Goal: Transaction & Acquisition: Purchase product/service

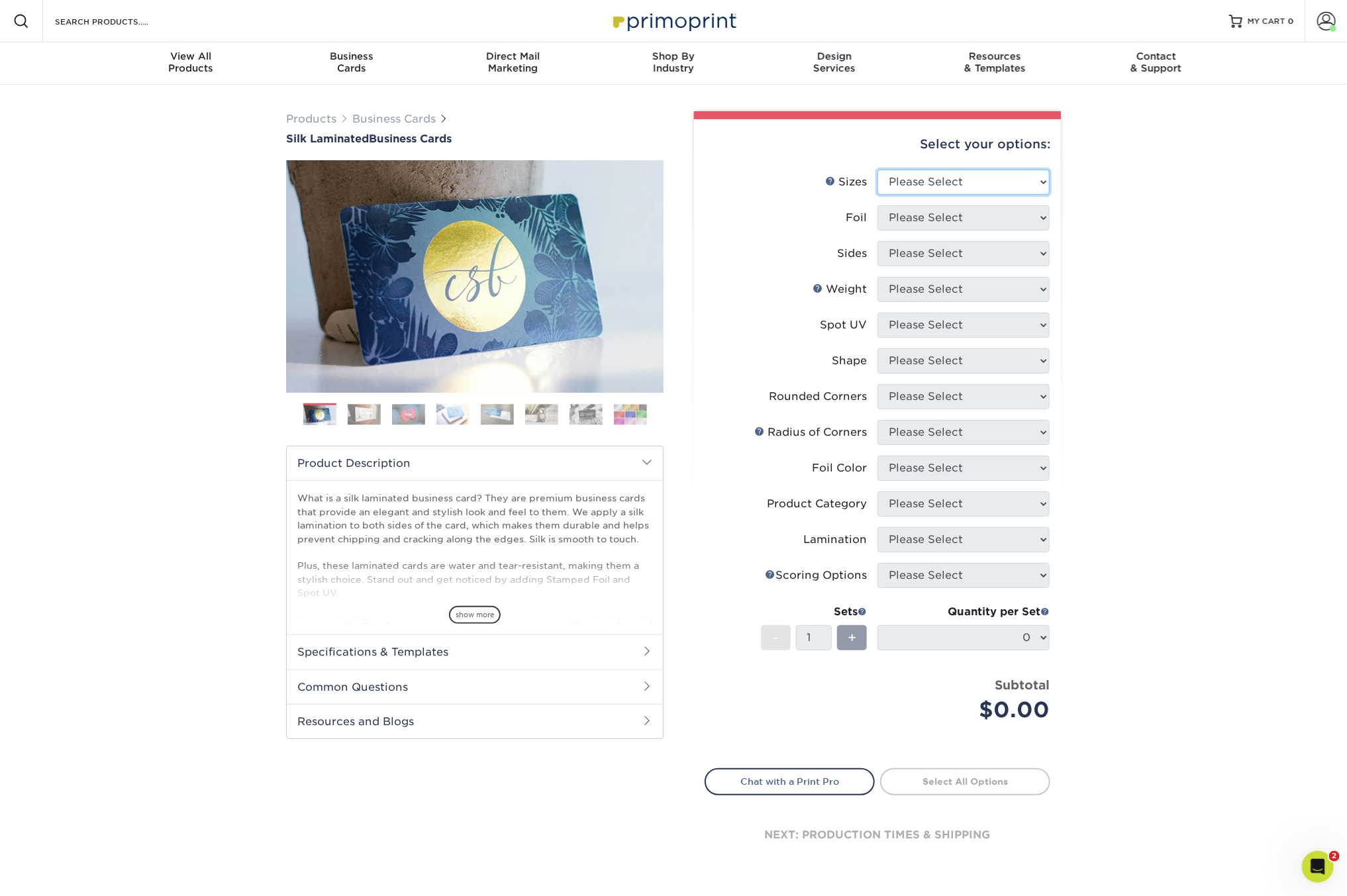
click at [937, 182] on select "Please Select 1.5" x 3.5" - Mini 1.75" x 3.5" - Mini 2" x 2" - Square 2" x 3" -…" at bounding box center [963, 182] width 172 height 25
click at [1321, 24] on span at bounding box center [1326, 20] width 18 height 18
click at [1173, 353] on div "Products Business Cards Silk Laminated Business Cards Previous Next" at bounding box center [673, 504] width 1347 height 837
click at [941, 177] on select "Please Select 1.5" x 3.5" - Mini 1.75" x 3.5" - Mini 2" x 2" - Square 2" x 3" -…" at bounding box center [963, 182] width 172 height 25
select select "2.00x3.50"
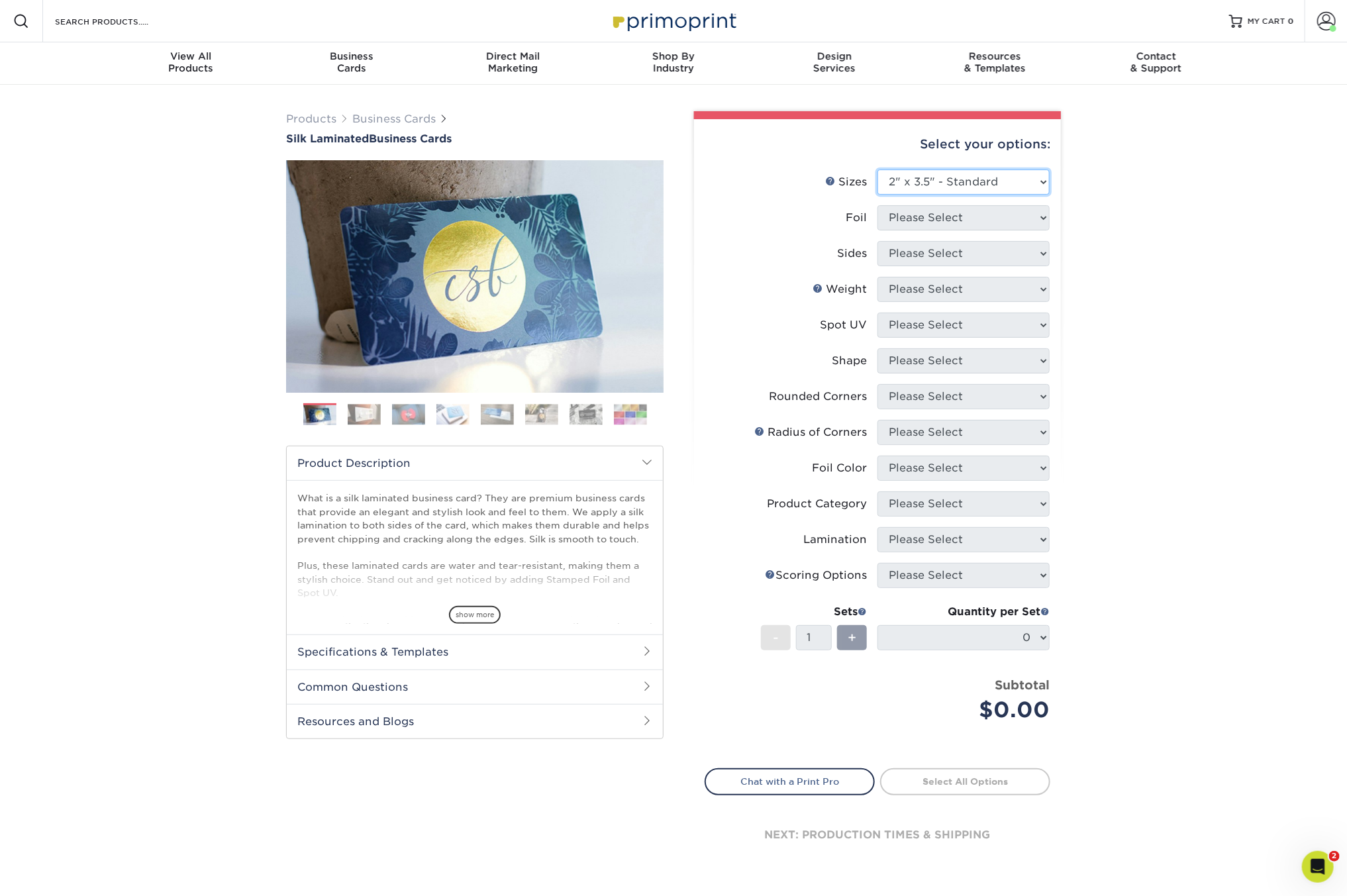
click at [877, 169] on select "Please Select 1.5" x 3.5" - Mini 1.75" x 3.5" - Mini 2" x 2" - Square 2" x 3" -…" at bounding box center [963, 182] width 172 height 25
click at [990, 217] on select "Please Select Yes No" at bounding box center [963, 217] width 172 height 25
select select "0"
click at [877, 205] on select "Please Select Yes No" at bounding box center [963, 217] width 172 height 25
click at [961, 252] on select "Please Select Print Both Sides Print Front Only" at bounding box center [963, 253] width 172 height 25
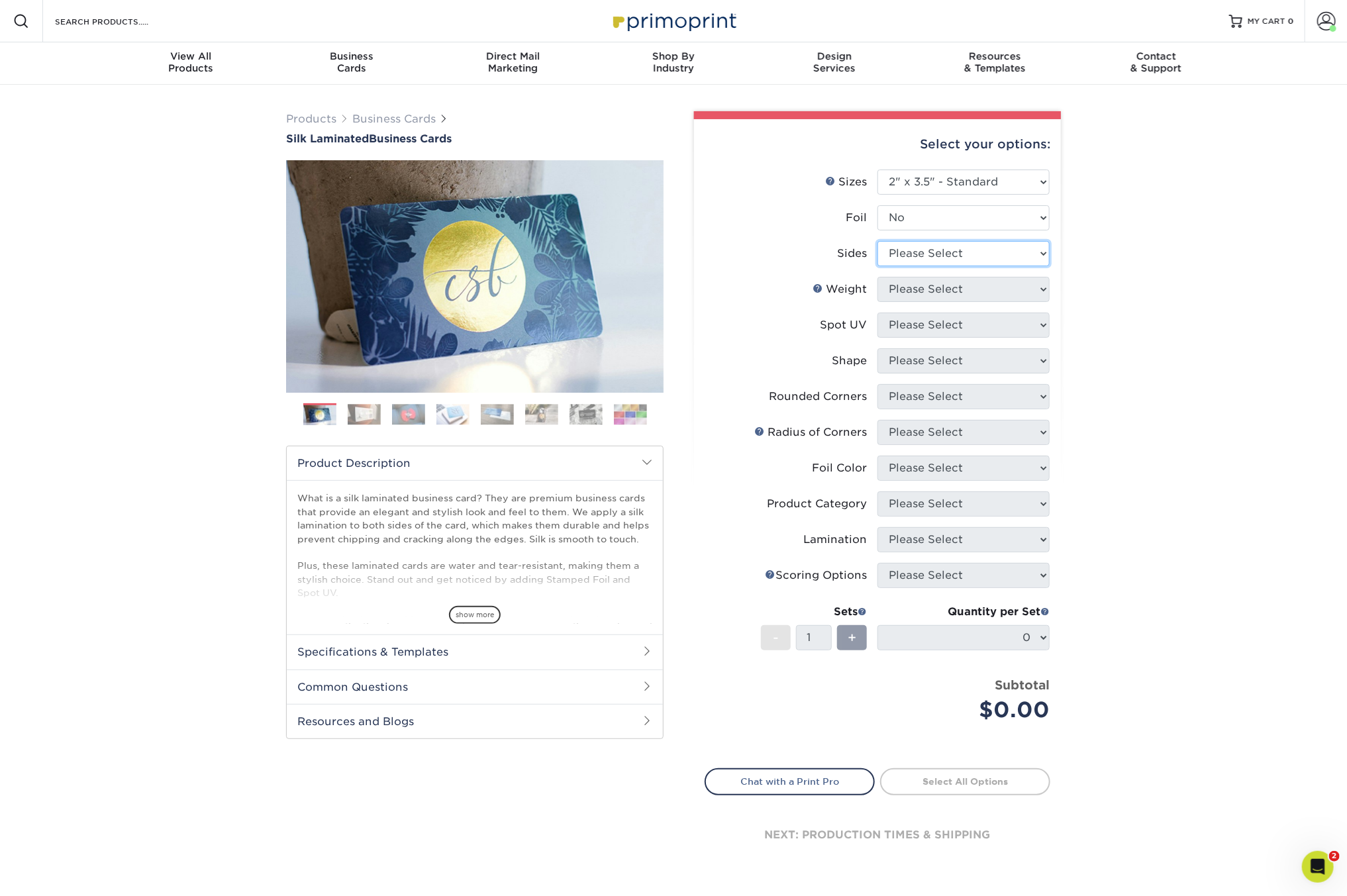
select select "13abbda7-1d64-4f25-8bb2-c179b224825d"
click at [877, 241] on select "Please Select Print Both Sides Print Front Only" at bounding box center [963, 253] width 172 height 25
click at [934, 276] on select "Please Select 16PT" at bounding box center [963, 289] width 172 height 25
select select "16PT"
click at [877, 276] on select "Please Select 16PT" at bounding box center [963, 289] width 172 height 25
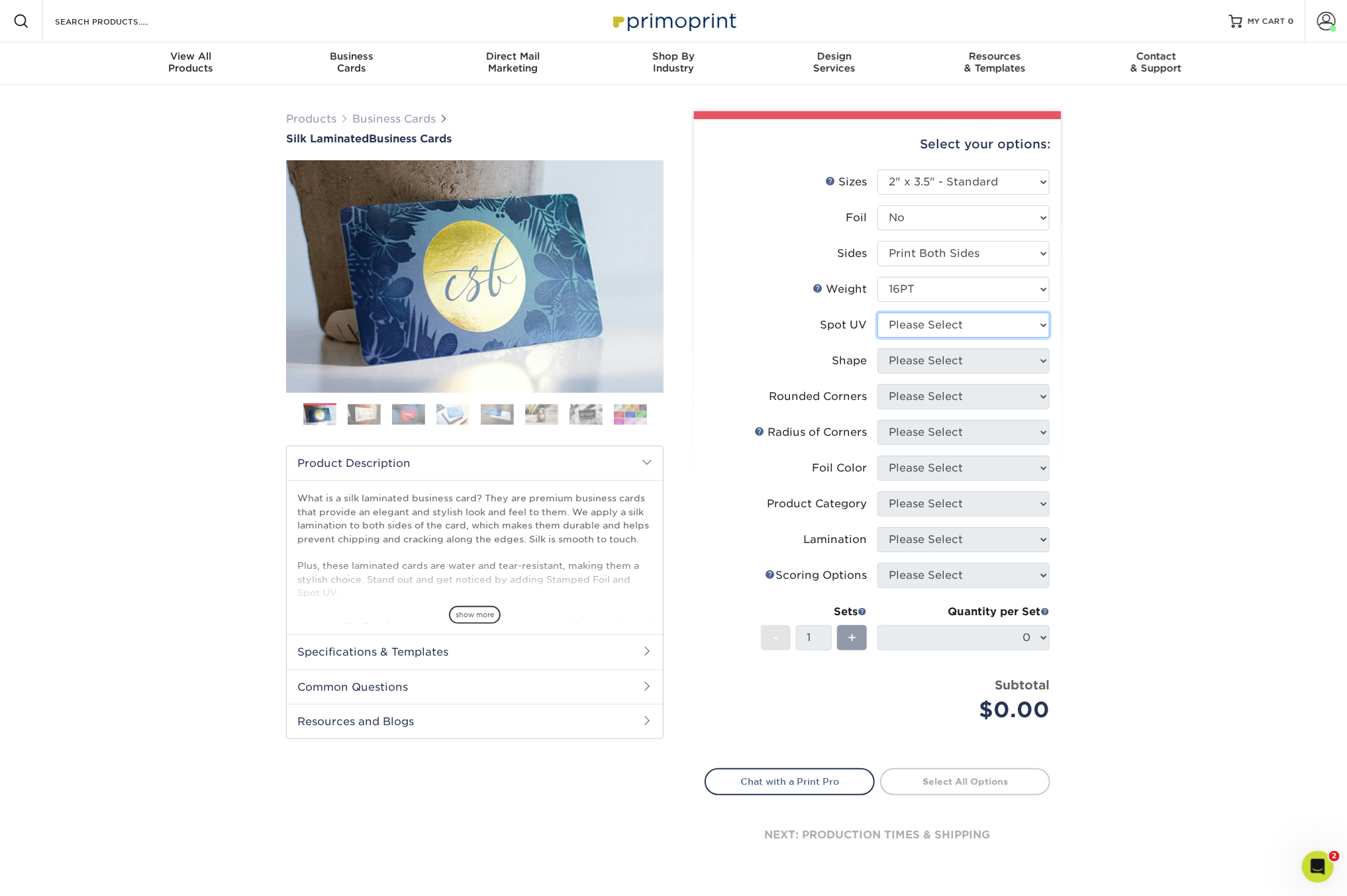
click at [923, 327] on select "Please Select No Spot UV Front and Back (Both Sides) Front Only Back Only" at bounding box center [963, 325] width 172 height 25
select select "3"
click at [877, 312] on select "Please Select No Spot UV Front and Back (Both Sides) Front Only Back Only" at bounding box center [963, 325] width 172 height 25
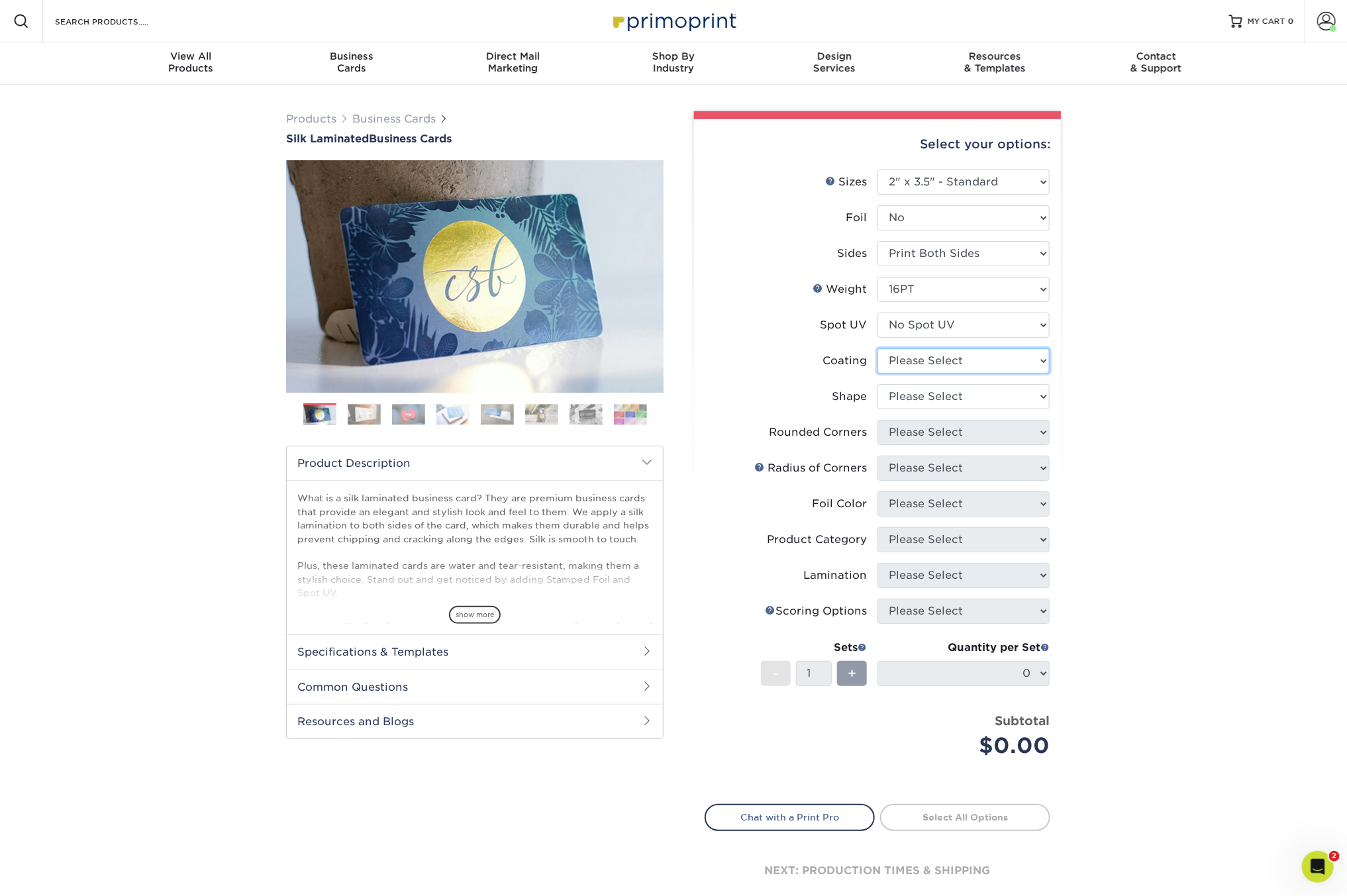
click at [920, 352] on select at bounding box center [963, 361] width 172 height 25
select select "3e7618de-abca-4bda-9f97-8b9129e913d8"
click at [877, 348] on select at bounding box center [963, 361] width 172 height 25
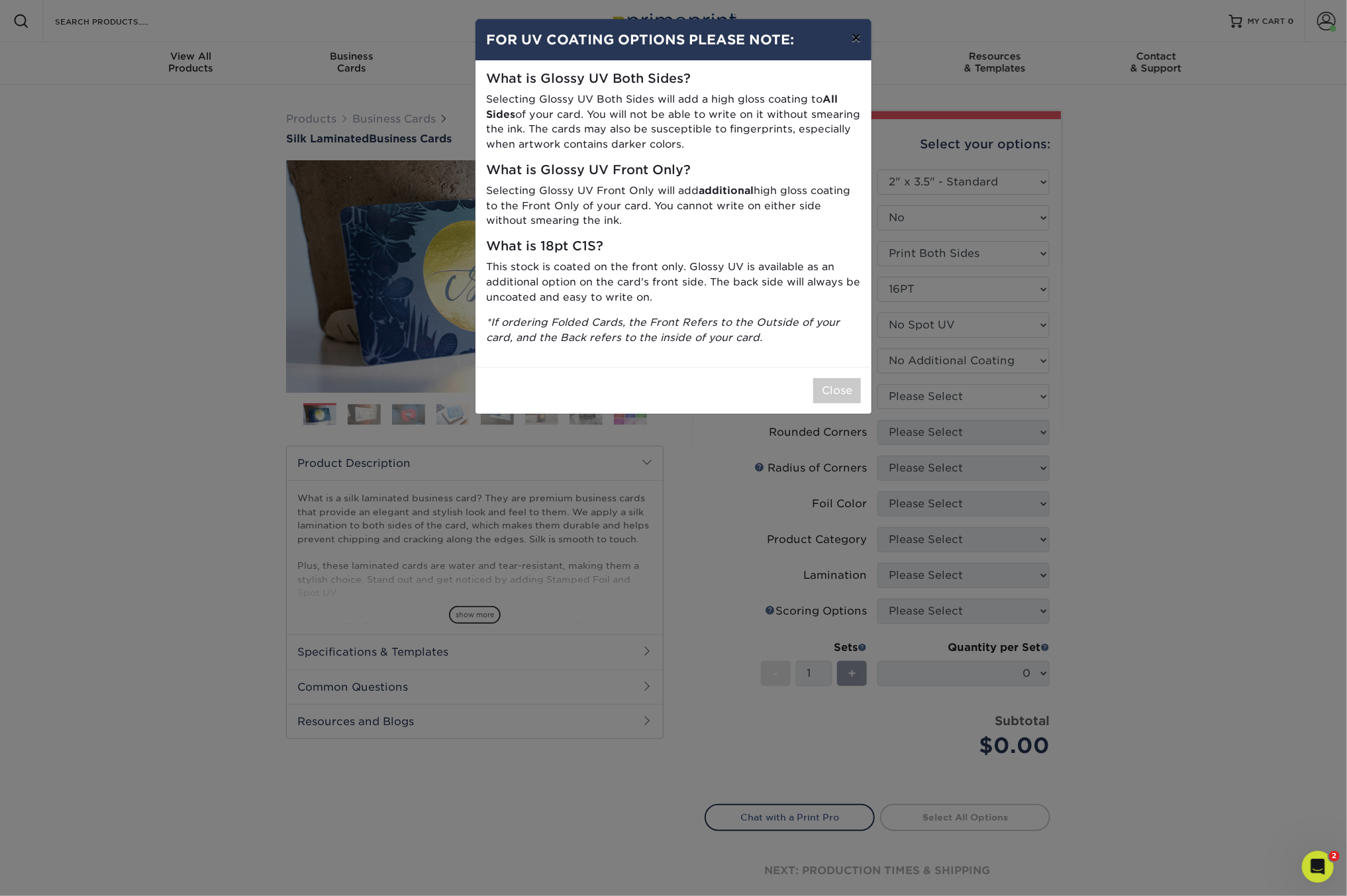
click at [854, 40] on button "×" at bounding box center [857, 38] width 31 height 37
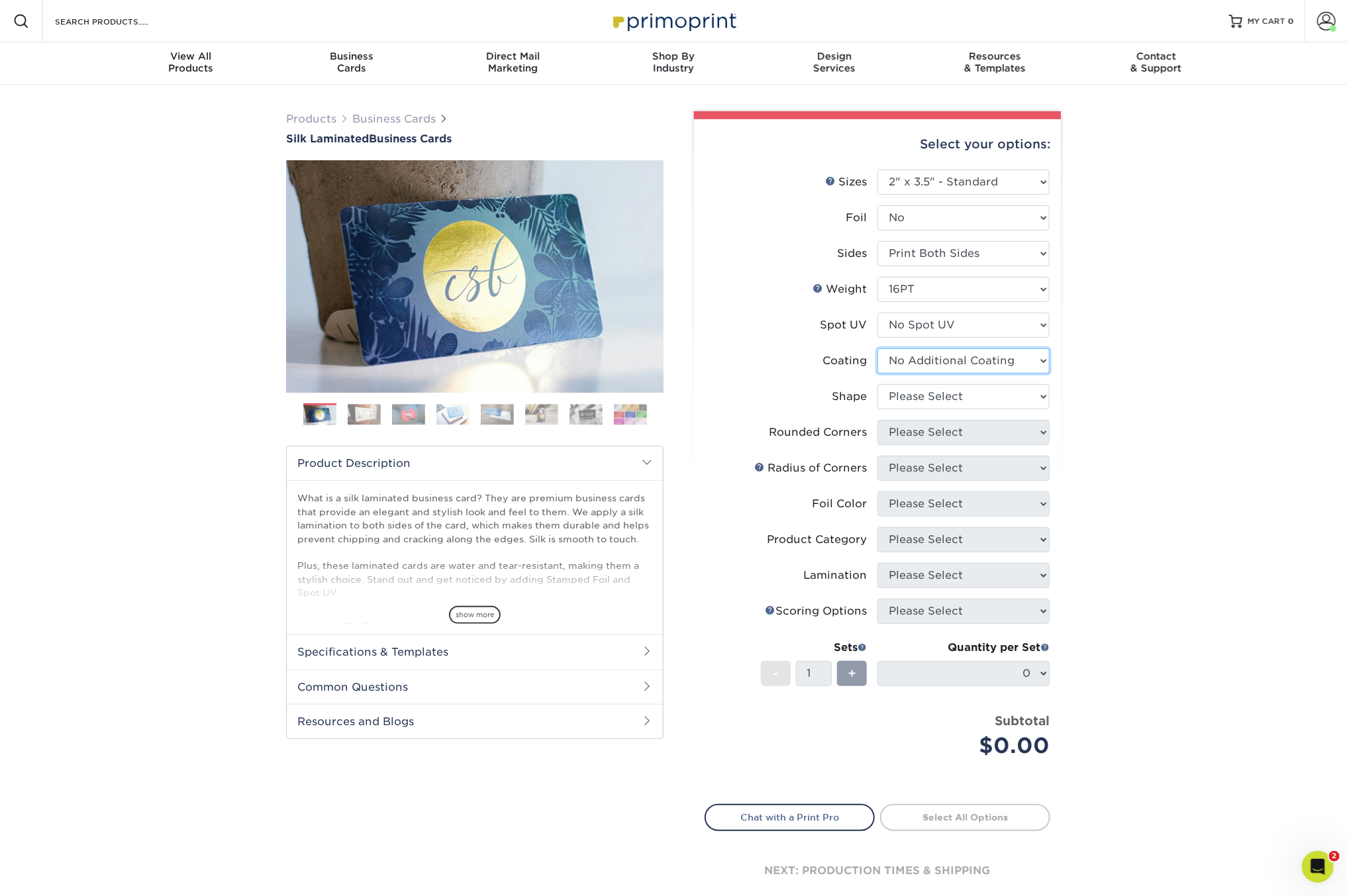
click at [907, 363] on select at bounding box center [963, 361] width 172 height 25
click at [877, 348] on select at bounding box center [963, 361] width 172 height 25
drag, startPoint x: 907, startPoint y: 363, endPoint x: 907, endPoint y: 398, distance: 35.0
click at [907, 398] on select "Please Select Standard Oval" at bounding box center [963, 396] width 172 height 25
select select "standard"
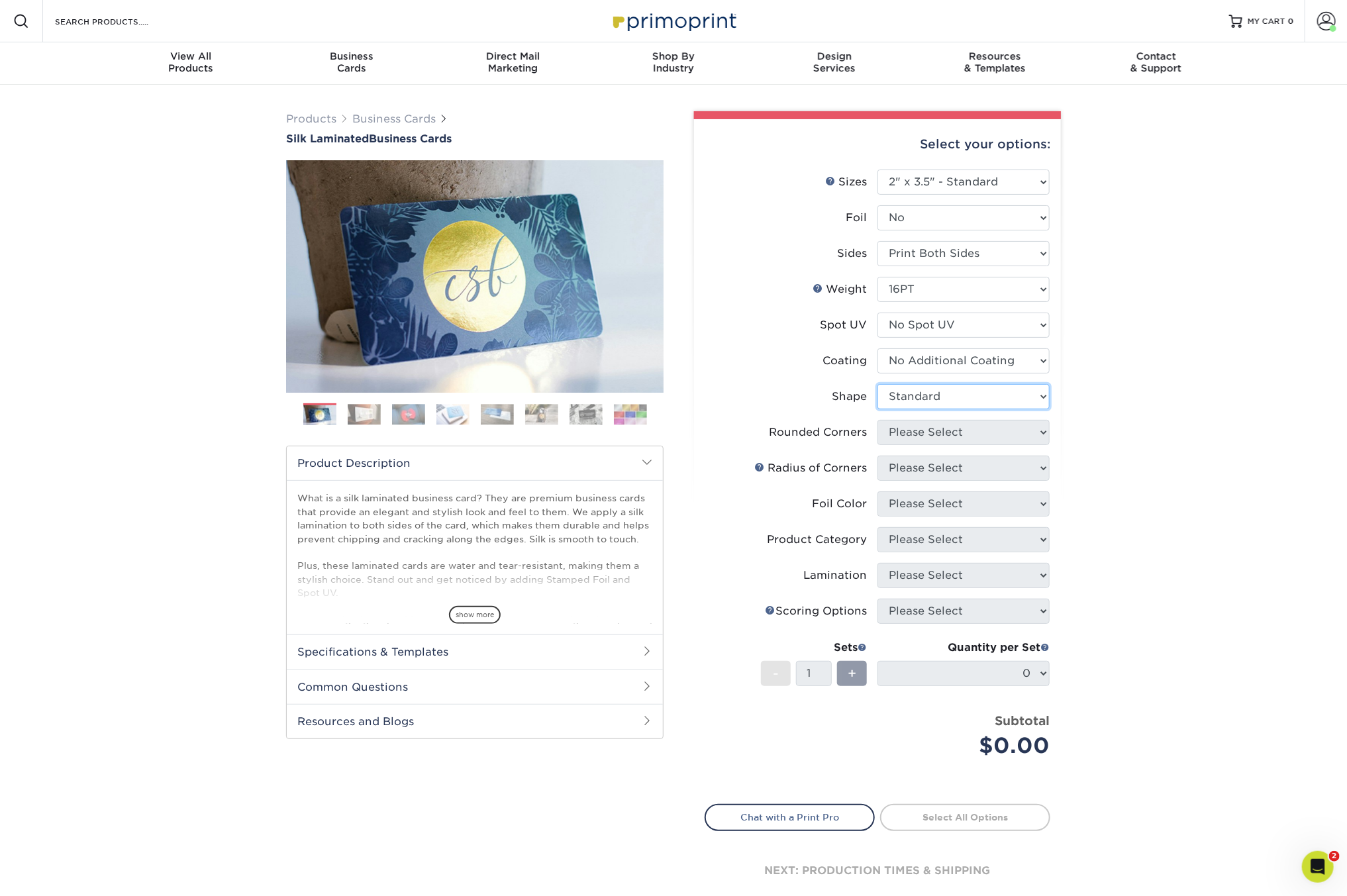
click at [877, 384] on select "Please Select Standard Oval" at bounding box center [963, 396] width 172 height 25
click at [909, 426] on select "Please Select Yes - Round 2 Corners Yes - Round 4 Corners No" at bounding box center [963, 432] width 172 height 25
select select "0"
click at [877, 419] on select "Please Select Yes - Round 2 Corners Yes - Round 4 Corners No" at bounding box center [963, 432] width 172 height 25
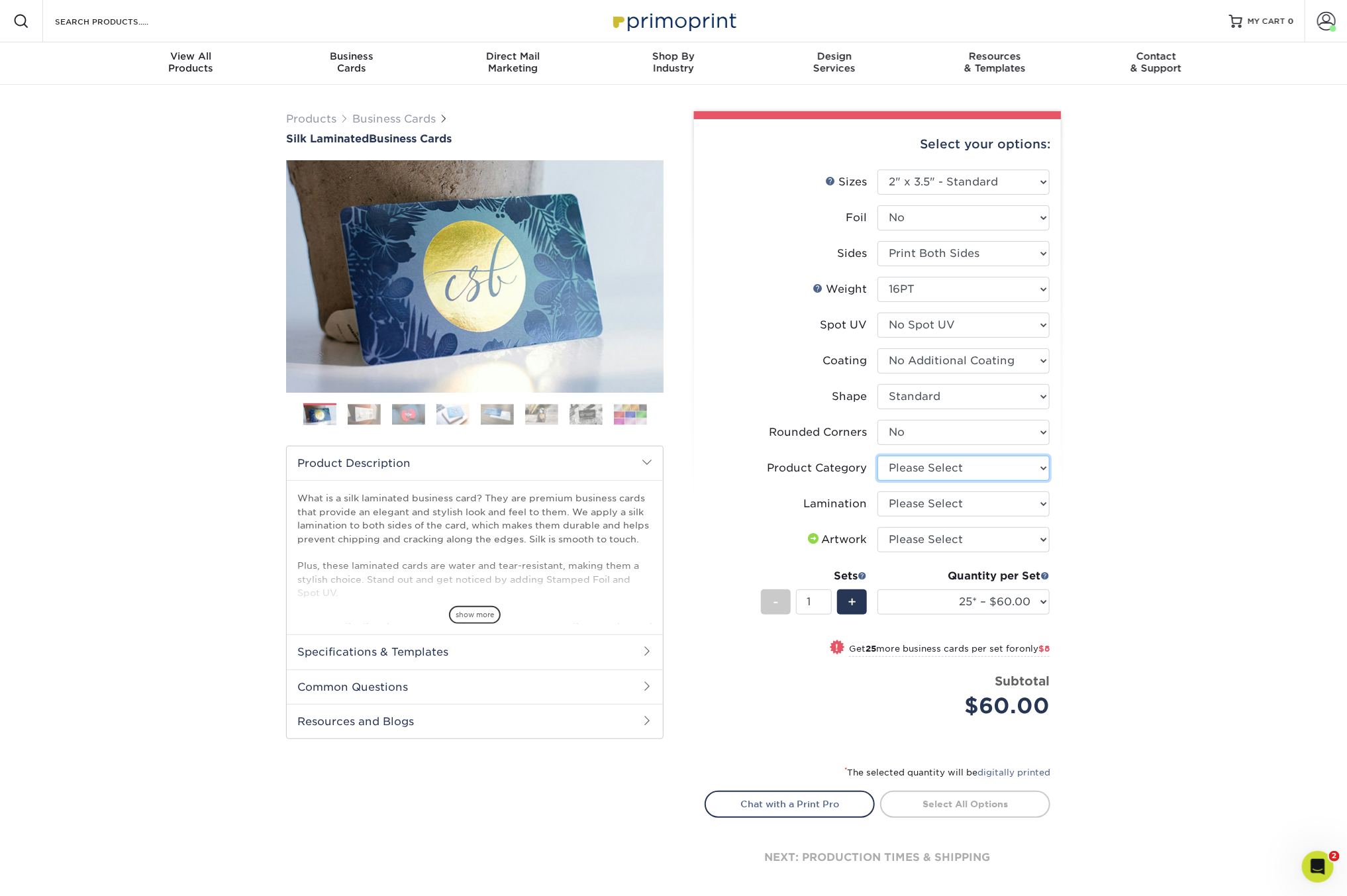
click at [907, 472] on select "Please Select Business Cards" at bounding box center [963, 468] width 172 height 25
select select "3b5148f1-0588-4f88-a218-97bcfdce65c1"
click at [877, 455] on select "Please Select Business Cards" at bounding box center [963, 468] width 172 height 25
click at [909, 499] on select "Please Select Silk" at bounding box center [963, 504] width 172 height 25
select select "ccacb42f-45f7-42d3-bbd3-7c8421cf37f0"
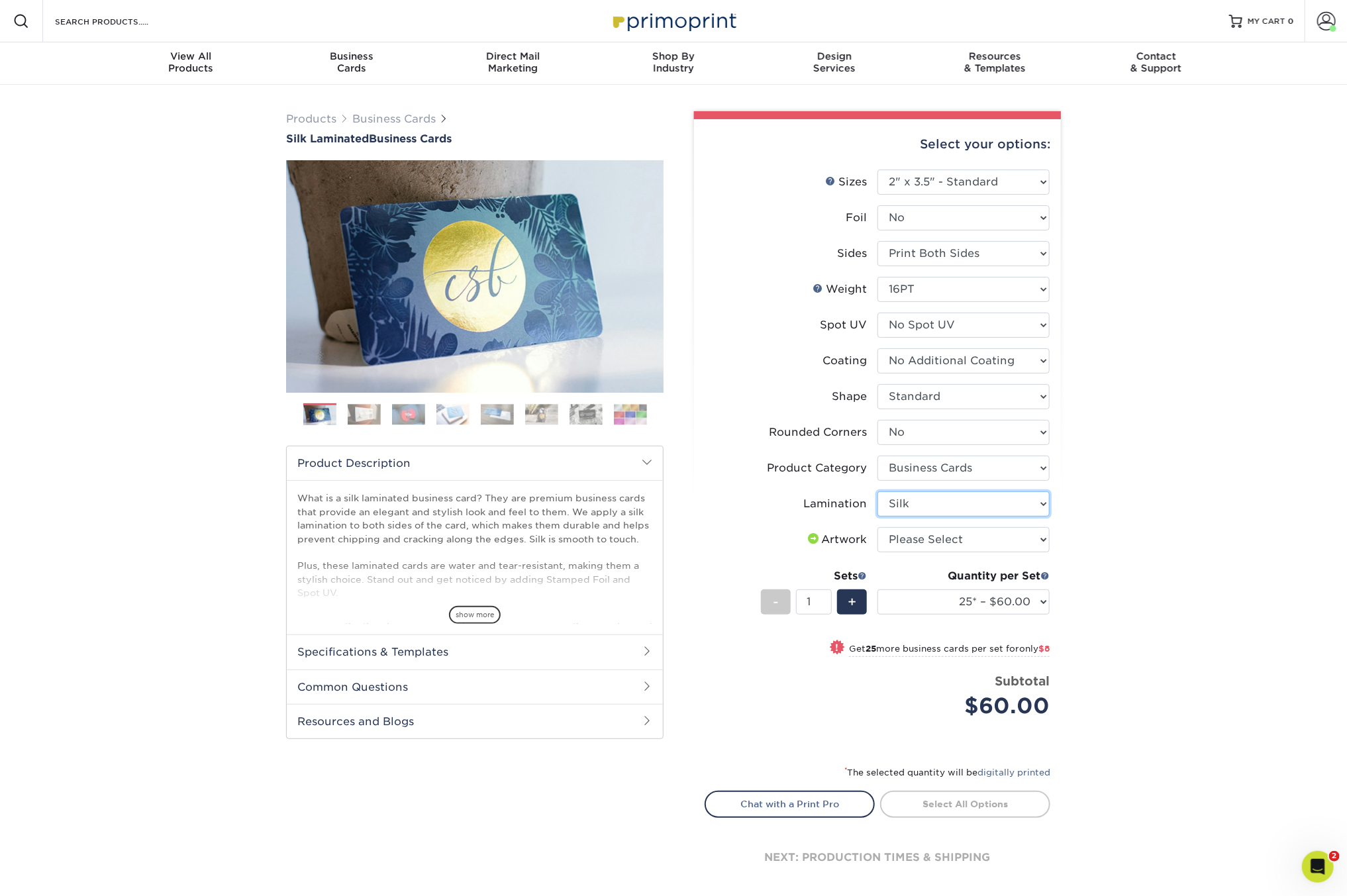
click at [877, 491] on select "Please Select Silk" at bounding box center [963, 504] width 172 height 25
click at [911, 536] on select "Please Select I will upload files I need a design - $100" at bounding box center [963, 539] width 172 height 25
select select "upload"
click at [877, 527] on select "Please Select I will upload files I need a design - $100" at bounding box center [963, 539] width 172 height 25
click at [938, 608] on select "25* – $60.00 50* – $68.00 75* – $76.00 100* – $84.00 250* – $92.00 500 – $96.00…" at bounding box center [963, 602] width 172 height 25
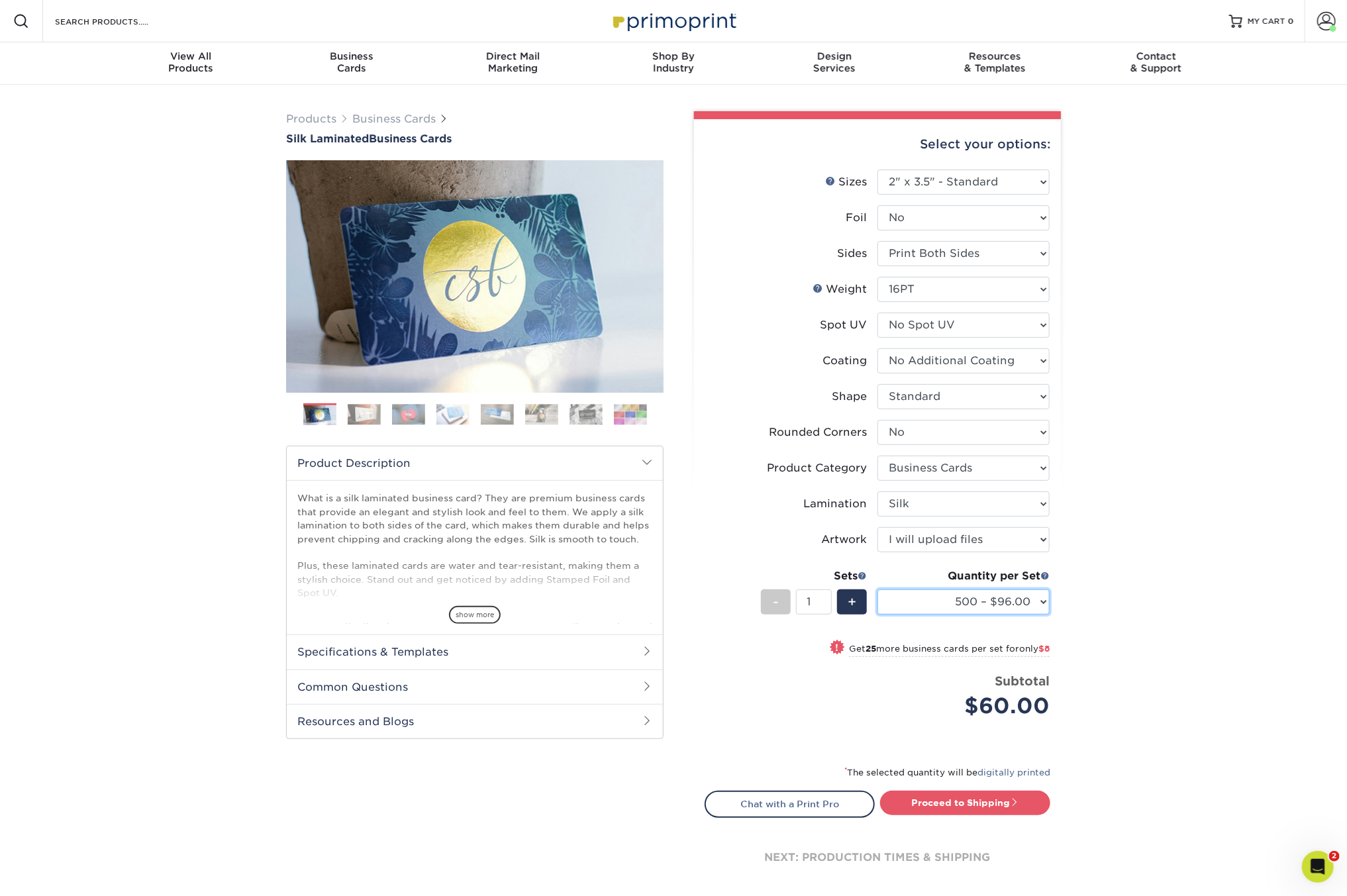
click at [877, 590] on select "25* – $60.00 50* – $68.00 75* – $76.00 100* – $84.00 250* – $92.00 500 – $96.00…" at bounding box center [963, 602] width 172 height 25
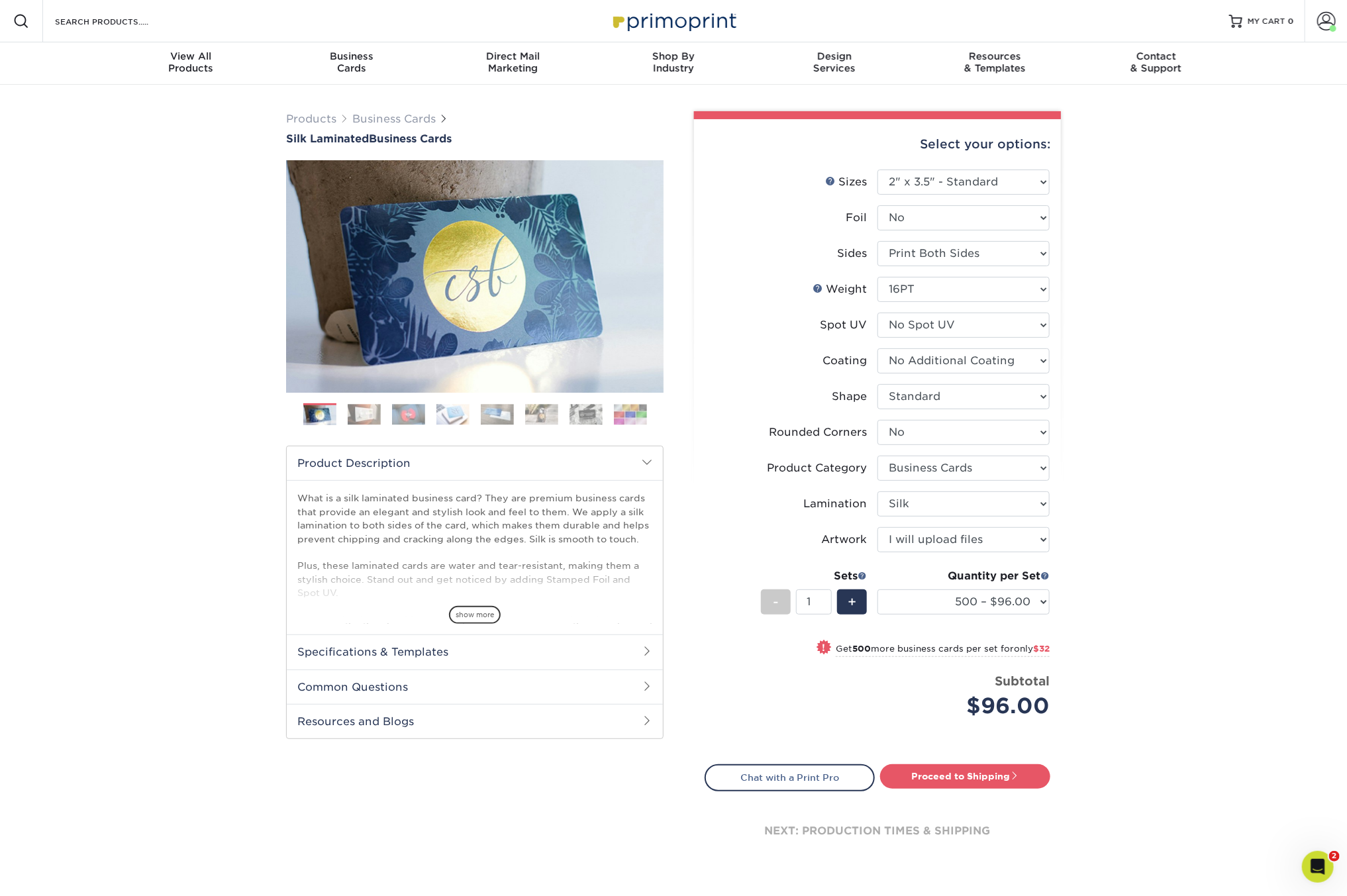
click at [753, 660] on div "! Get 500 more business cards per set for only $32" at bounding box center [877, 655] width 344 height 32
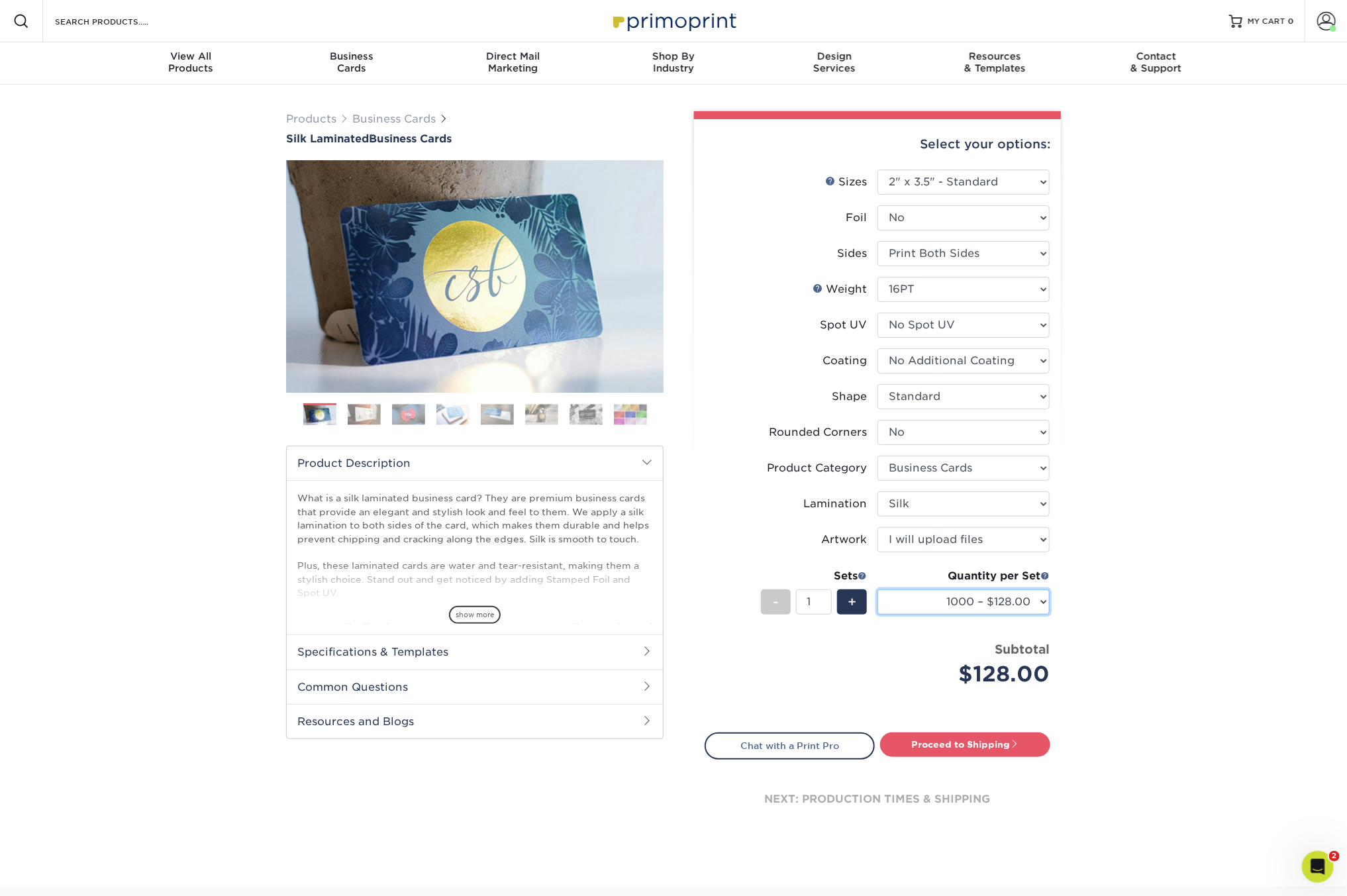
click at [952, 602] on select "25* – $60.00 50* – $68.00 75* – $76.00 100* – $84.00 250* – $92.00 500 – $96.00…" at bounding box center [963, 602] width 172 height 25
select select "500 – $96.00"
click at [877, 590] on select "25* – $60.00 50* – $68.00 75* – $76.00 100* – $84.00 250* – $92.00 500 – $96.00…" at bounding box center [963, 602] width 172 height 25
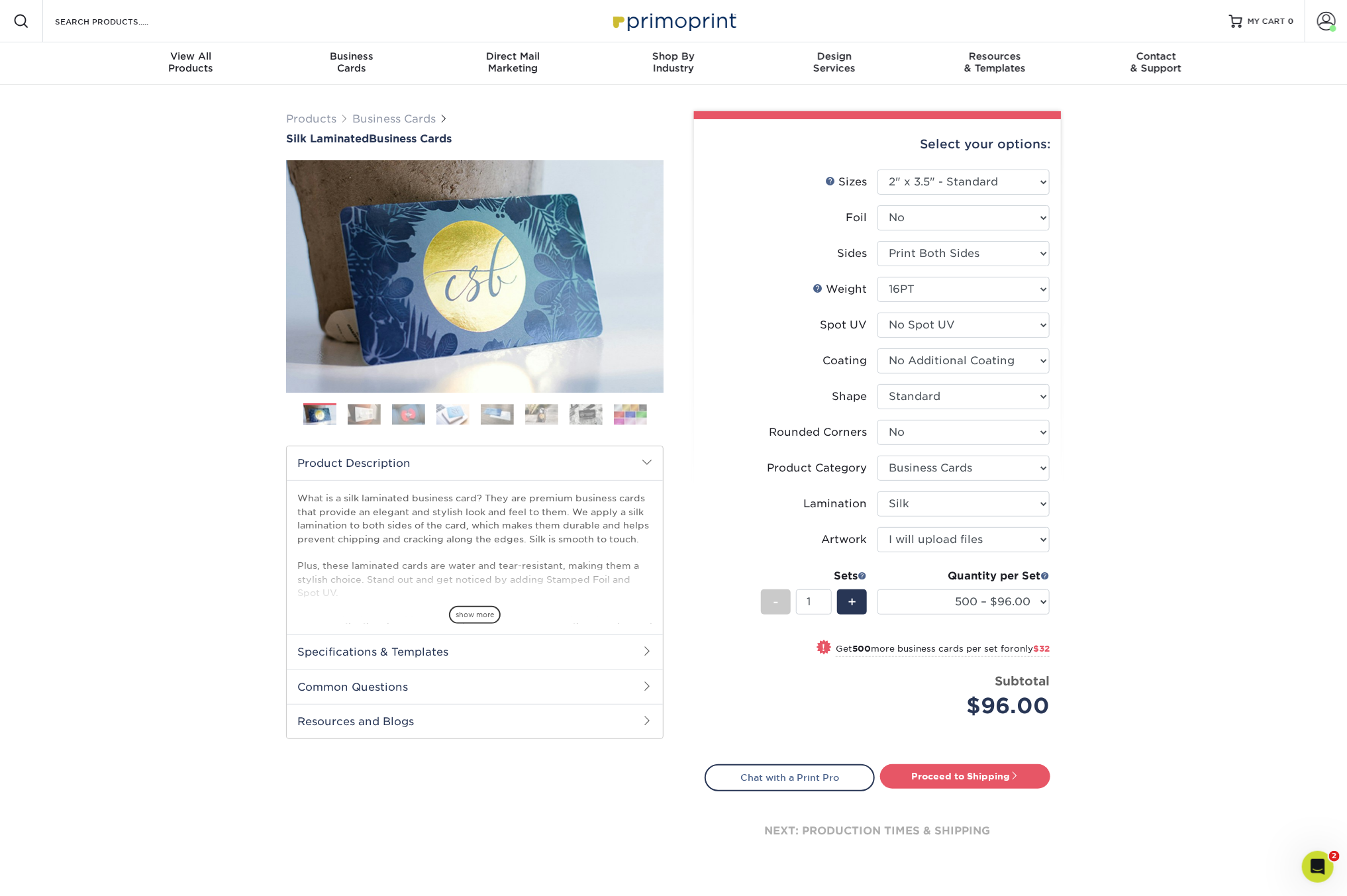
click at [1121, 619] on div "Products Business Cards Silk Laminated Business Cards Previous Next" at bounding box center [673, 502] width 1347 height 833
click at [970, 766] on link "Proceed to Shipping" at bounding box center [965, 775] width 170 height 24
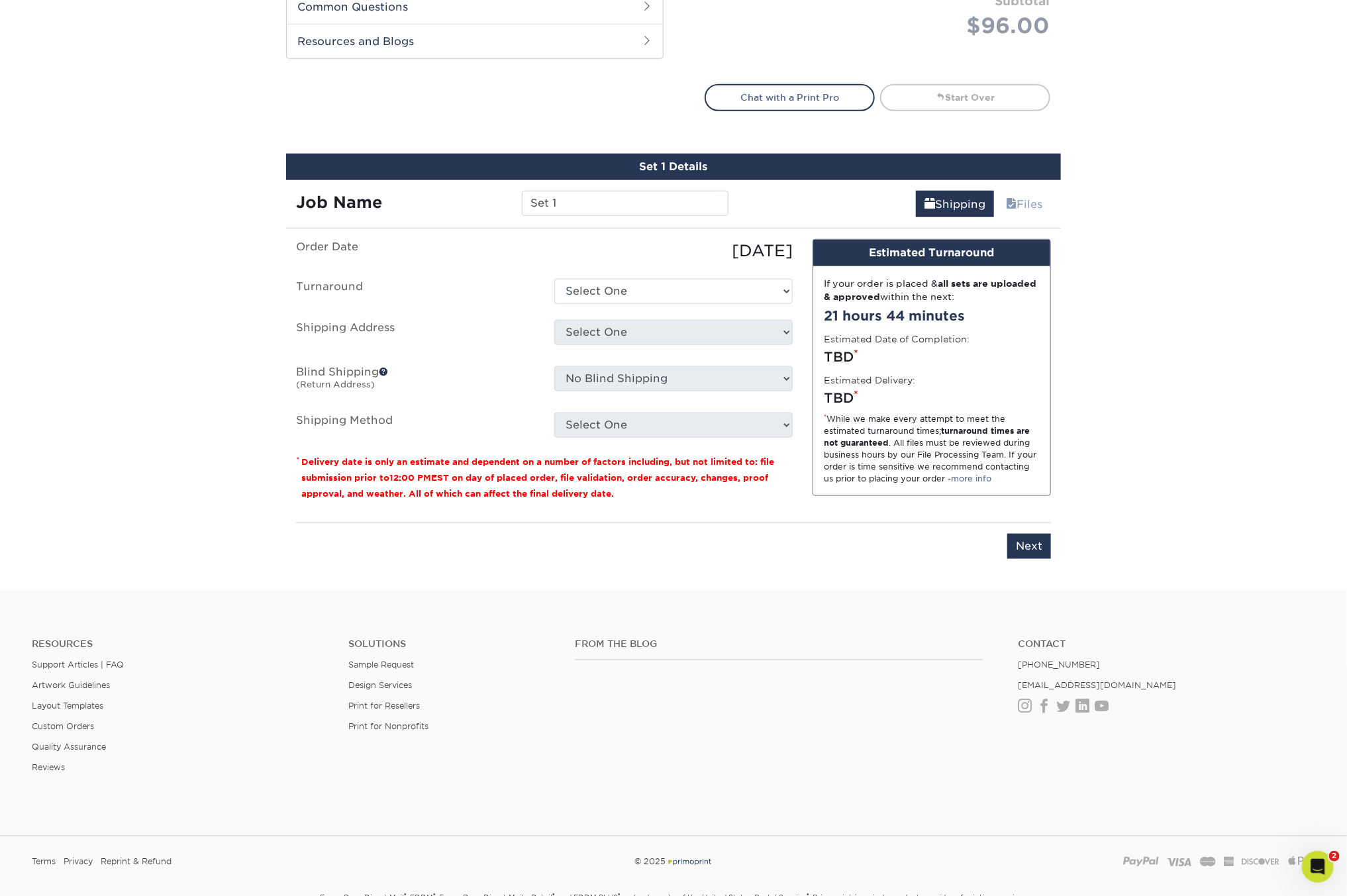
scroll to position [758, 0]
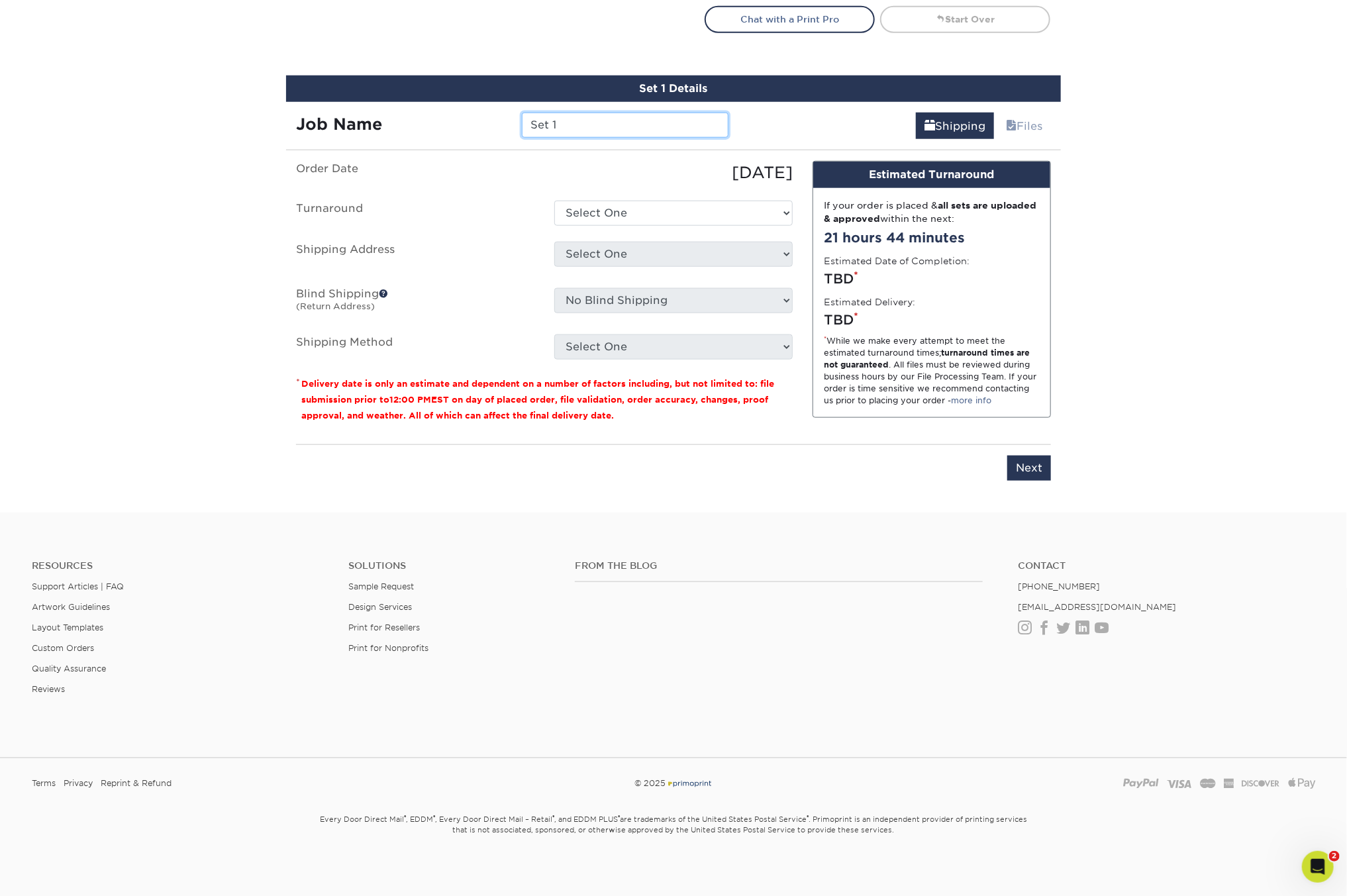
drag, startPoint x: 578, startPoint y: 127, endPoint x: 476, endPoint y: 98, distance: 106.0
click at [484, 101] on div "Job Name Set 1" at bounding box center [512, 120] width 453 height 37
type input "WT - [PERSON_NAME] // Corporate"
click at [619, 209] on select "Select One 2-4 Business Days 2 Day Next Business Day" at bounding box center [673, 214] width 239 height 25
select select "daeee239-1cf4-403f-860f-e366b9ee29d2"
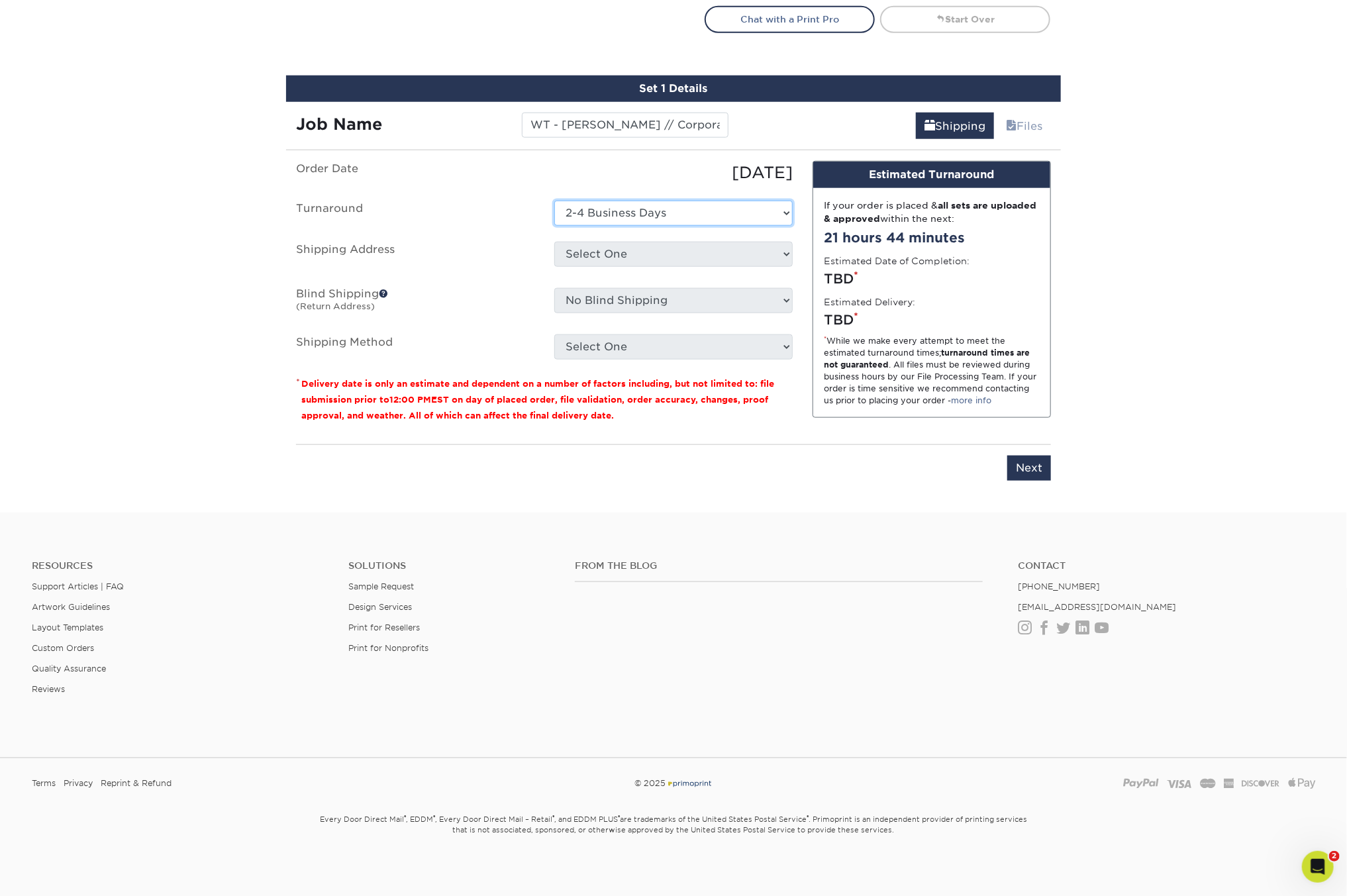
click at [554, 201] on select "Select One 2-4 Business Days 2 Day Next Business Day" at bounding box center [673, 214] width 239 height 25
click at [615, 246] on select "Select One Bluffton, OH EPS EPS- Hudsonville JIS Tire Lebanon, TN Mobile Pallet…" at bounding box center [673, 254] width 239 height 25
select select "186661"
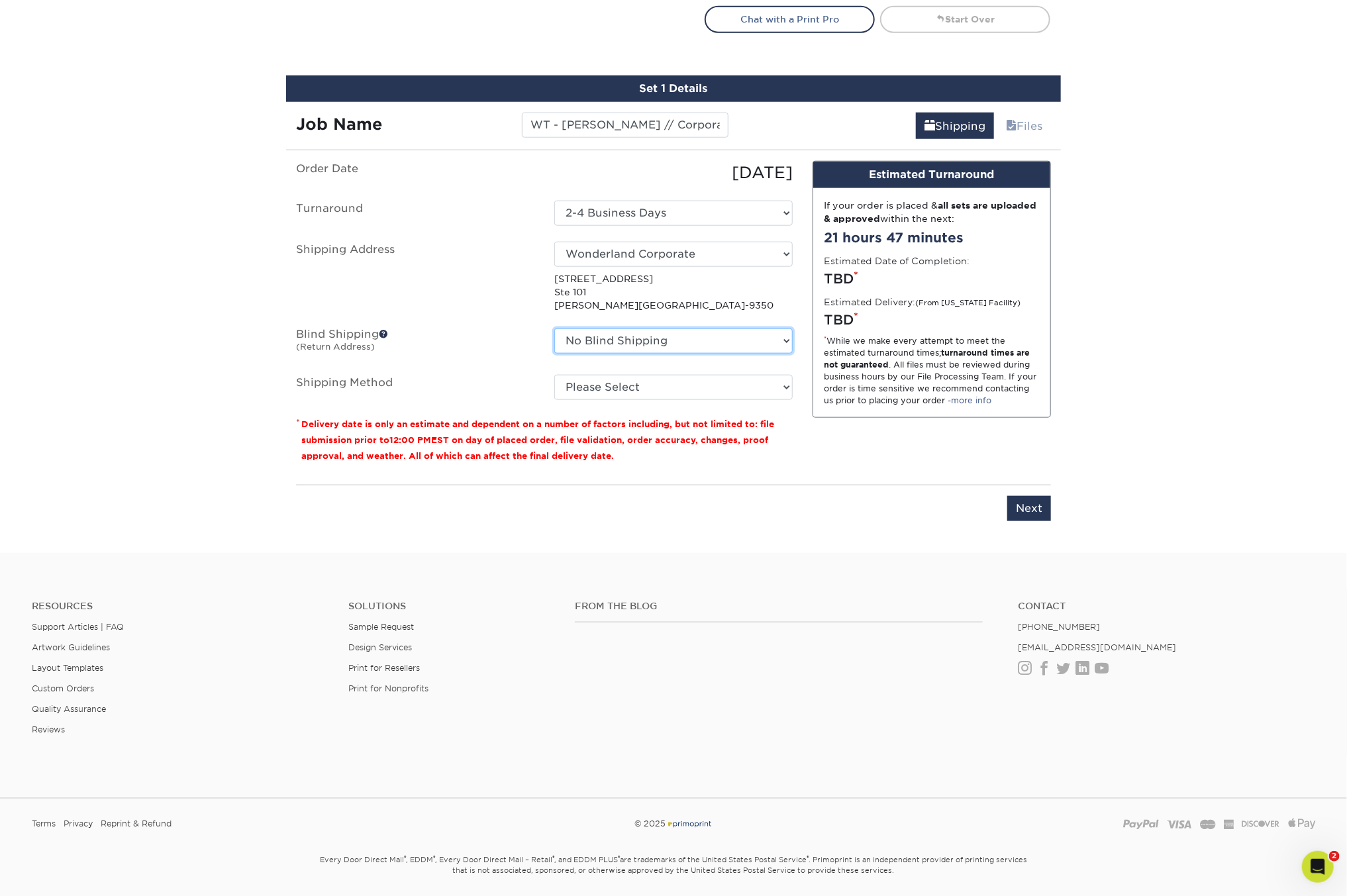
click at [627, 333] on select "No Blind Shipping Bluffton, OH EPS EPS- Hudsonville JIS Tire Lebanon, TN Mobile…" at bounding box center [673, 341] width 239 height 25
select select "263254"
click at [554, 329] on select "No Blind Shipping Bluffton, OH EPS EPS- Hudsonville JIS Tire Lebanon, TN Mobile…" at bounding box center [673, 341] width 239 height 25
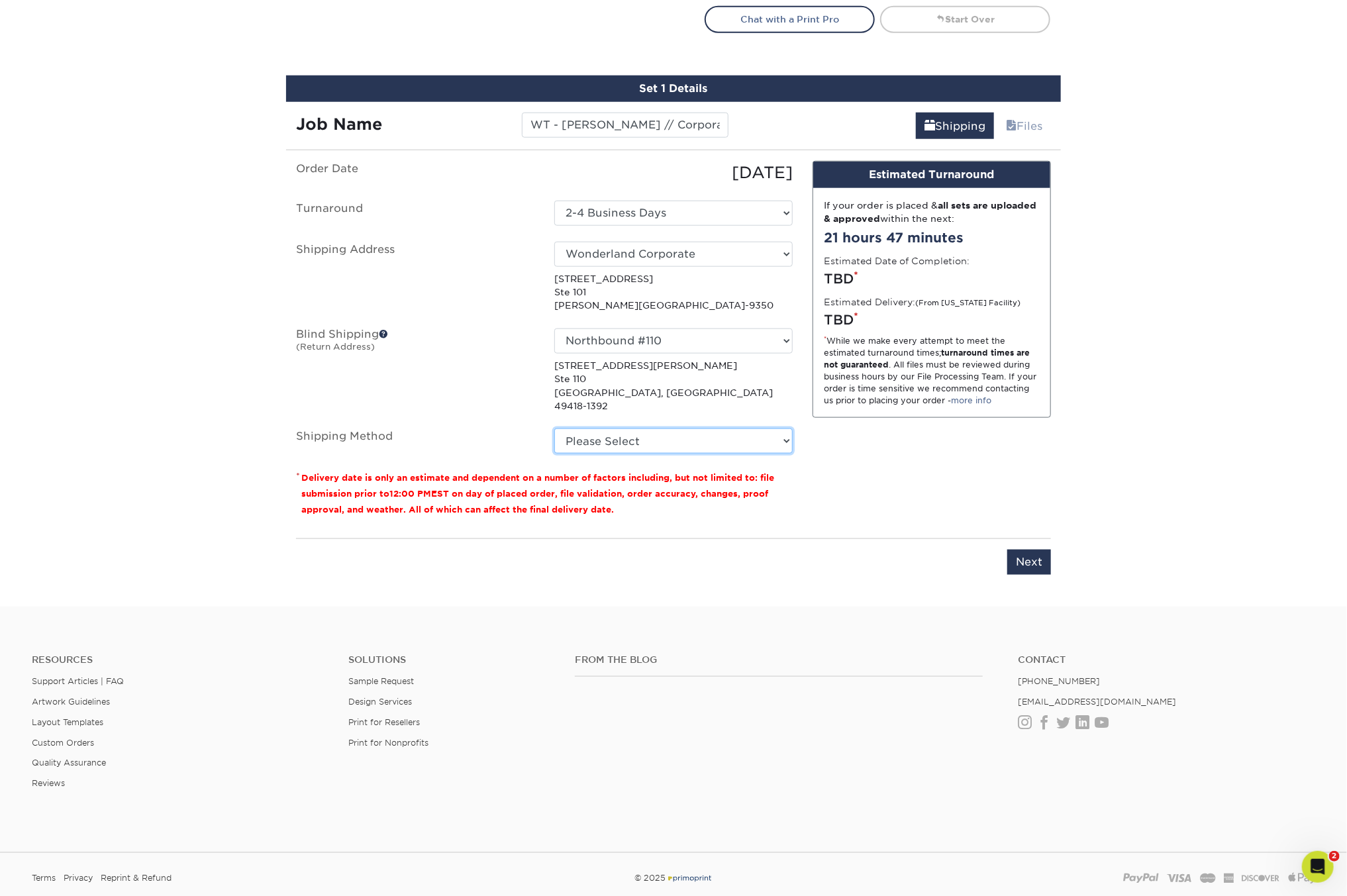
click at [630, 432] on select "Please Select Ground Shipping (+$8.96) 3 Day Shipping Service (+$15.36) 2 Day A…" at bounding box center [673, 441] width 239 height 25
select select "03"
click at [554, 428] on select "Please Select Ground Shipping (+$8.96) 3 Day Shipping Service (+$15.36) 2 Day A…" at bounding box center [673, 441] width 239 height 25
click at [1036, 549] on input "Next" at bounding box center [1029, 562] width 44 height 25
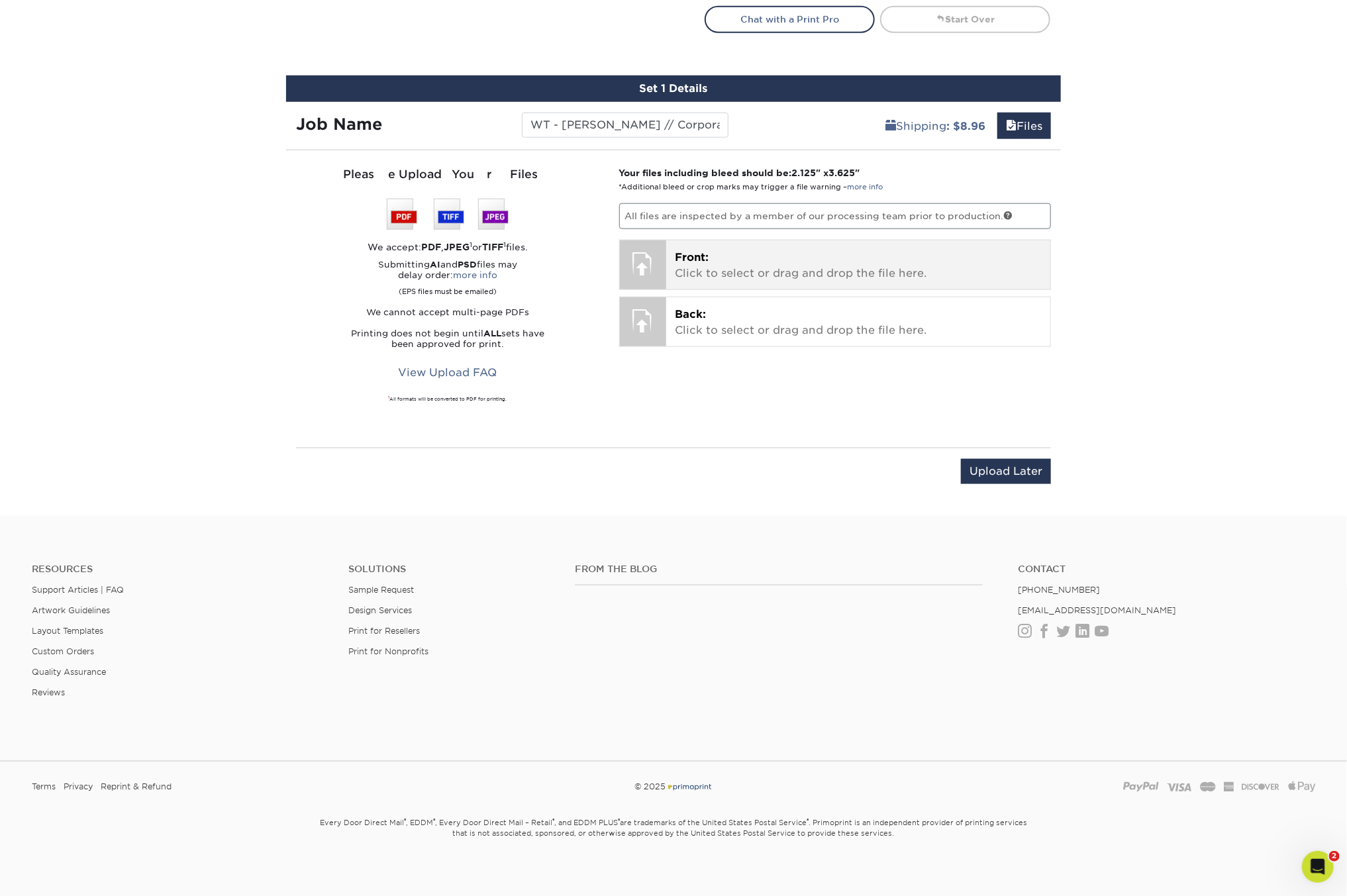
click at [695, 272] on p "Front: Click to select or drag and drop the file here." at bounding box center [859, 265] width 366 height 32
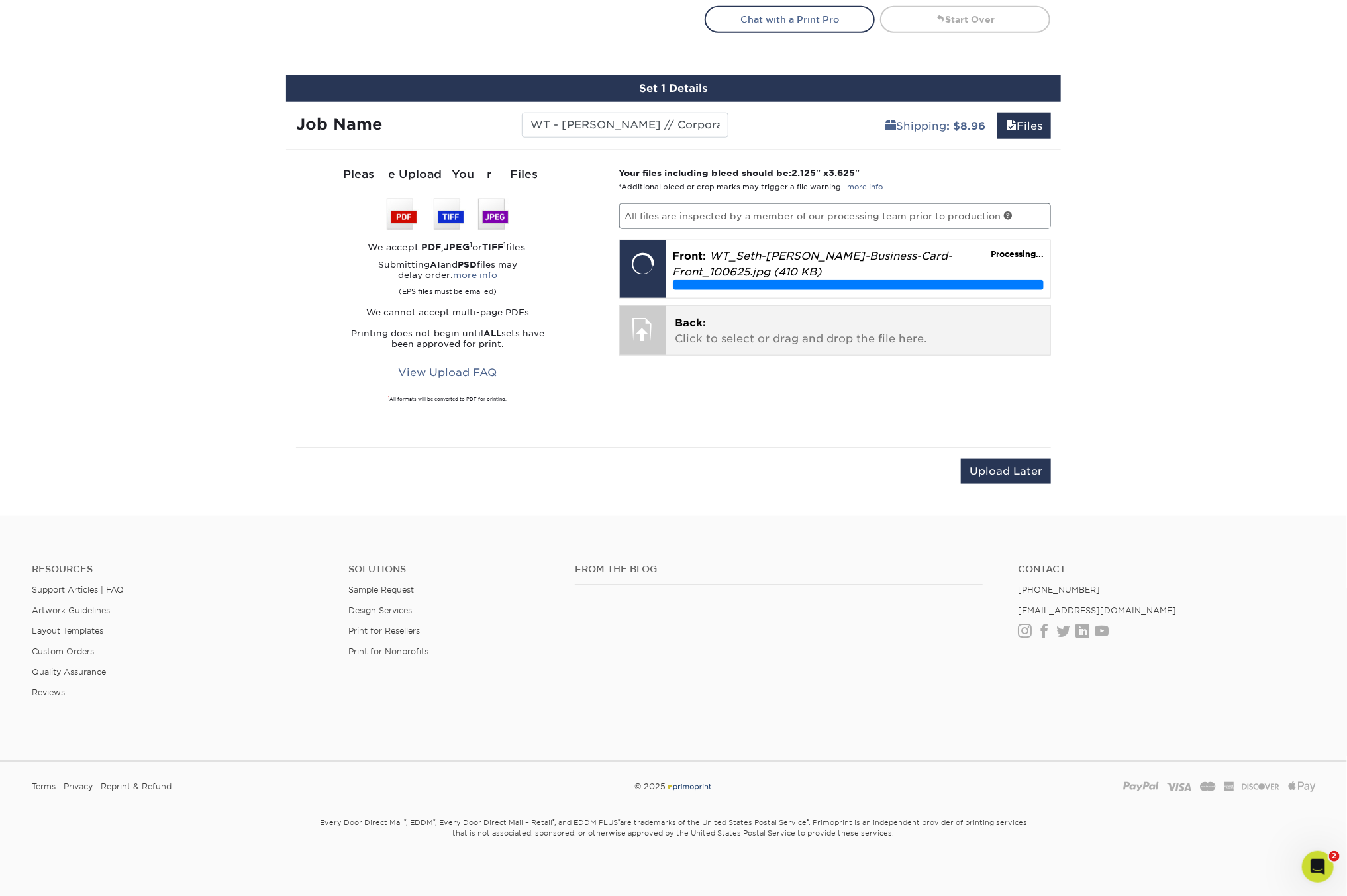
click at [725, 316] on p "Back: Click to select or drag and drop the file here." at bounding box center [859, 331] width 366 height 32
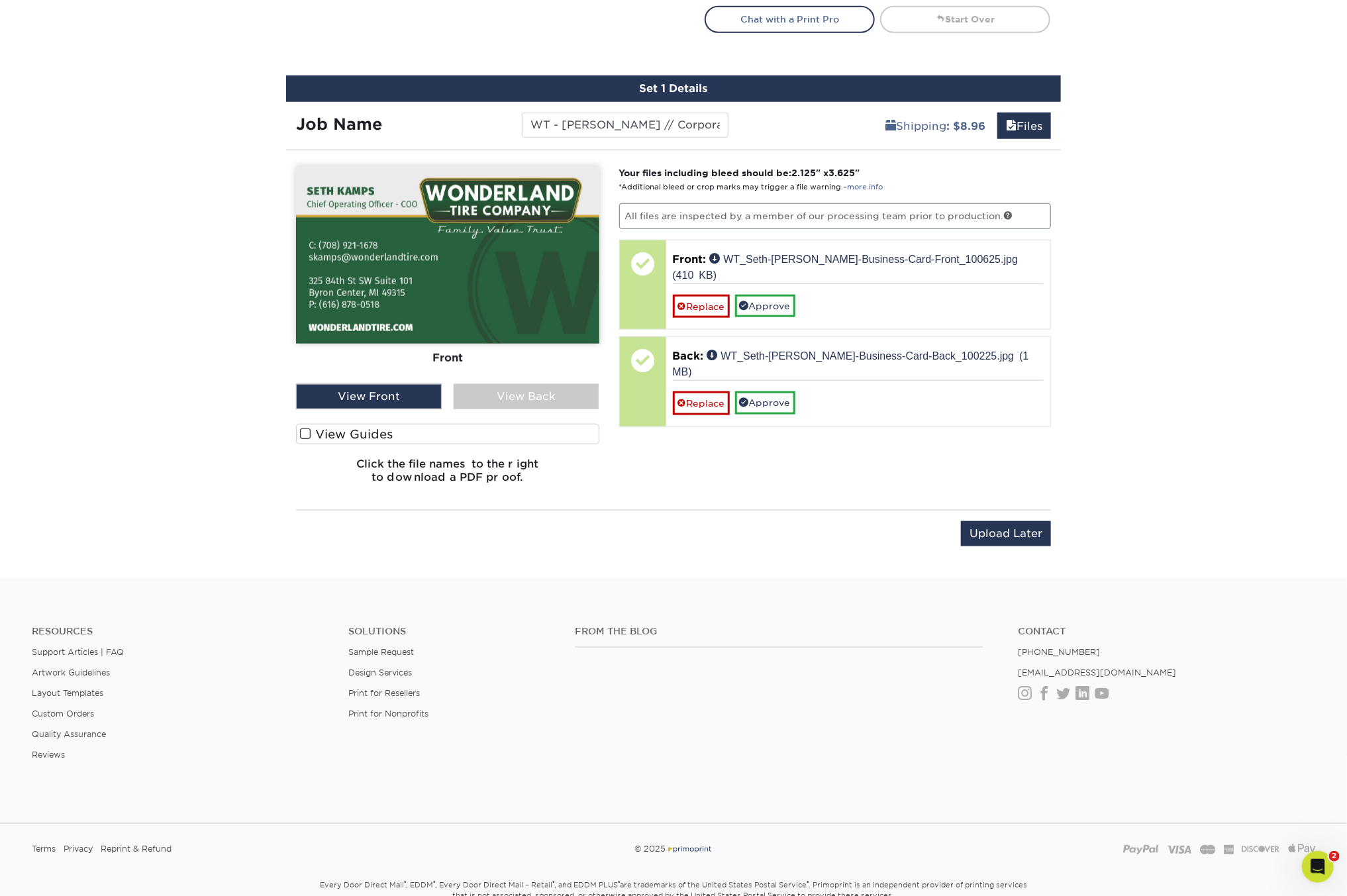
click at [422, 286] on img at bounding box center [448, 255] width 304 height 178
click at [381, 230] on img at bounding box center [448, 255] width 304 height 178
click at [502, 393] on div "View Back" at bounding box center [526, 396] width 146 height 25
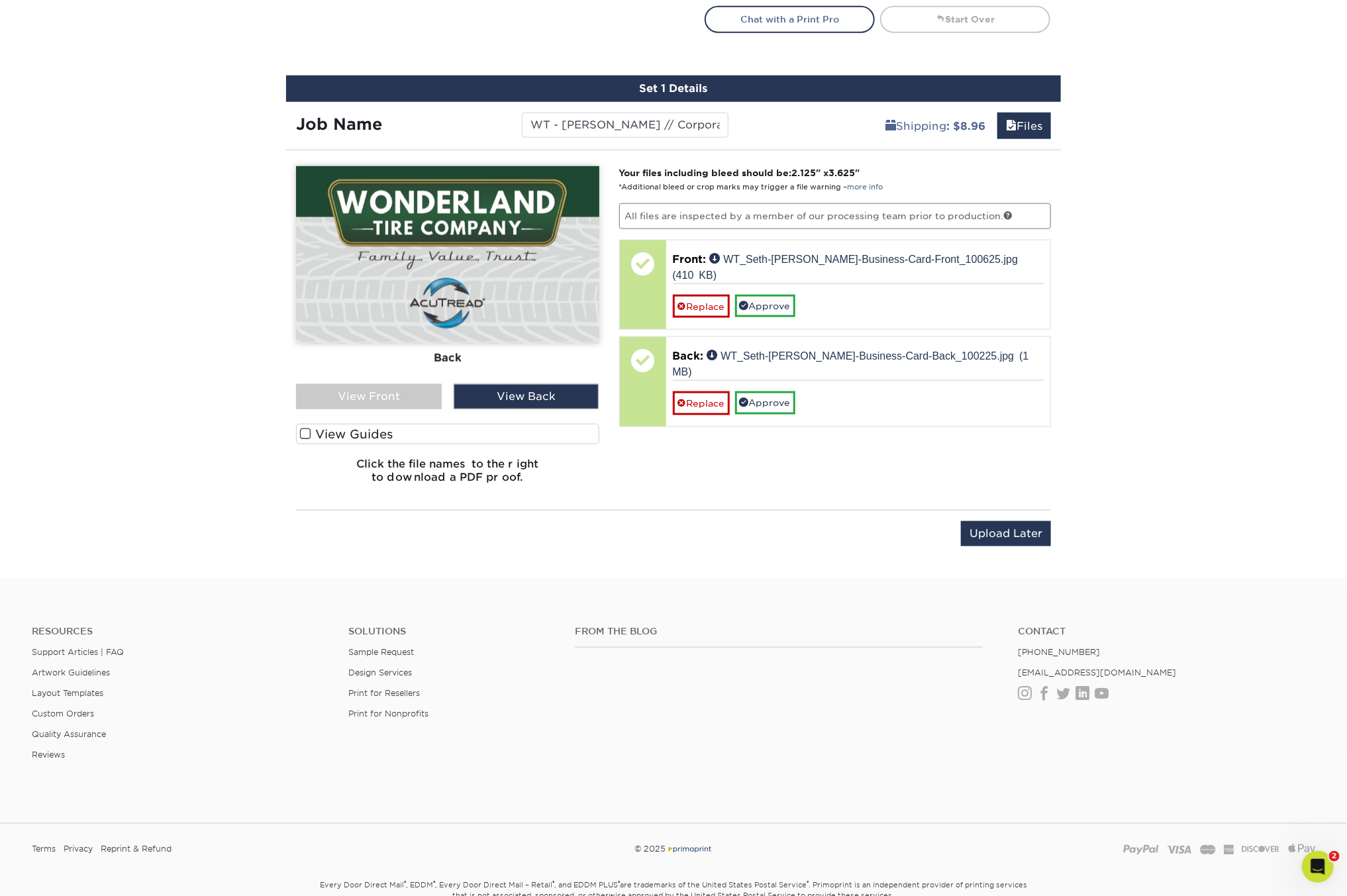
click at [395, 388] on div "View Front" at bounding box center [368, 396] width 146 height 25
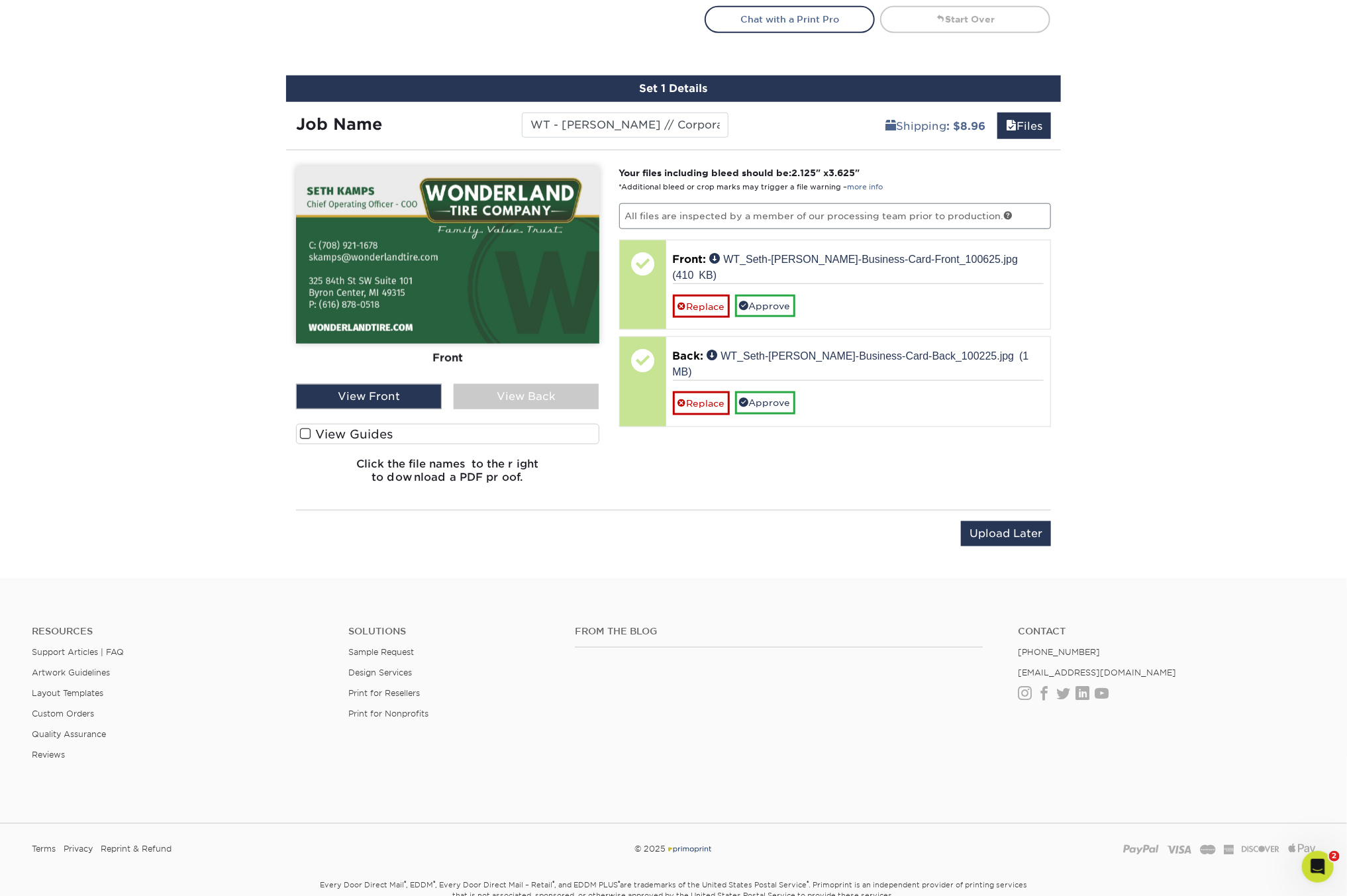
click at [561, 390] on div "View Back" at bounding box center [526, 396] width 146 height 25
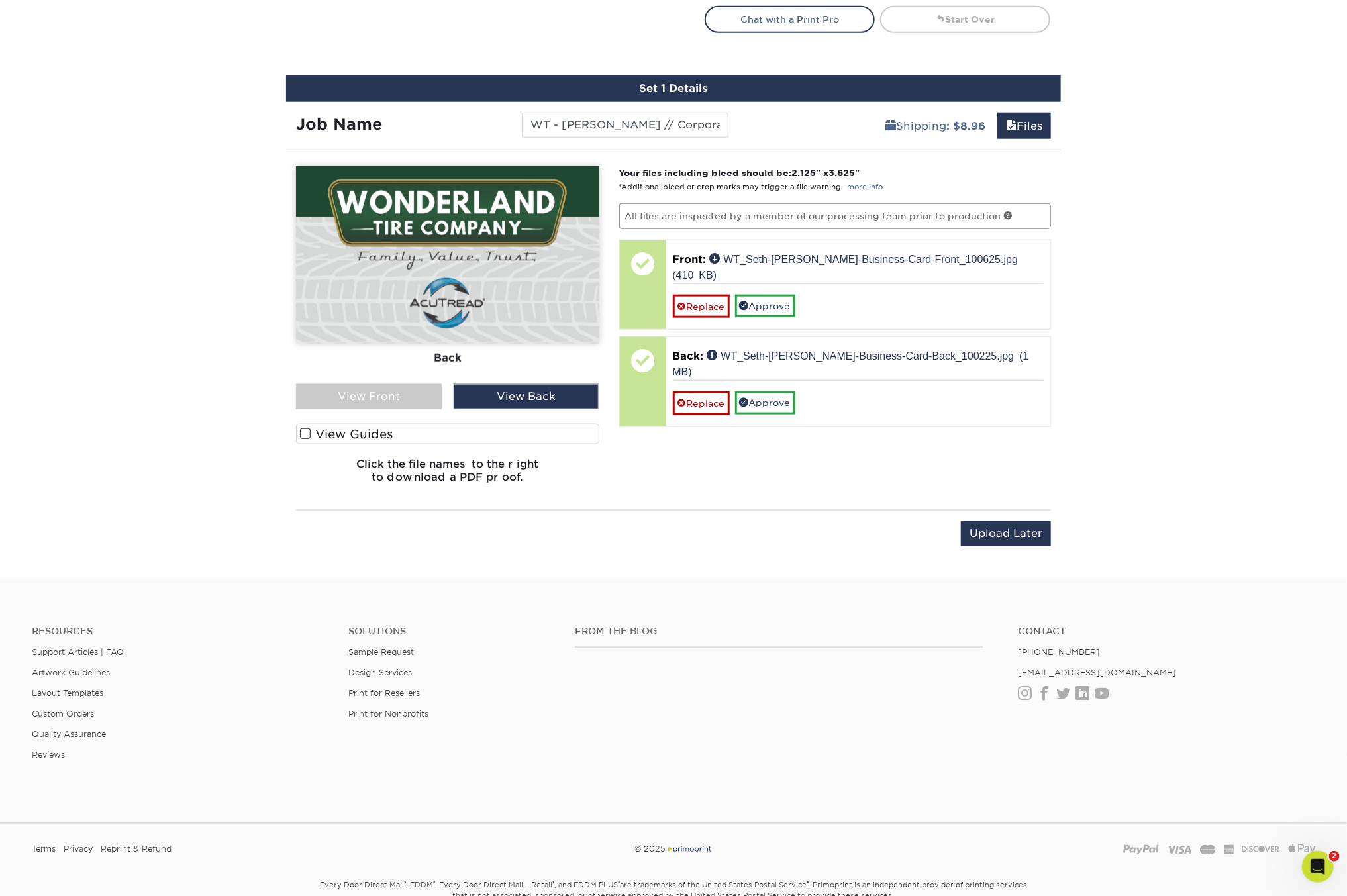
click at [366, 391] on div "View Front" at bounding box center [368, 396] width 146 height 25
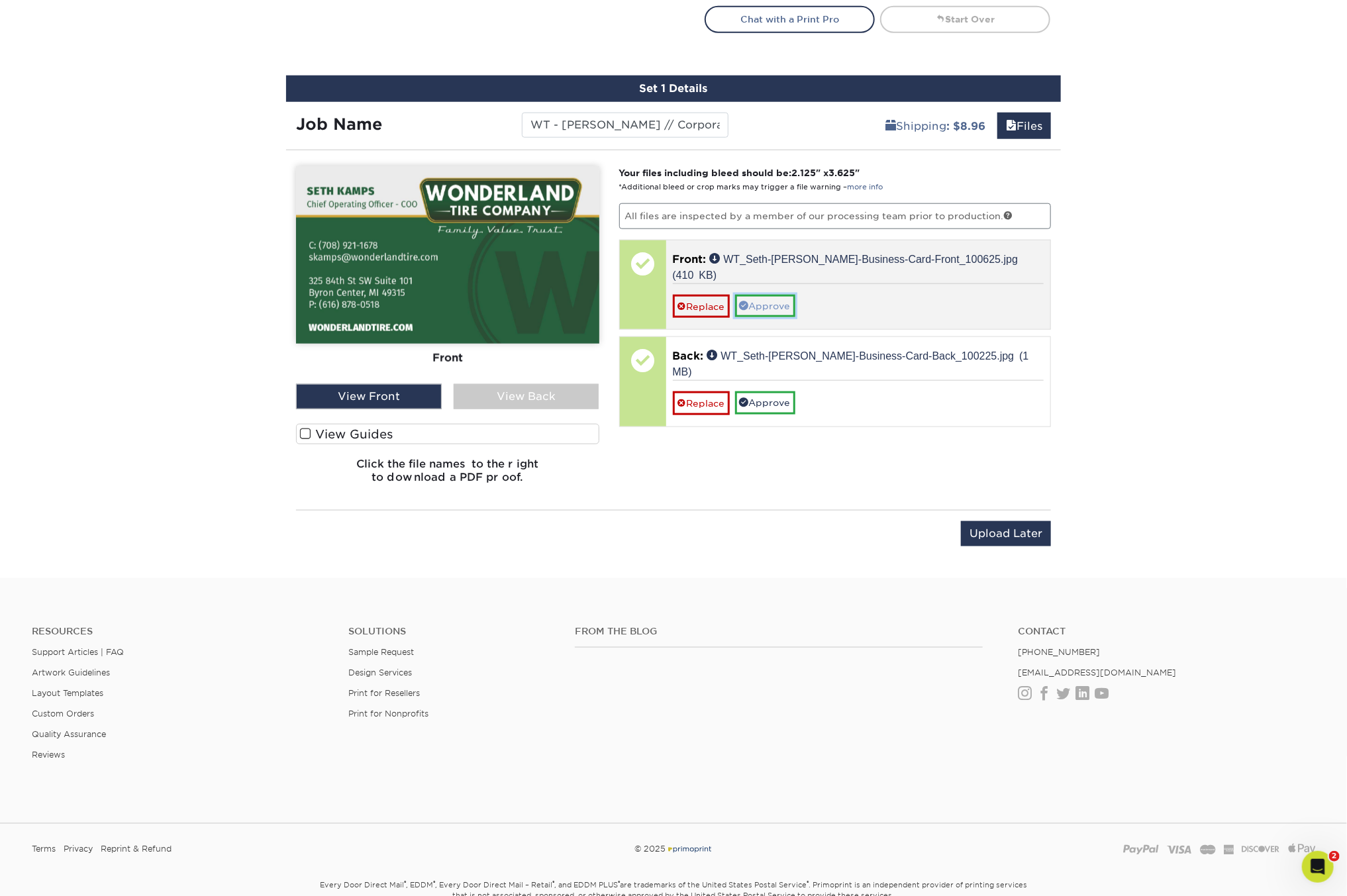
click at [760, 295] on link "Approve" at bounding box center [765, 305] width 60 height 22
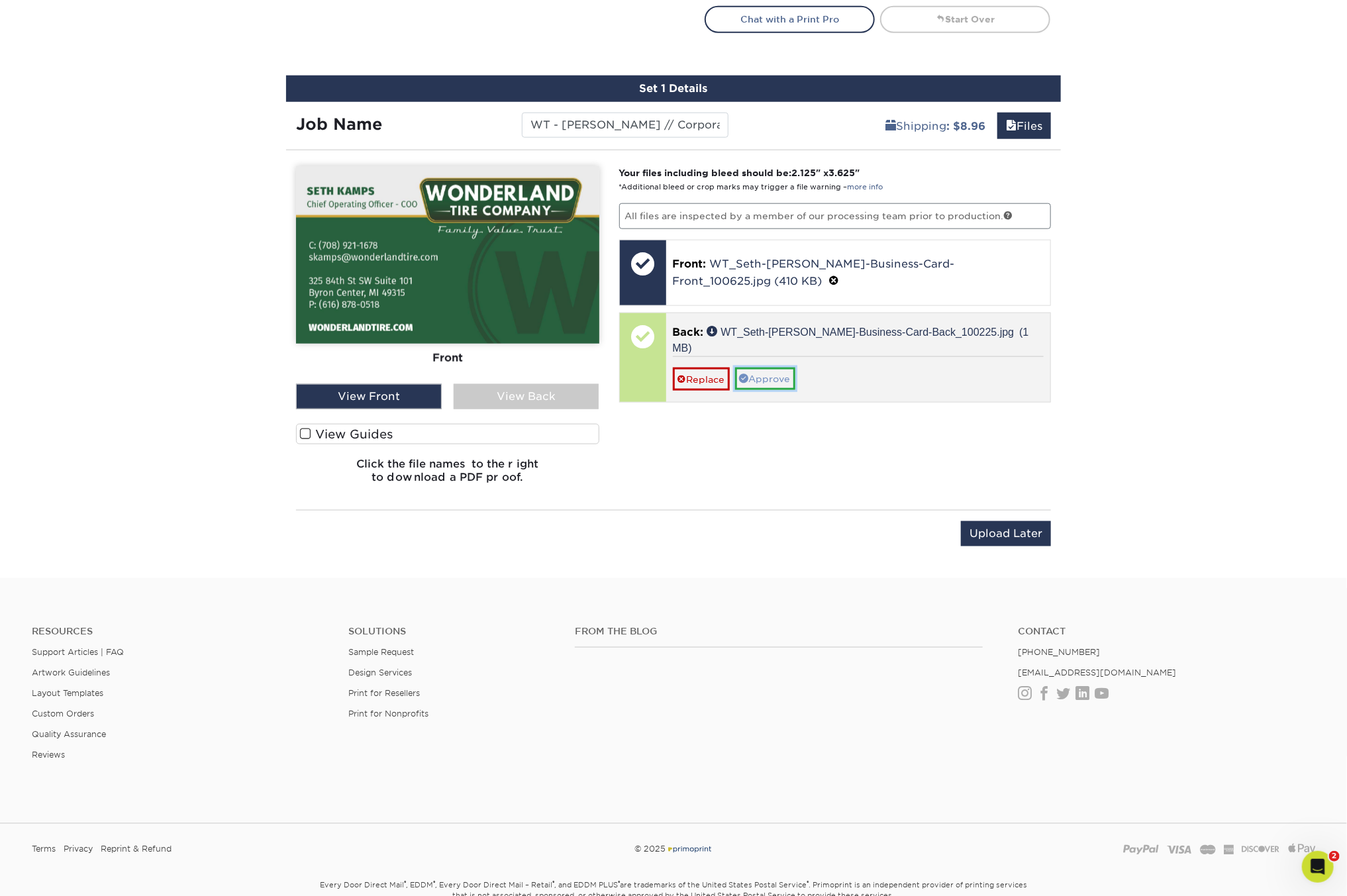
click at [762, 367] on link "Approve" at bounding box center [765, 378] width 60 height 22
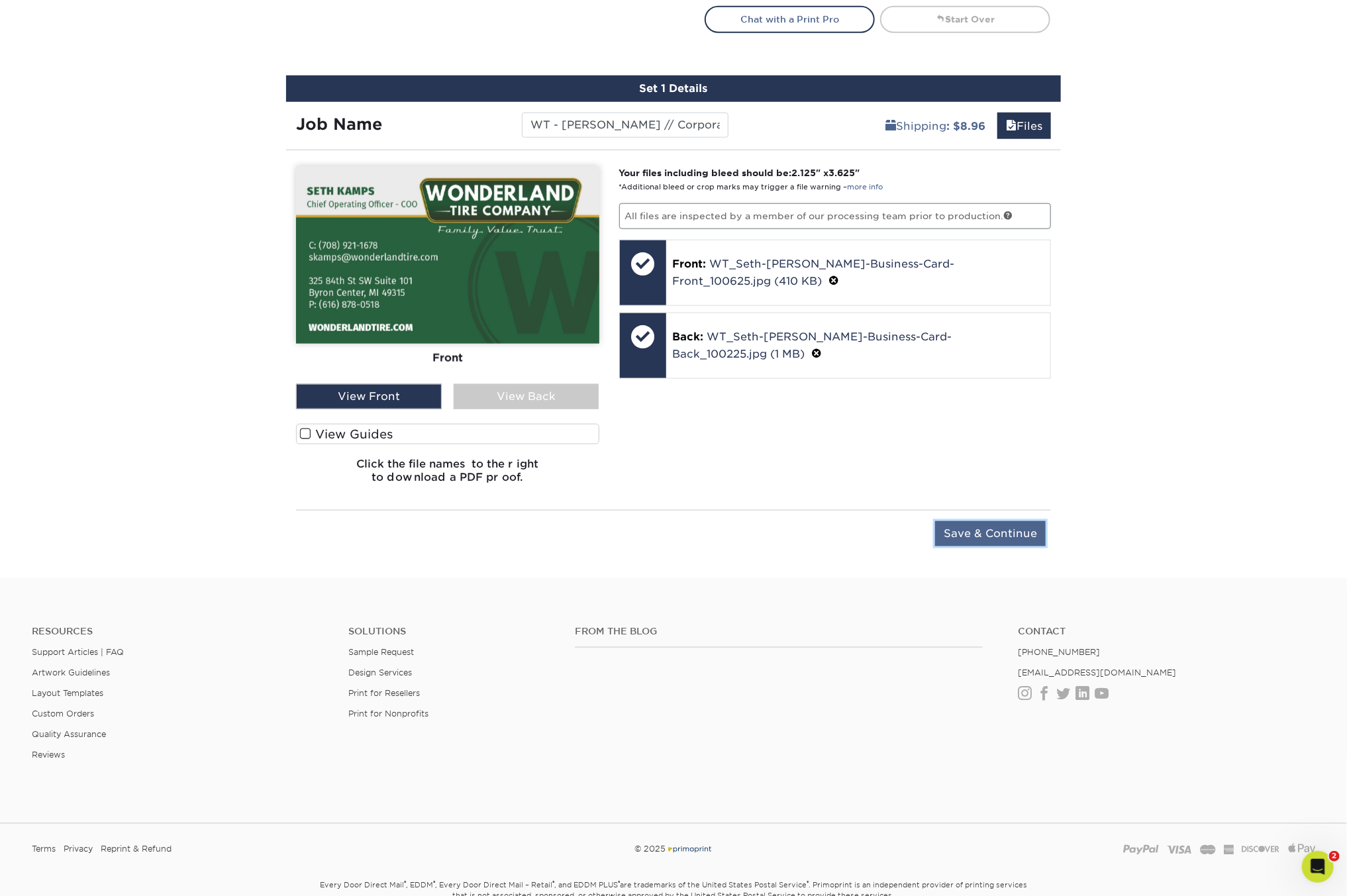
click at [983, 535] on input "Save & Continue" at bounding box center [990, 534] width 110 height 25
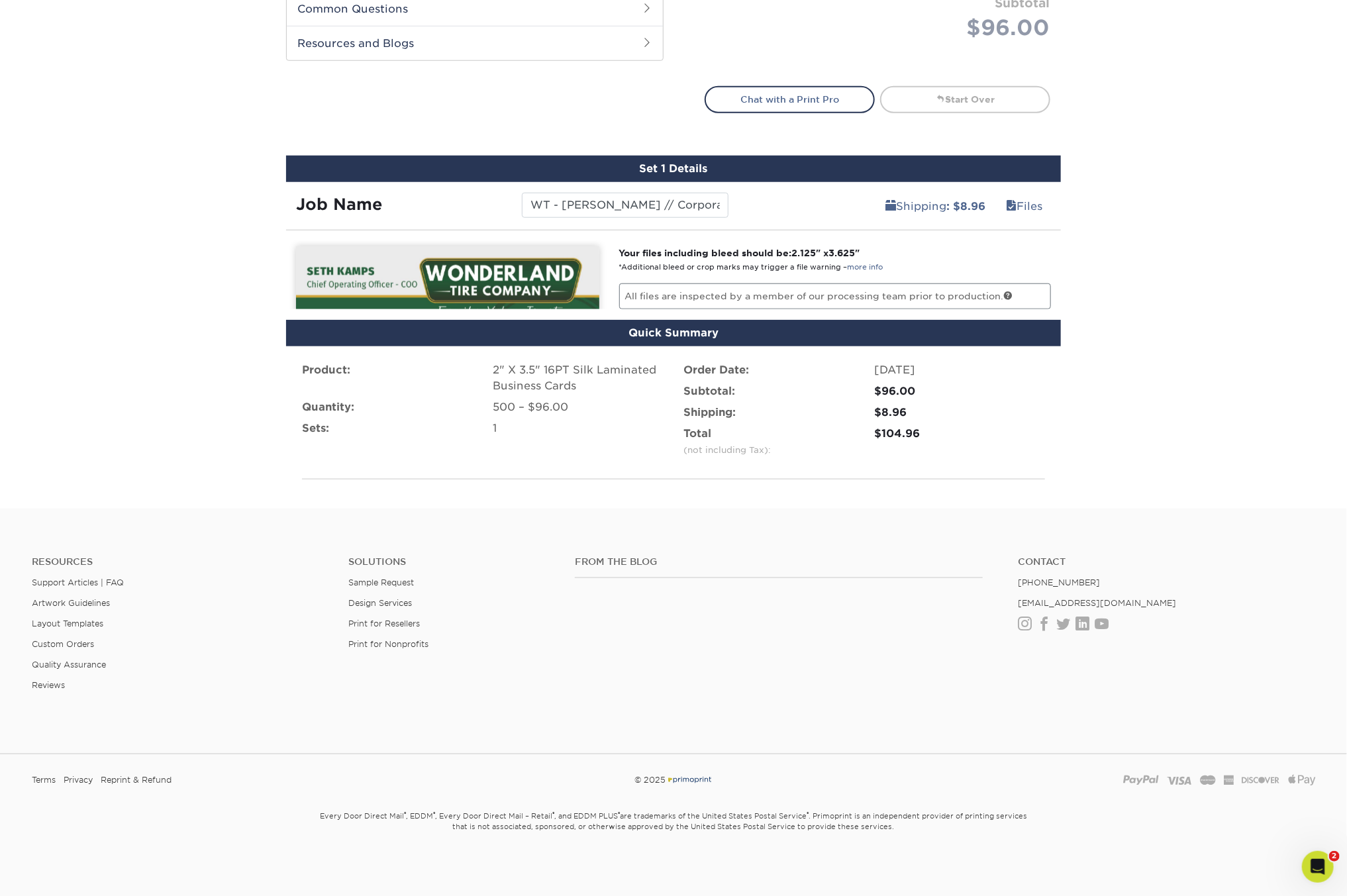
scroll to position [639, 0]
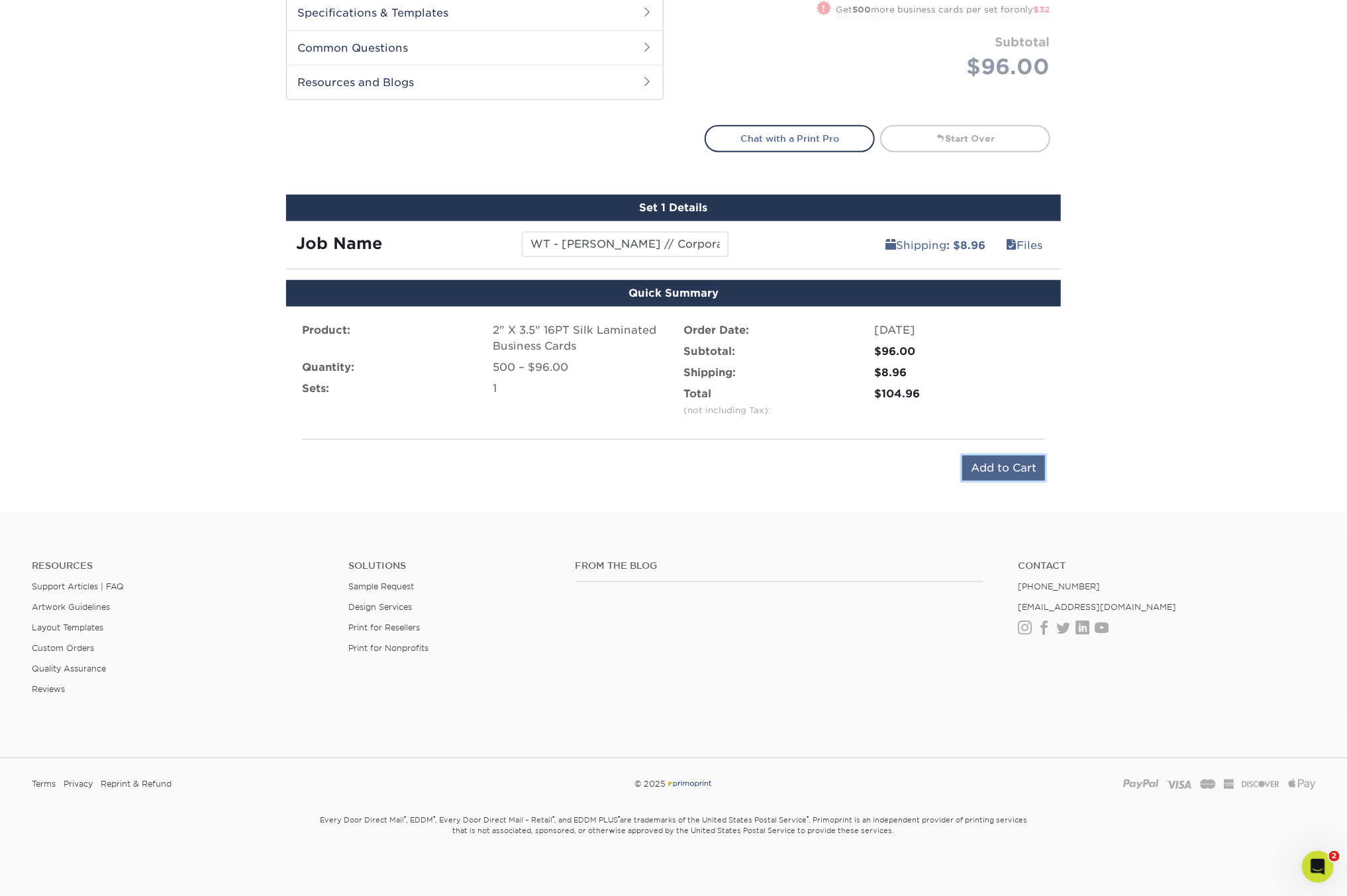
click at [989, 465] on input "Add to Cart" at bounding box center [1004, 468] width 83 height 25
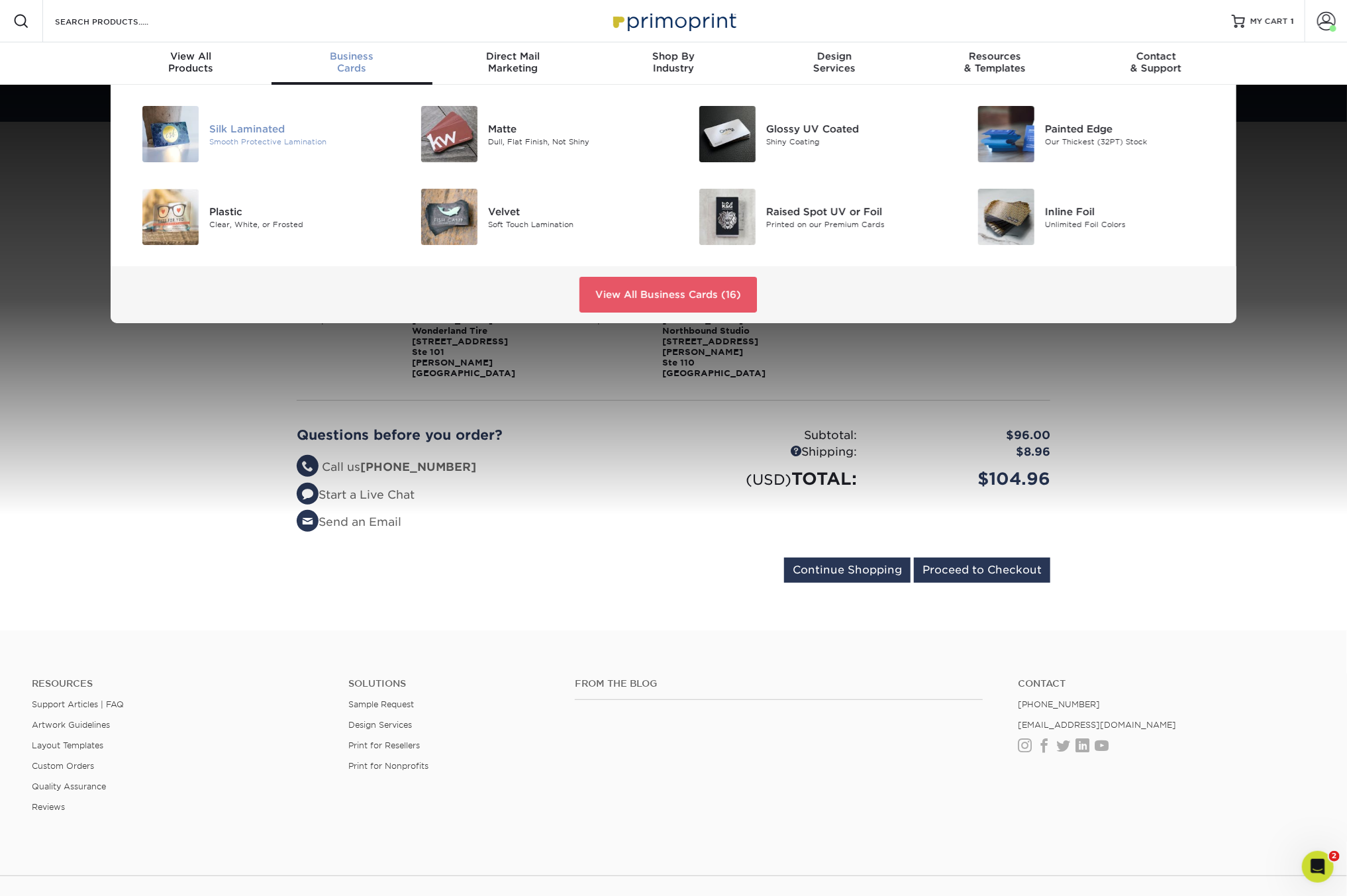
click at [249, 123] on div "Silk Laminated" at bounding box center [296, 128] width 175 height 14
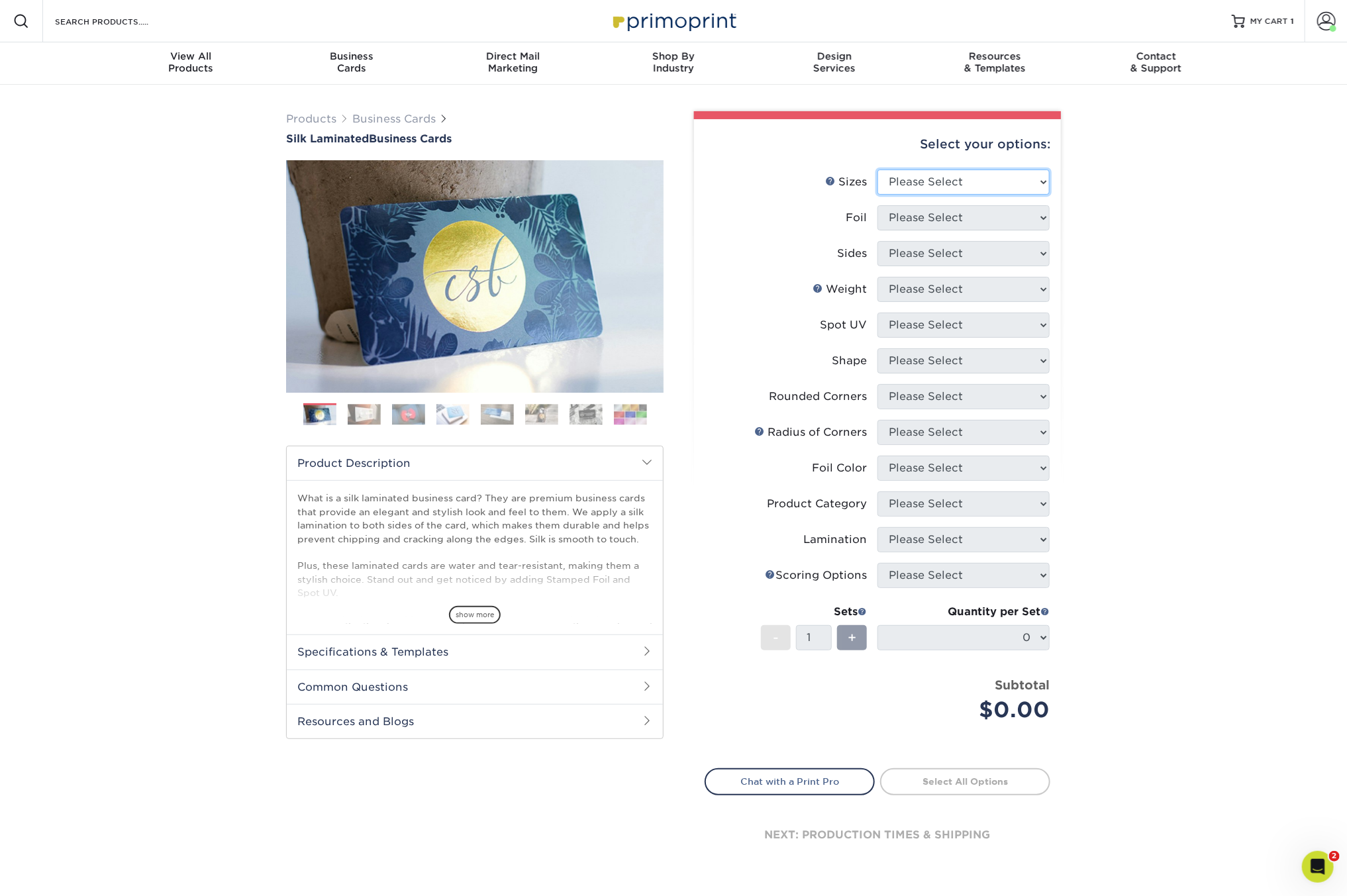
click at [971, 177] on select "Please Select 1.5" x 3.5" - Mini 1.75" x 3.5" - Mini 2" x 2" - Square 2" x 3" -…" at bounding box center [963, 182] width 172 height 25
select select "2.00x3.50"
click at [877, 169] on select "Please Select 1.5" x 3.5" - Mini 1.75" x 3.5" - Mini 2" x 2" - Square 2" x 3" -…" at bounding box center [963, 182] width 172 height 25
click at [942, 221] on select "Please Select Yes No" at bounding box center [963, 217] width 172 height 25
select select "0"
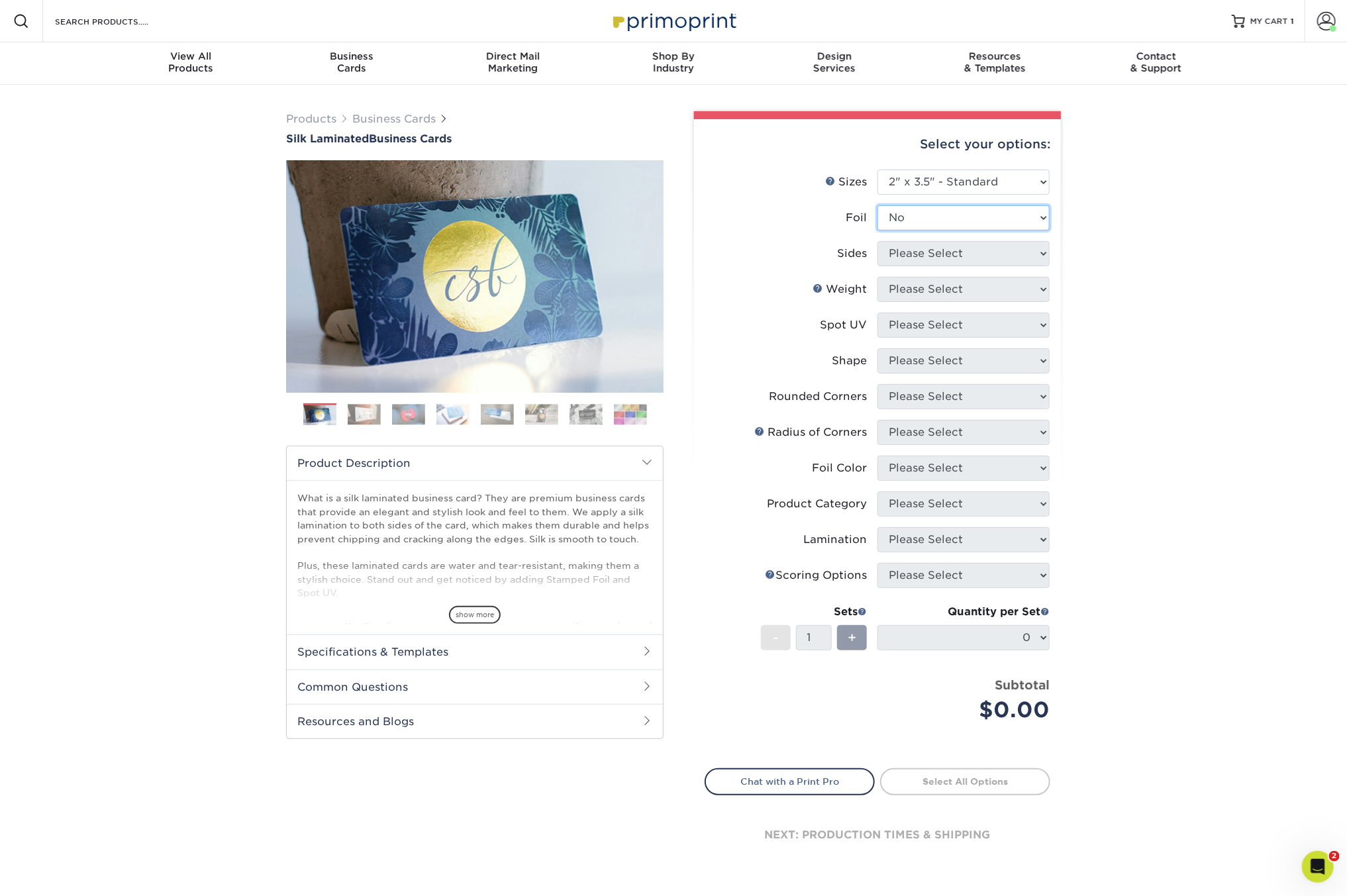
click at [877, 205] on select "Please Select Yes No" at bounding box center [963, 217] width 172 height 25
click at [938, 247] on select "Please Select Print Both Sides Print Front Only" at bounding box center [963, 253] width 172 height 25
select select "13abbda7-1d64-4f25-8bb2-c179b224825d"
click at [877, 241] on select "Please Select Print Both Sides Print Front Only" at bounding box center [963, 253] width 172 height 25
click at [930, 289] on select "Please Select 16PT" at bounding box center [963, 289] width 172 height 25
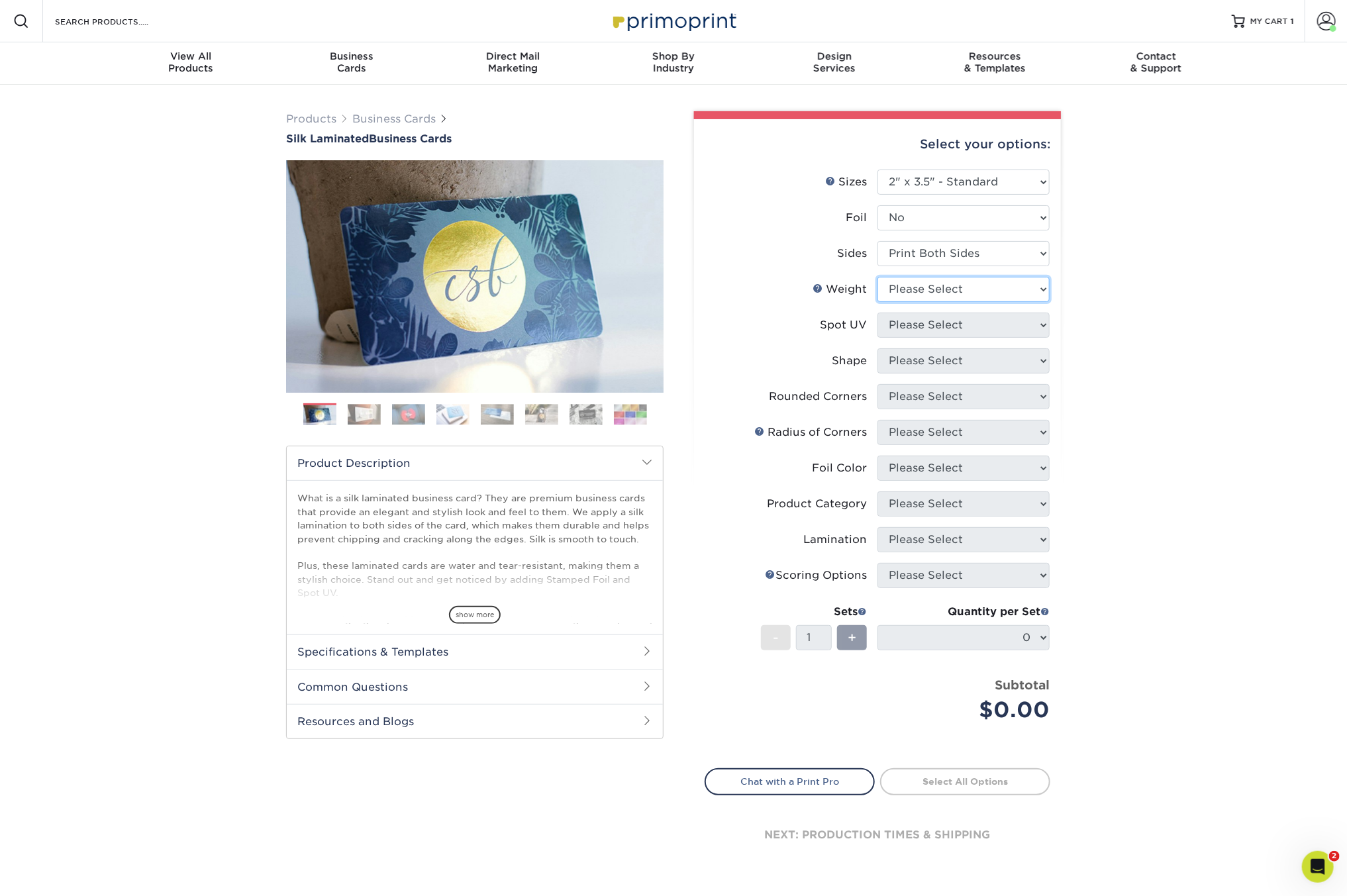
select select "16PT"
click at [877, 276] on select "Please Select 16PT" at bounding box center [963, 289] width 172 height 25
click at [922, 320] on select "Please Select No Spot UV Front and Back (Both Sides) Front Only Back Only" at bounding box center [963, 325] width 172 height 25
select select "3"
click at [877, 312] on select "Please Select No Spot UV Front and Back (Both Sides) Front Only Back Only" at bounding box center [963, 325] width 172 height 25
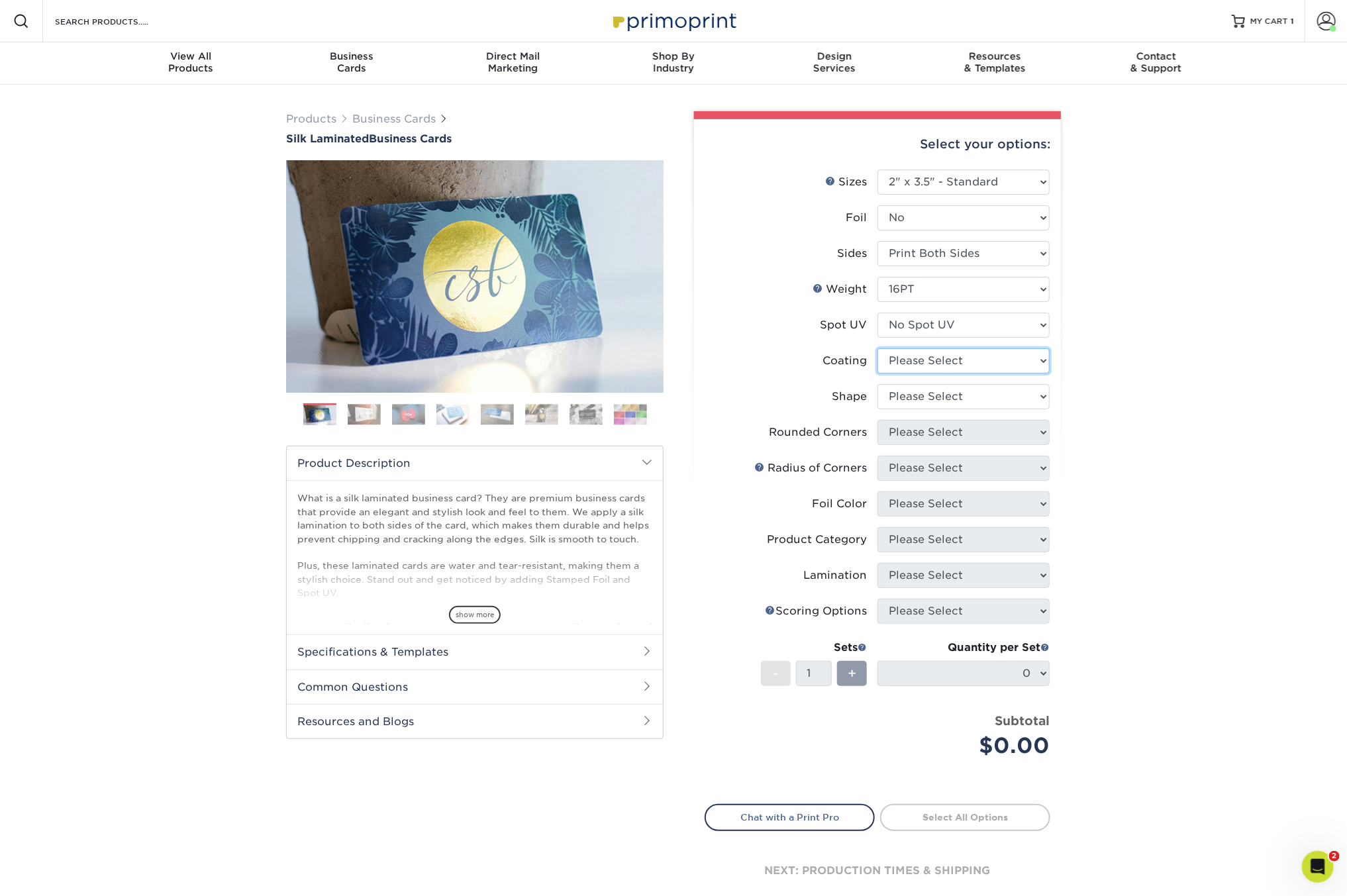
click at [920, 358] on select at bounding box center [963, 361] width 172 height 25
select select "3e7618de-abca-4bda-9f97-8b9129e913d8"
click at [877, 348] on select at bounding box center [963, 361] width 172 height 25
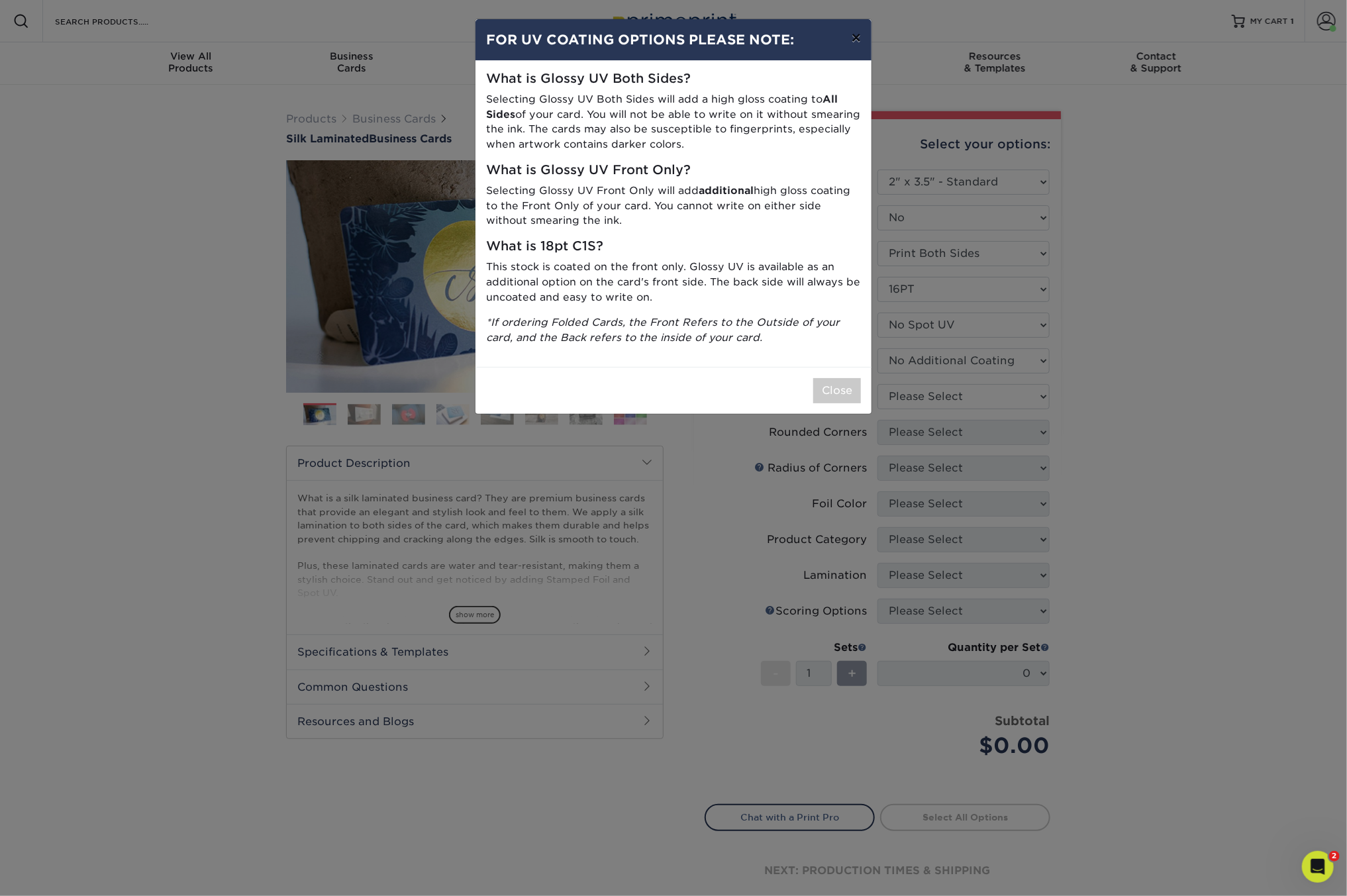
click at [854, 43] on button "×" at bounding box center [857, 38] width 31 height 37
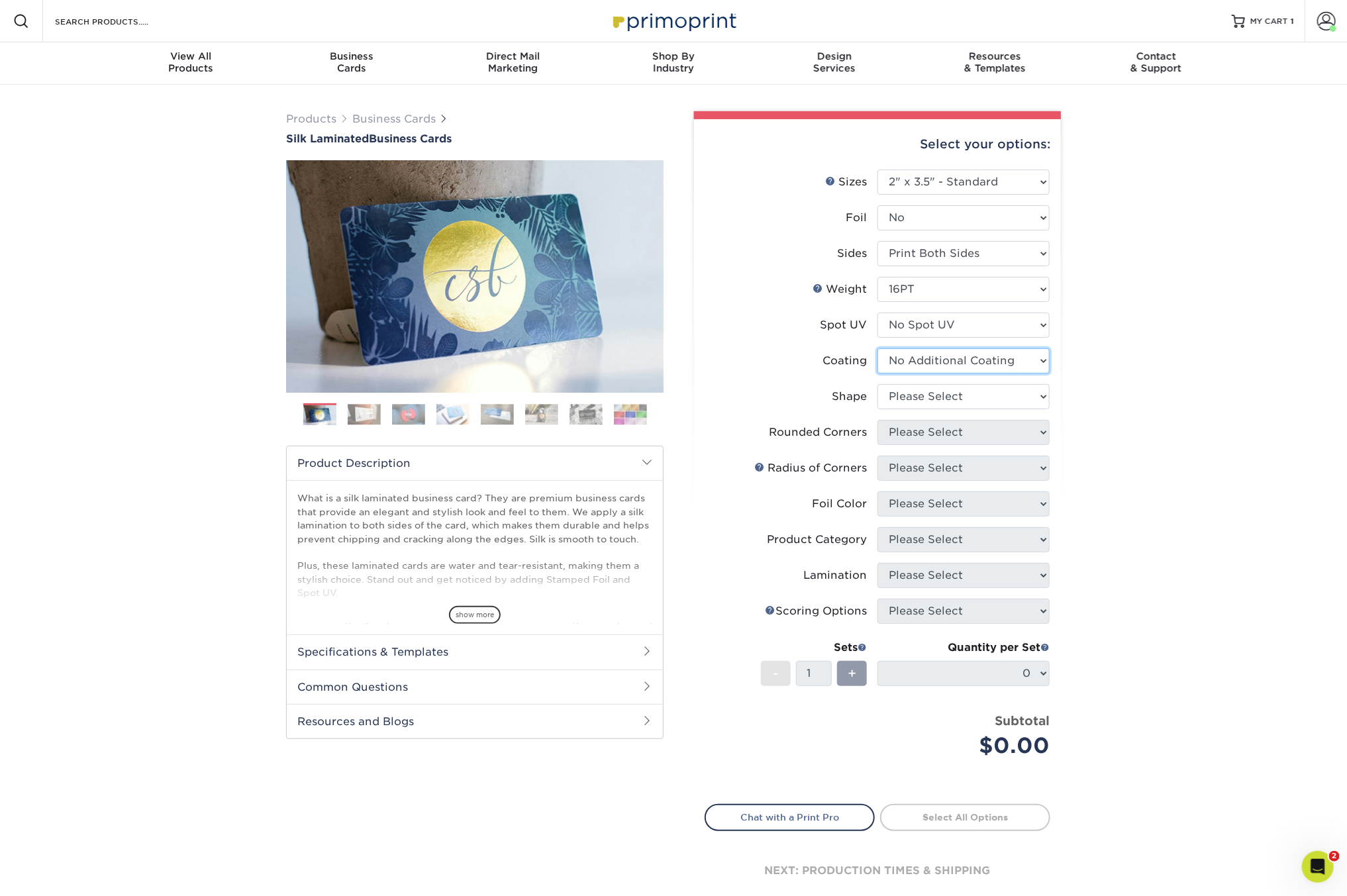
click at [892, 366] on select at bounding box center [963, 361] width 172 height 25
click at [901, 391] on select "Please Select Standard Oval" at bounding box center [963, 396] width 172 height 25
select select "standard"
click at [877, 384] on select "Please Select Standard Oval" at bounding box center [963, 396] width 172 height 25
click at [905, 434] on select "Please Select Yes - Round 2 Corners Yes - Round 4 Corners No" at bounding box center [963, 432] width 172 height 25
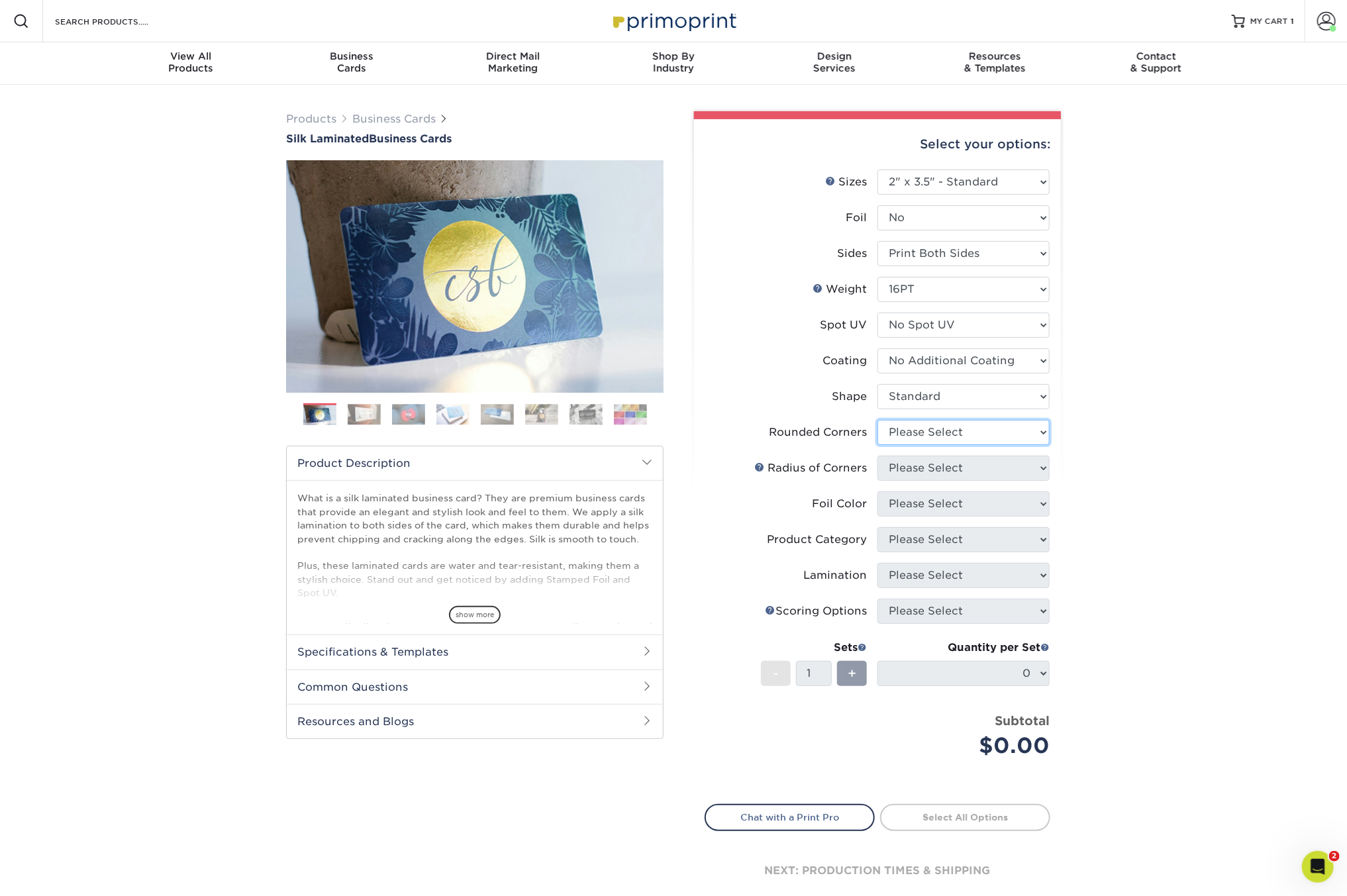
select select "0"
click at [877, 419] on select "Please Select Yes - Round 2 Corners Yes - Round 4 Corners No" at bounding box center [963, 432] width 172 height 25
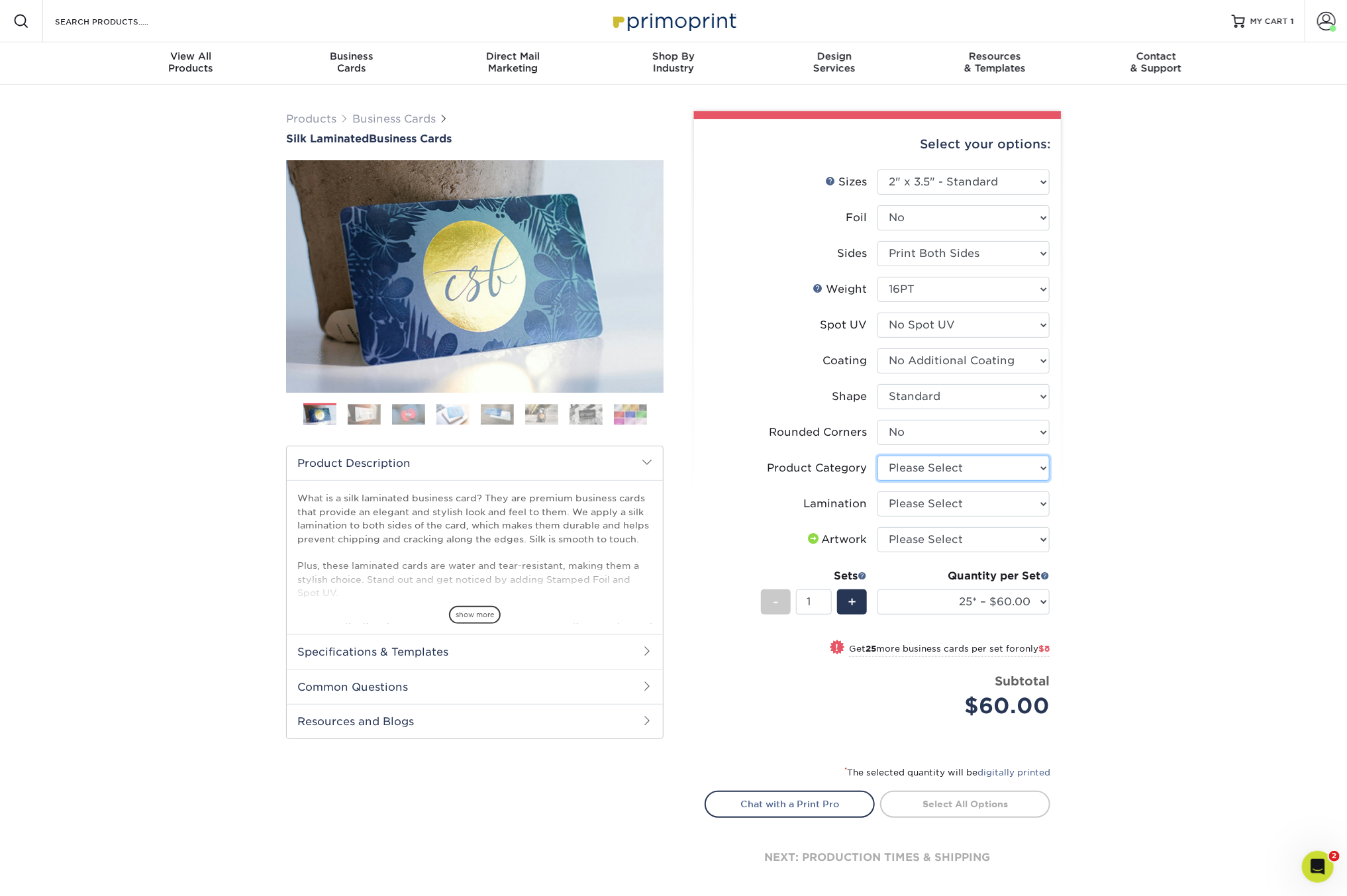
click at [923, 461] on select "Please Select Business Cards" at bounding box center [963, 468] width 172 height 25
select select "3b5148f1-0588-4f88-a218-97bcfdce65c1"
click at [877, 455] on select "Please Select Business Cards" at bounding box center [963, 468] width 172 height 25
click at [917, 499] on select "Please Select Silk" at bounding box center [963, 504] width 172 height 25
select select "ccacb42f-45f7-42d3-bbd3-7c8421cf37f0"
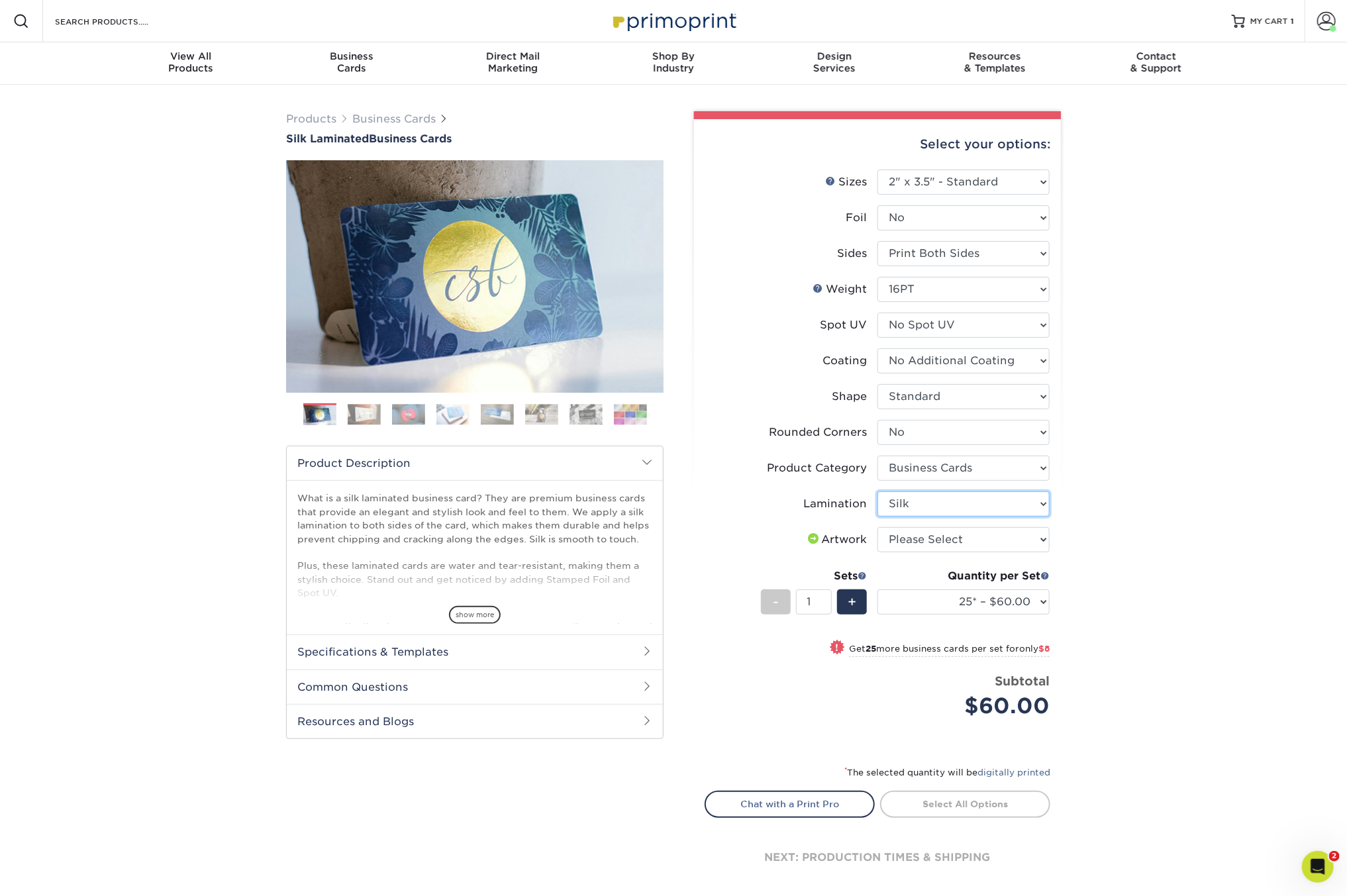
click at [877, 491] on select "Please Select Silk" at bounding box center [963, 504] width 172 height 25
click at [918, 535] on select "Please Select I will upload files I need a design - $100" at bounding box center [963, 539] width 172 height 25
select select "upload"
click at [877, 527] on select "Please Select I will upload files I need a design - $100" at bounding box center [963, 539] width 172 height 25
click at [906, 606] on select "25* – $60.00 50* – $68.00 75* – $76.00 100* – $84.00 250* – $92.00 500 – $96.00…" at bounding box center [963, 602] width 172 height 25
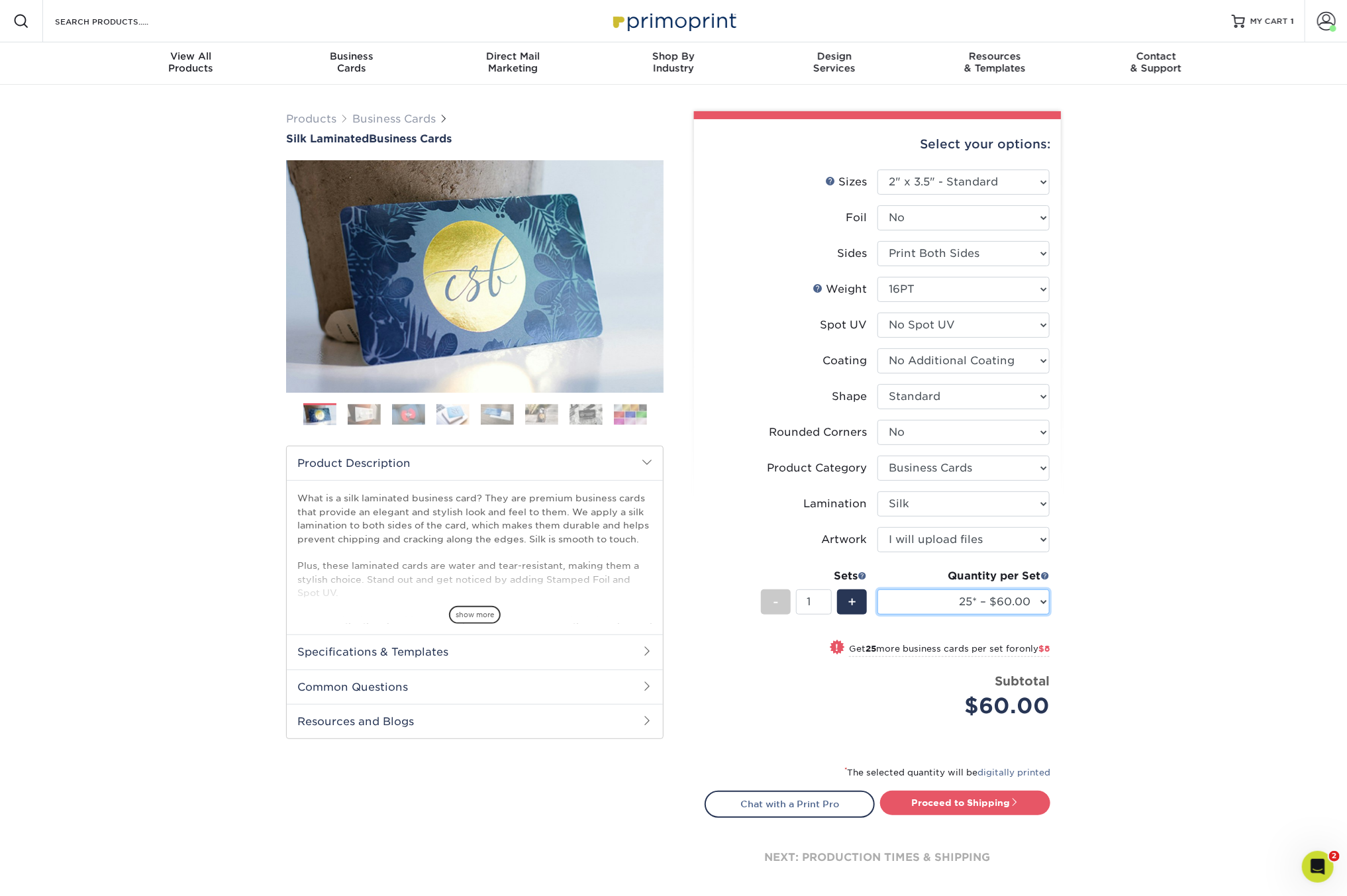
select select "500 – $96.00"
click at [877, 590] on select "25* – $60.00 50* – $68.00 75* – $76.00 100* – $84.00 250* – $92.00 500 – $96.00…" at bounding box center [963, 602] width 172 height 25
click at [1174, 621] on div "Products Business Cards Silk Laminated Business Cards Previous Next" at bounding box center [673, 515] width 1347 height 860
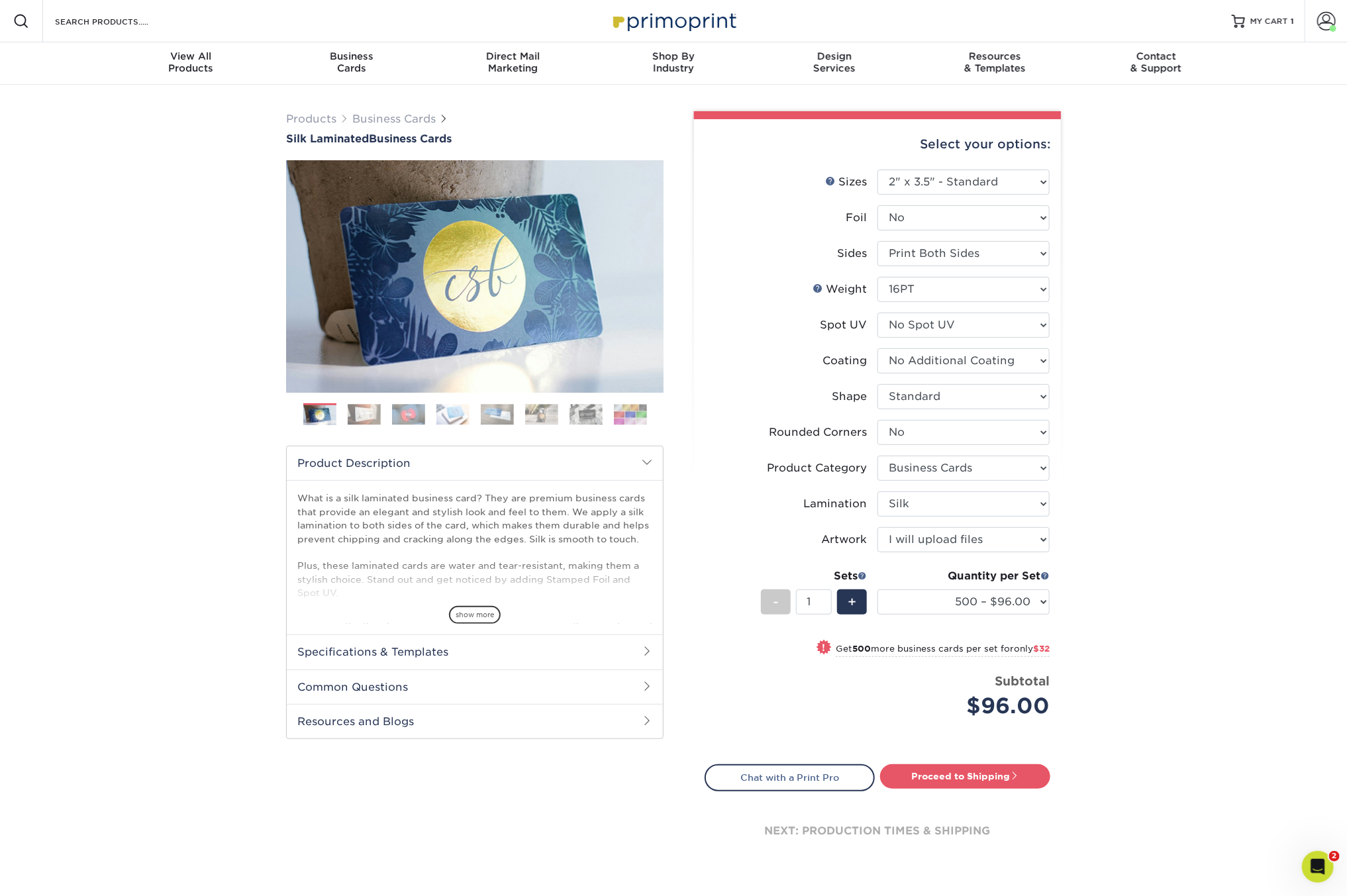
click at [1086, 564] on div "Products Business Cards Silk Laminated Business Cards Previous Next" at bounding box center [673, 502] width 1347 height 833
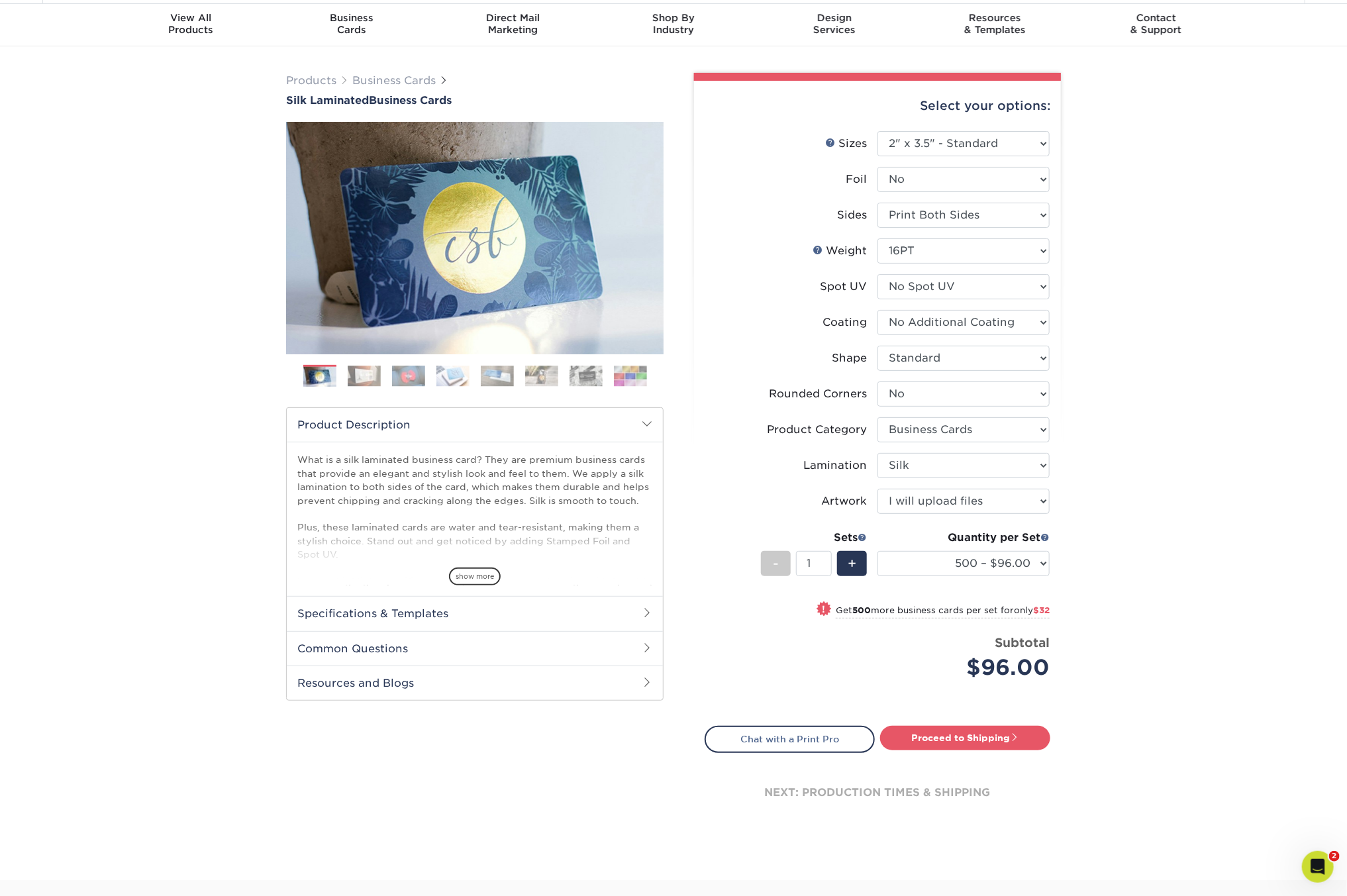
scroll to position [40, 0]
click at [991, 738] on link "Proceed to Shipping" at bounding box center [965, 736] width 170 height 24
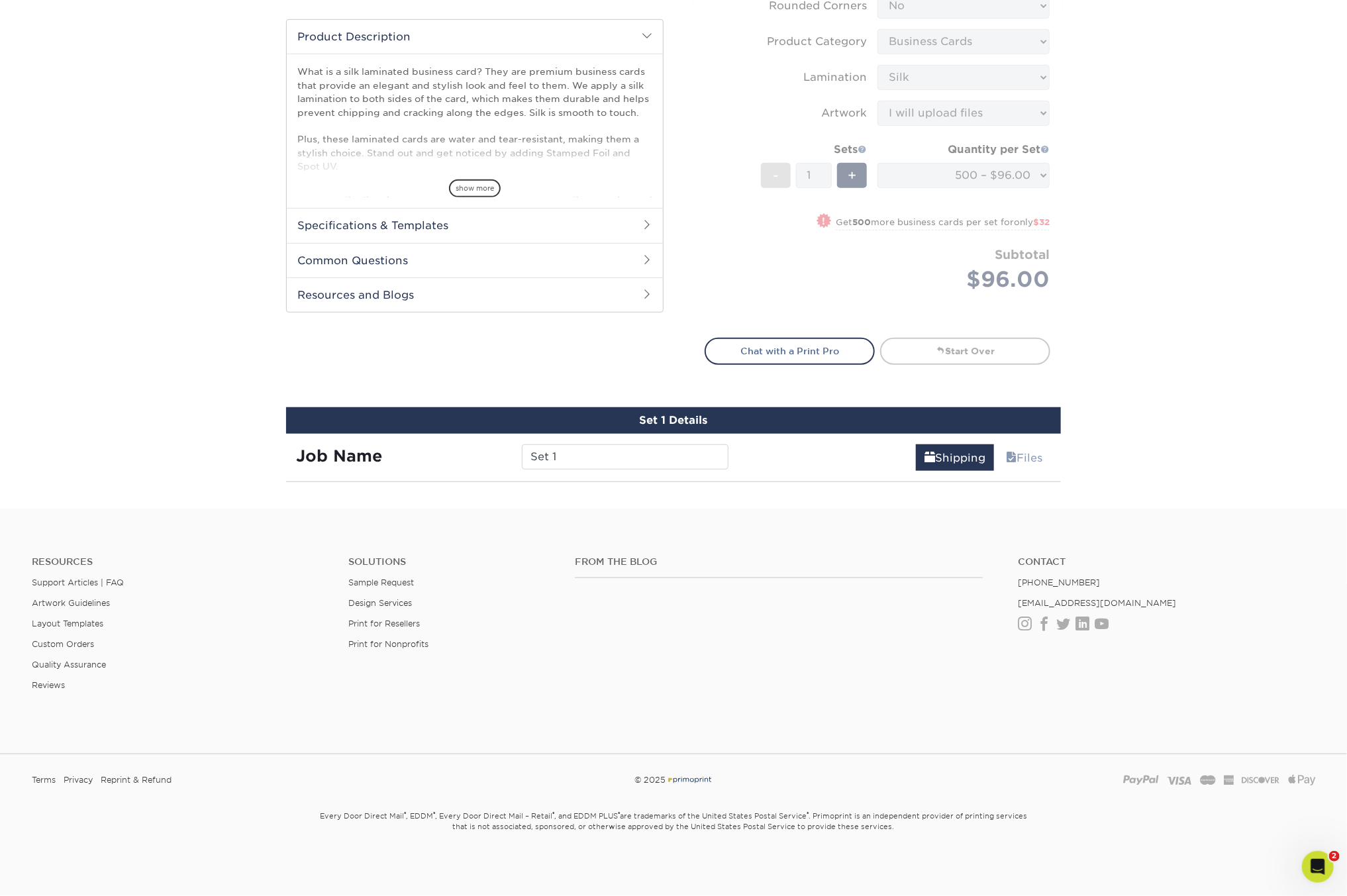
scroll to position [758, 0]
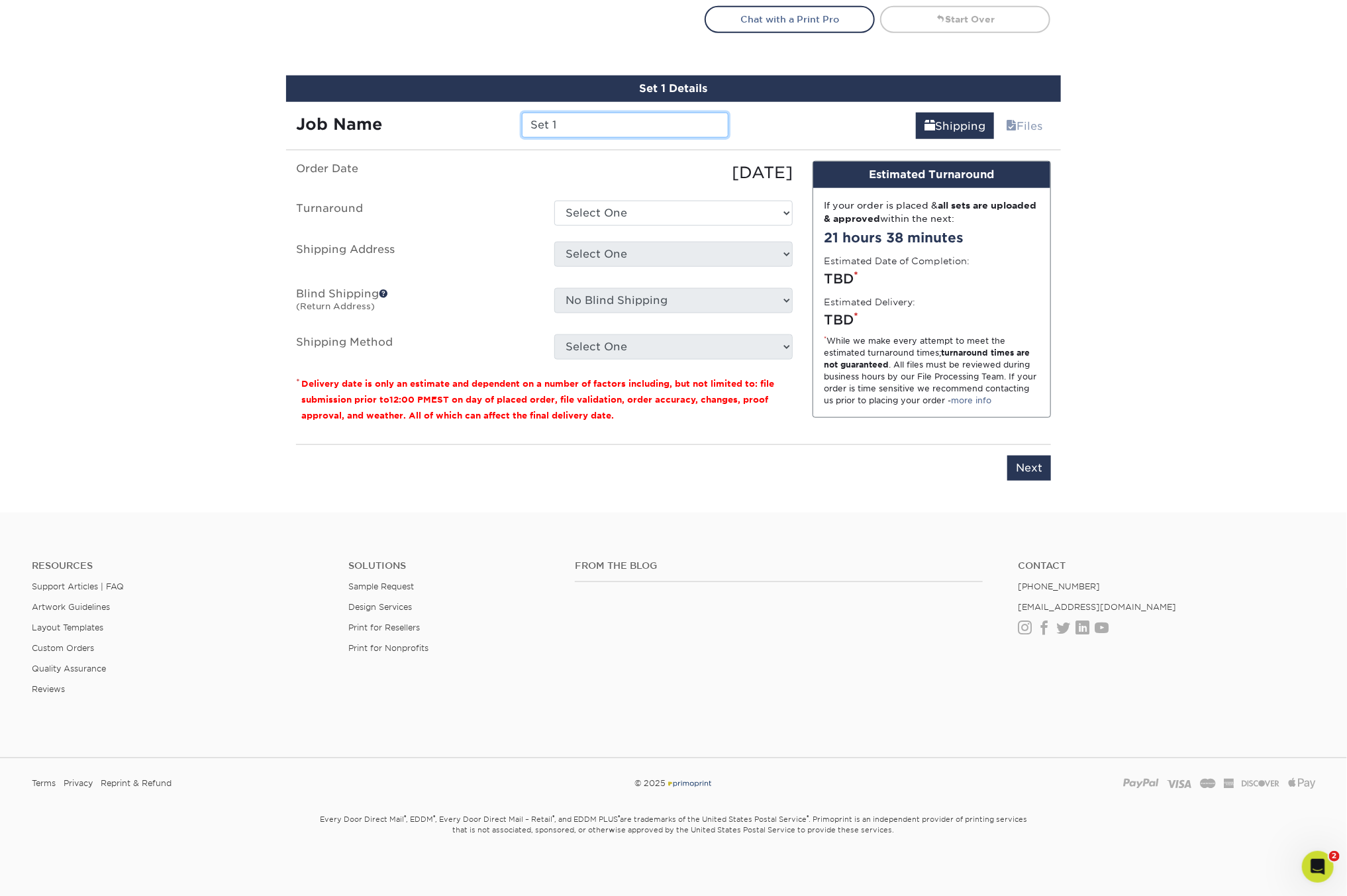
drag, startPoint x: 570, startPoint y: 122, endPoint x: 484, endPoint y: 108, distance: 87.1
click at [484, 112] on div "Job Name Set 1" at bounding box center [512, 125] width 453 height 25
type input "WT - [PERSON_NAME] // Corporate"
click at [630, 216] on select "Select One 2-4 Business Days 2 Day Next Business Day" at bounding box center [673, 214] width 239 height 25
select select "daeee239-1cf4-403f-860f-e366b9ee29d2"
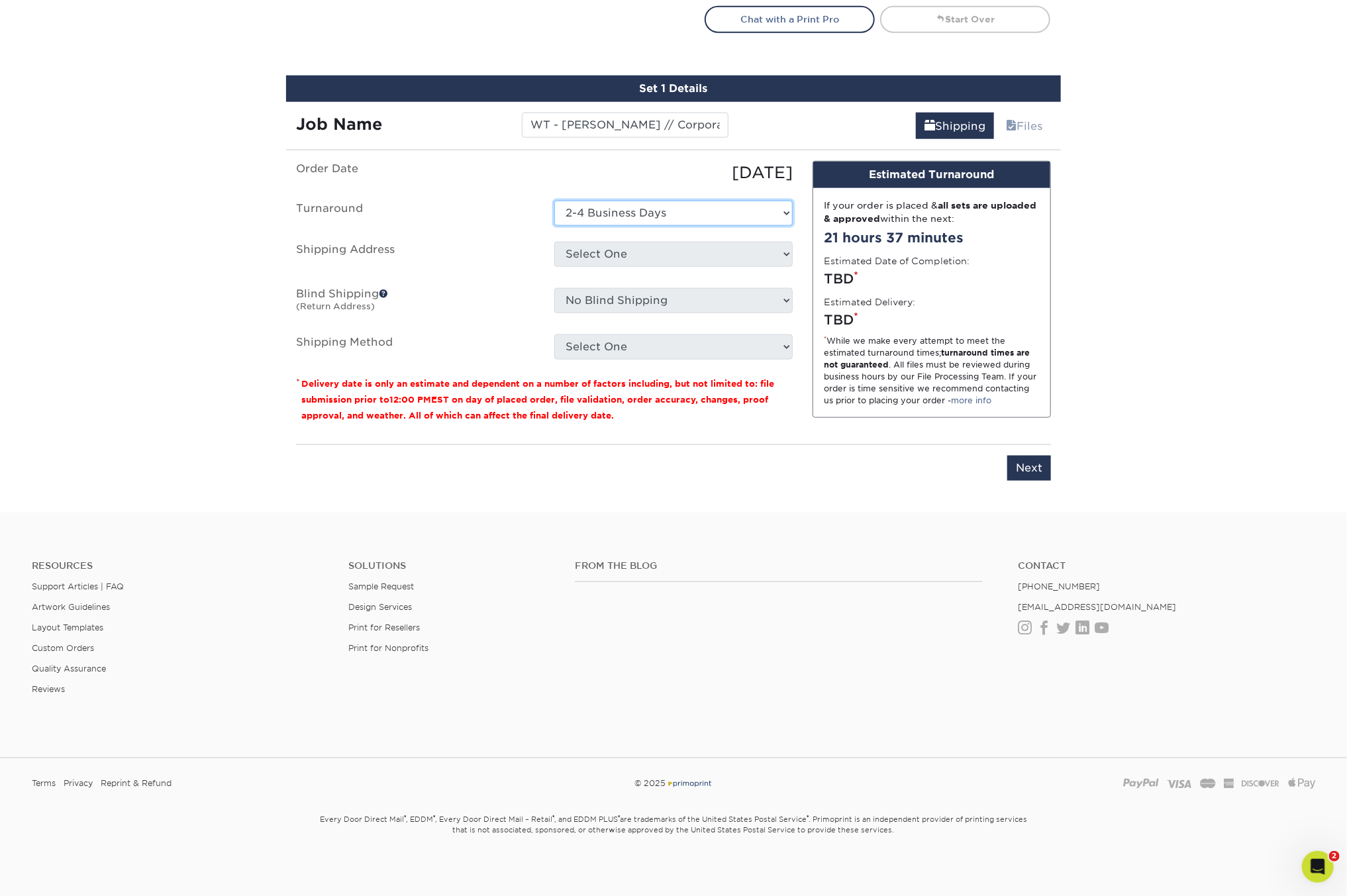
click at [554, 201] on select "Select One 2-4 Business Days 2 Day Next Business Day" at bounding box center [673, 214] width 239 height 25
click at [613, 251] on select "Select One Bluffton, OH EPS EPS- Hudsonville JIS Tire Lebanon, TN Mobile Pallet…" at bounding box center [673, 254] width 239 height 25
select select "186661"
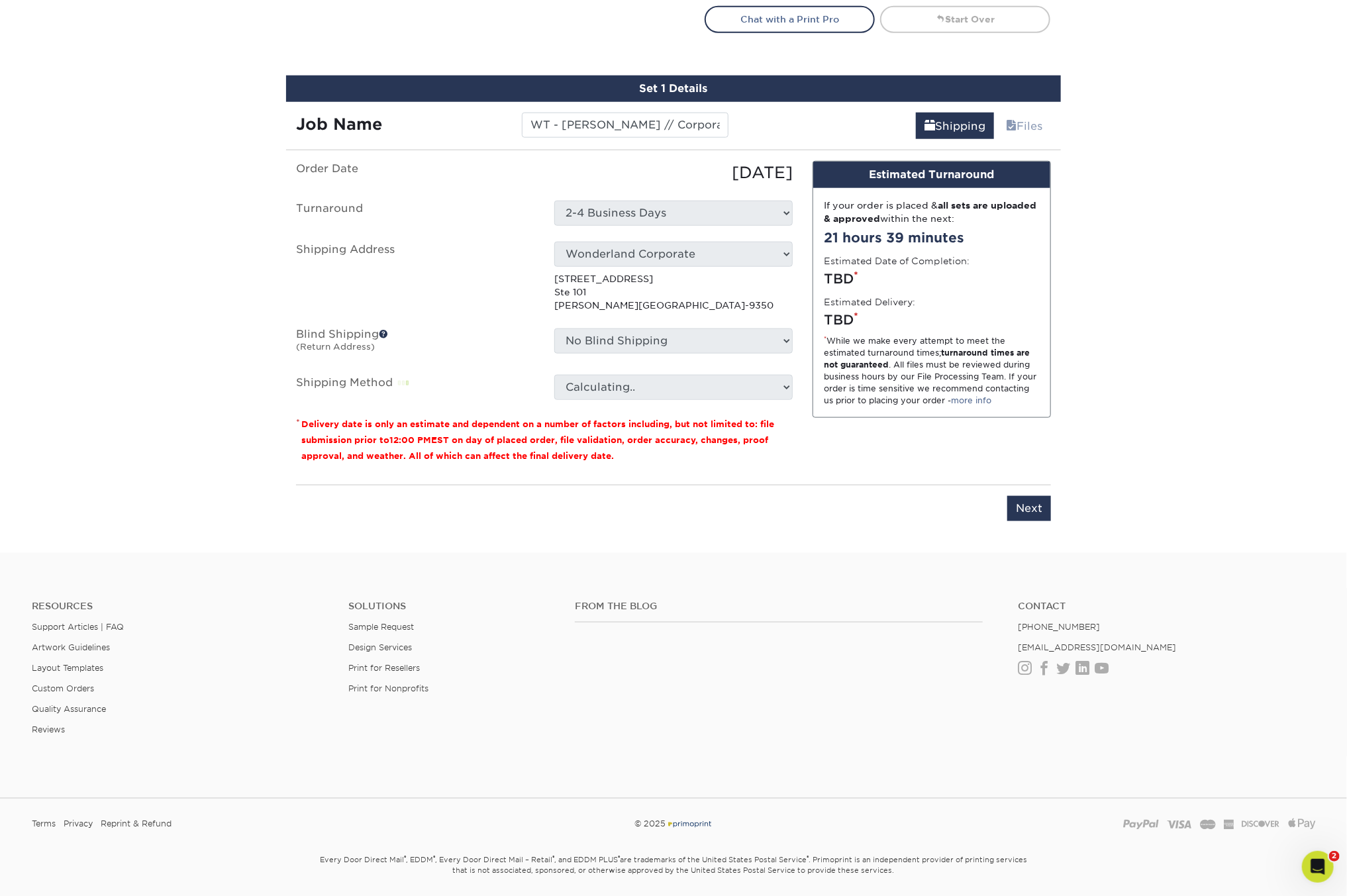
click at [630, 341] on select "No Blind Shipping Bluffton, OH EPS EPS- Hudsonville JIS Tire Lebanon, TN Mobile…" at bounding box center [673, 341] width 239 height 25
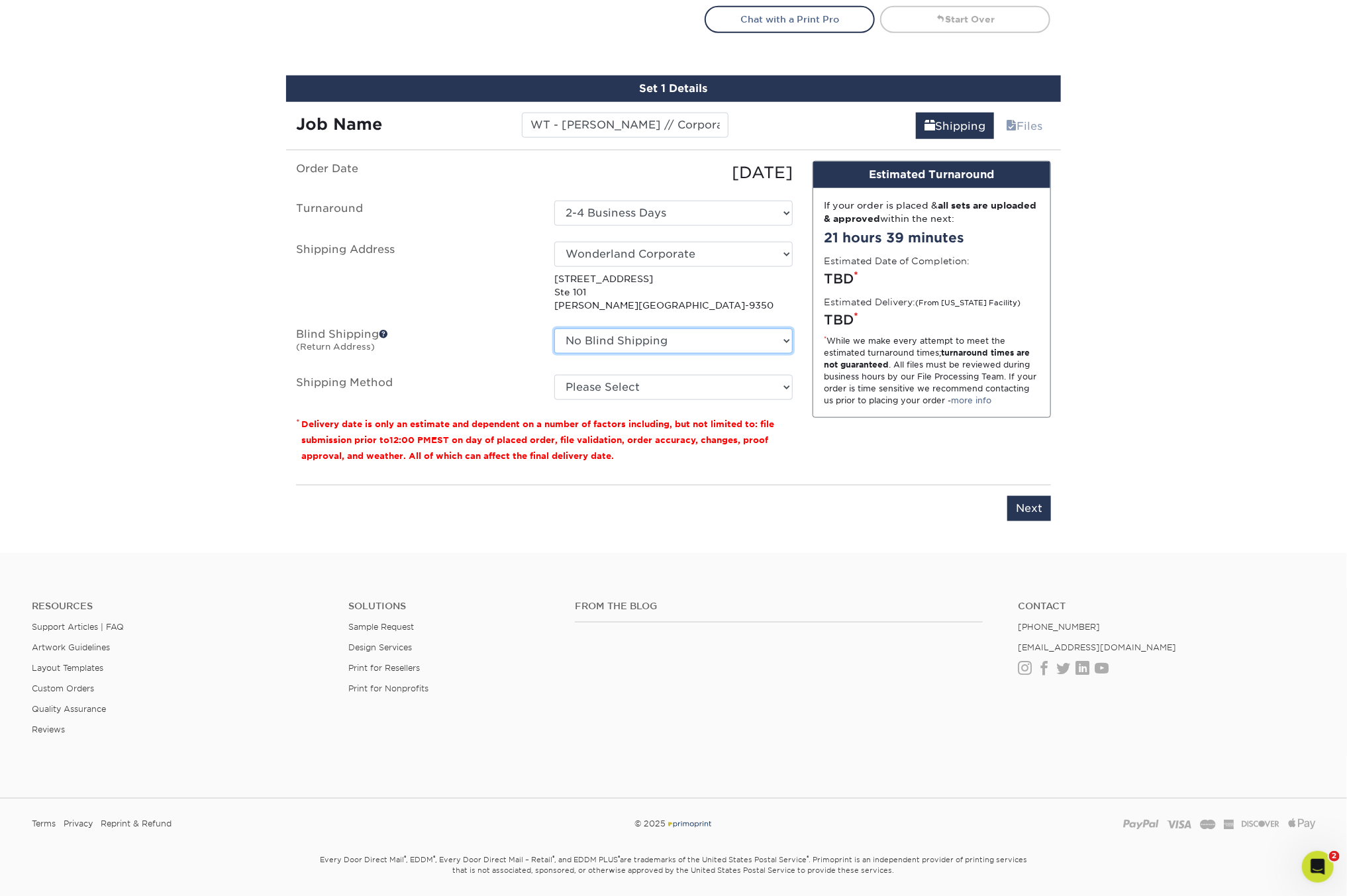
click at [633, 340] on select "No Blind Shipping Bluffton, OH EPS EPS- Hudsonville JIS Tire Lebanon, TN Mobile…" at bounding box center [673, 341] width 239 height 25
select select "263254"
click at [554, 329] on select "No Blind Shipping Bluffton, OH EPS EPS- Hudsonville JIS Tire Lebanon, TN Mobile…" at bounding box center [673, 341] width 239 height 25
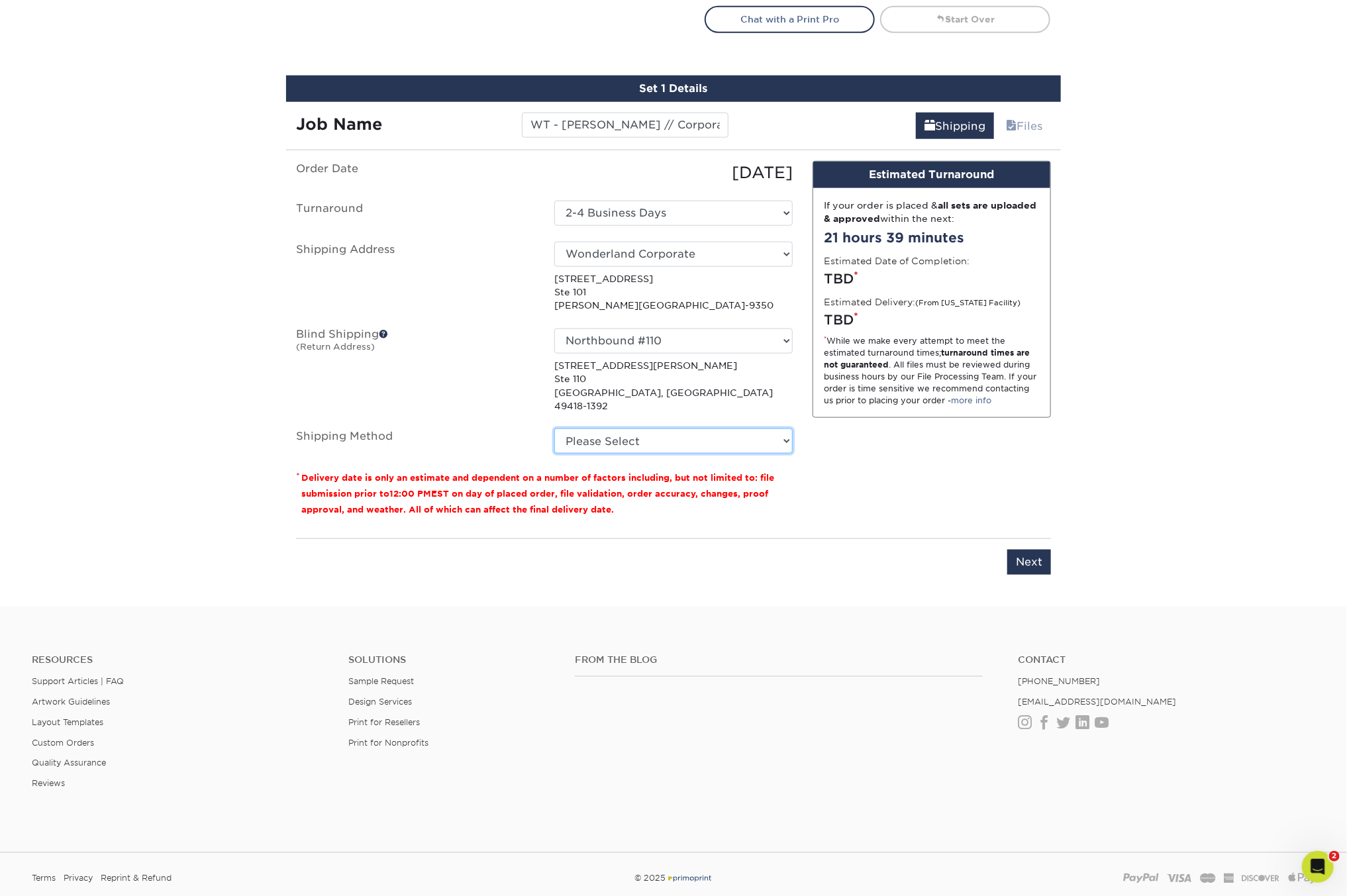
click at [633, 428] on select "Please Select Ground Shipping (+$8.96) 3 Day Shipping Service (+$15.36) 2 Day A…" at bounding box center [673, 441] width 239 height 25
select select "03"
click at [554, 428] on select "Please Select Ground Shipping (+$8.96) 3 Day Shipping Service (+$15.36) 2 Day A…" at bounding box center [673, 441] width 239 height 25
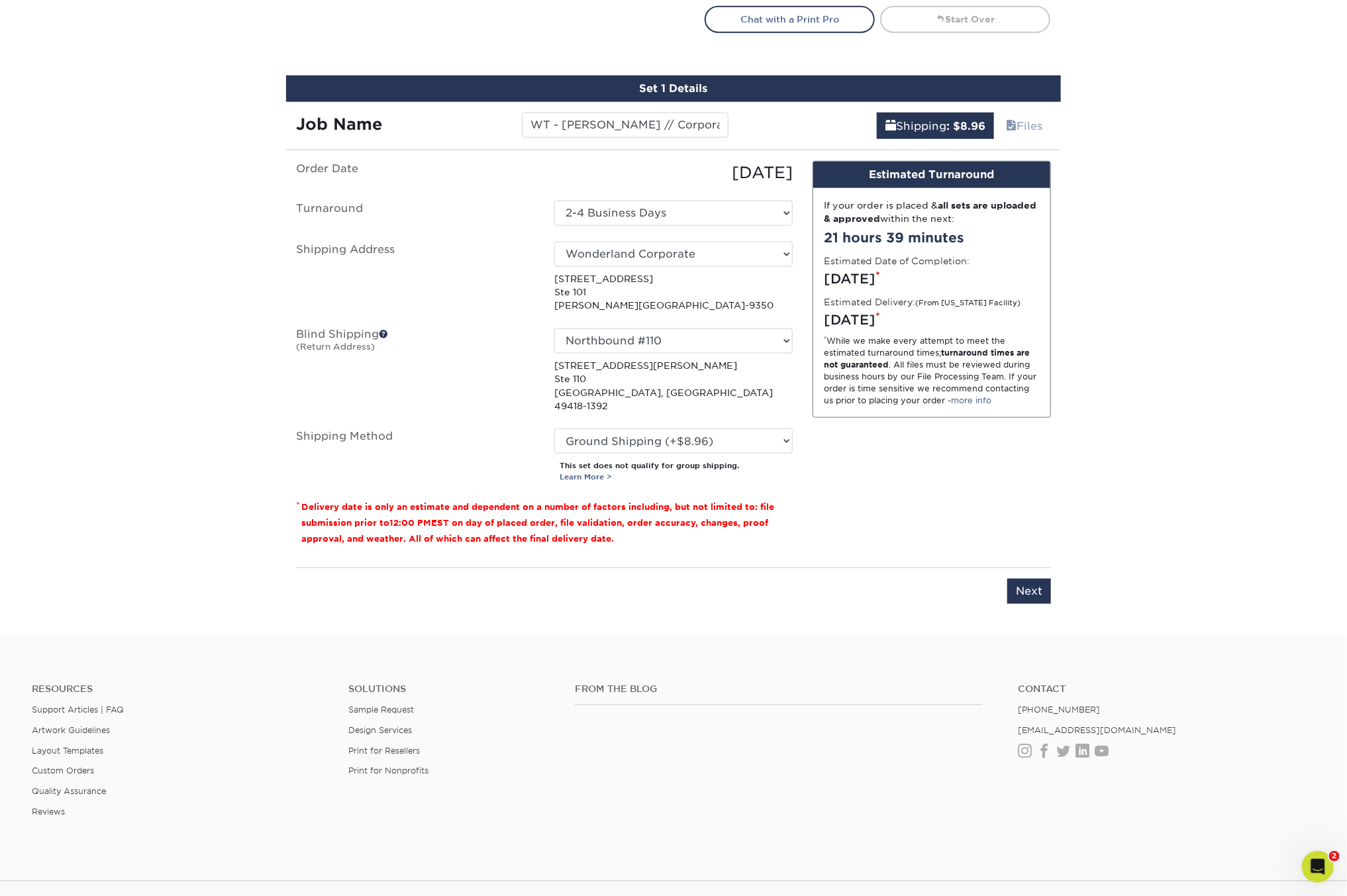
click at [877, 471] on div "Design Estimated Turnaround If your order is placed & all sets are uploaded & a…" at bounding box center [931, 359] width 258 height 396
click at [1012, 579] on input "Next" at bounding box center [1029, 592] width 44 height 25
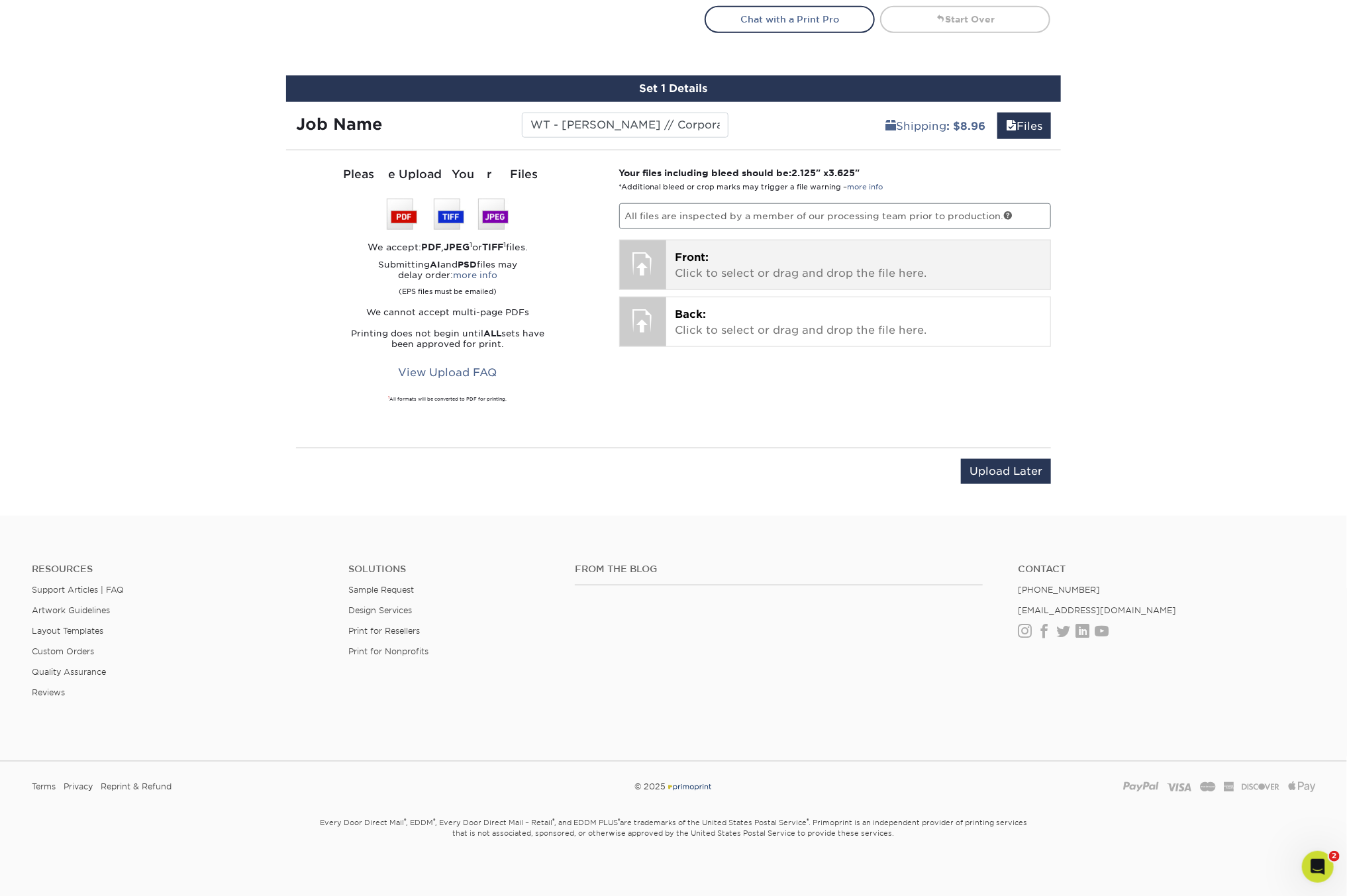
click at [714, 268] on p "Front: Click to select or drag and drop the file here." at bounding box center [859, 265] width 366 height 32
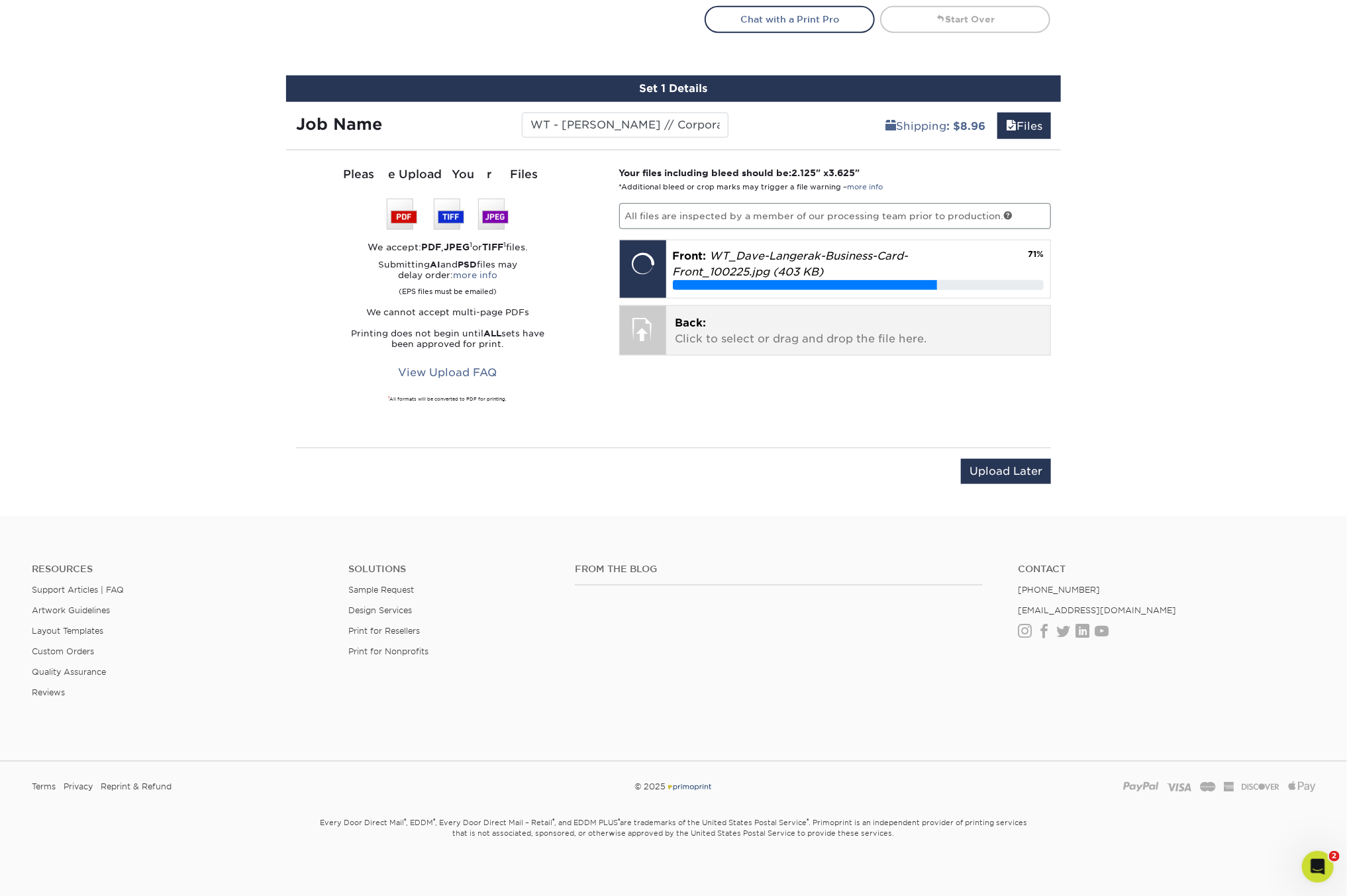
click at [743, 335] on p "Back: Click to select or drag and drop the file here." at bounding box center [859, 331] width 366 height 32
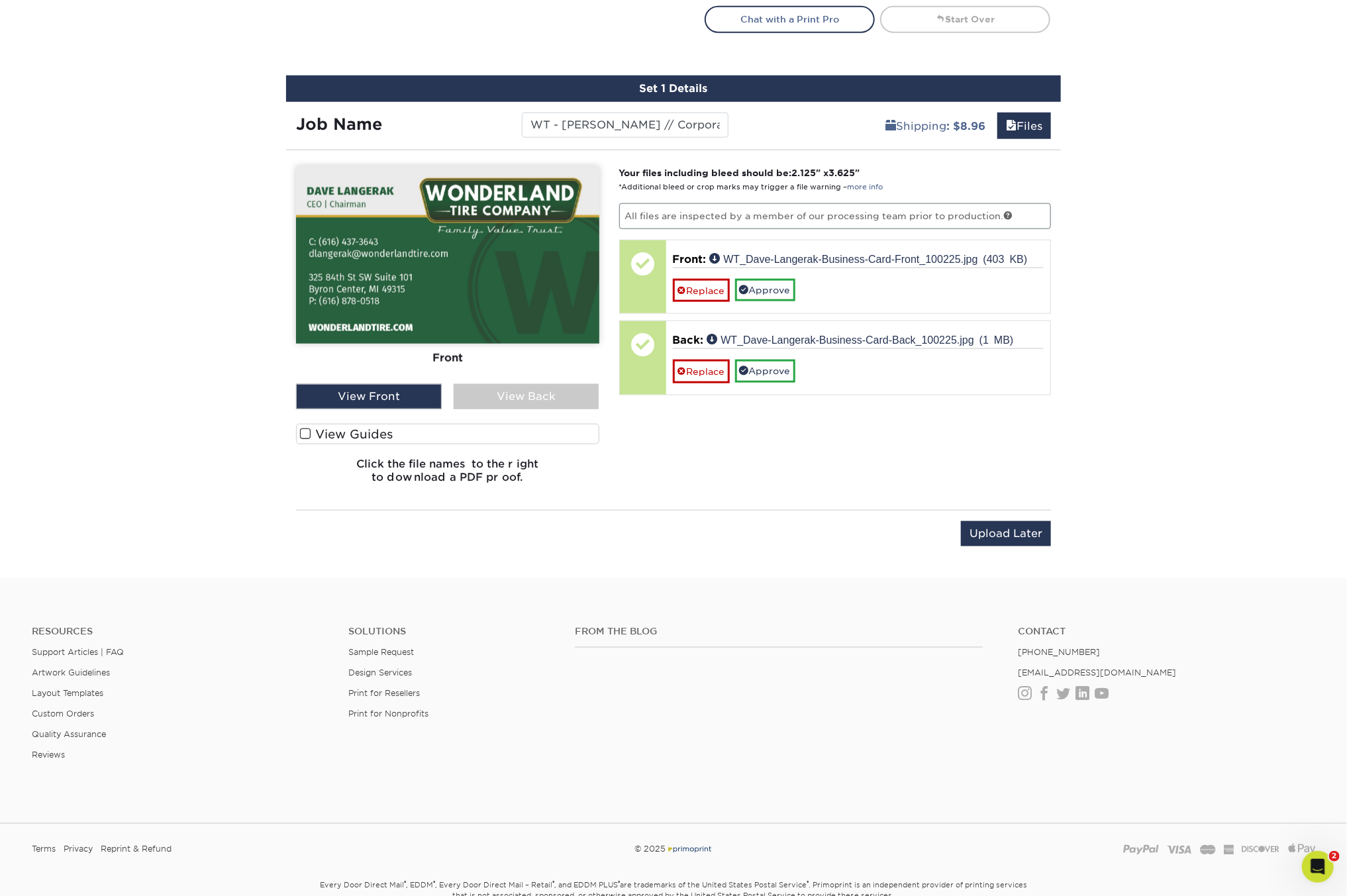
click at [513, 400] on div "View Back" at bounding box center [526, 396] width 146 height 25
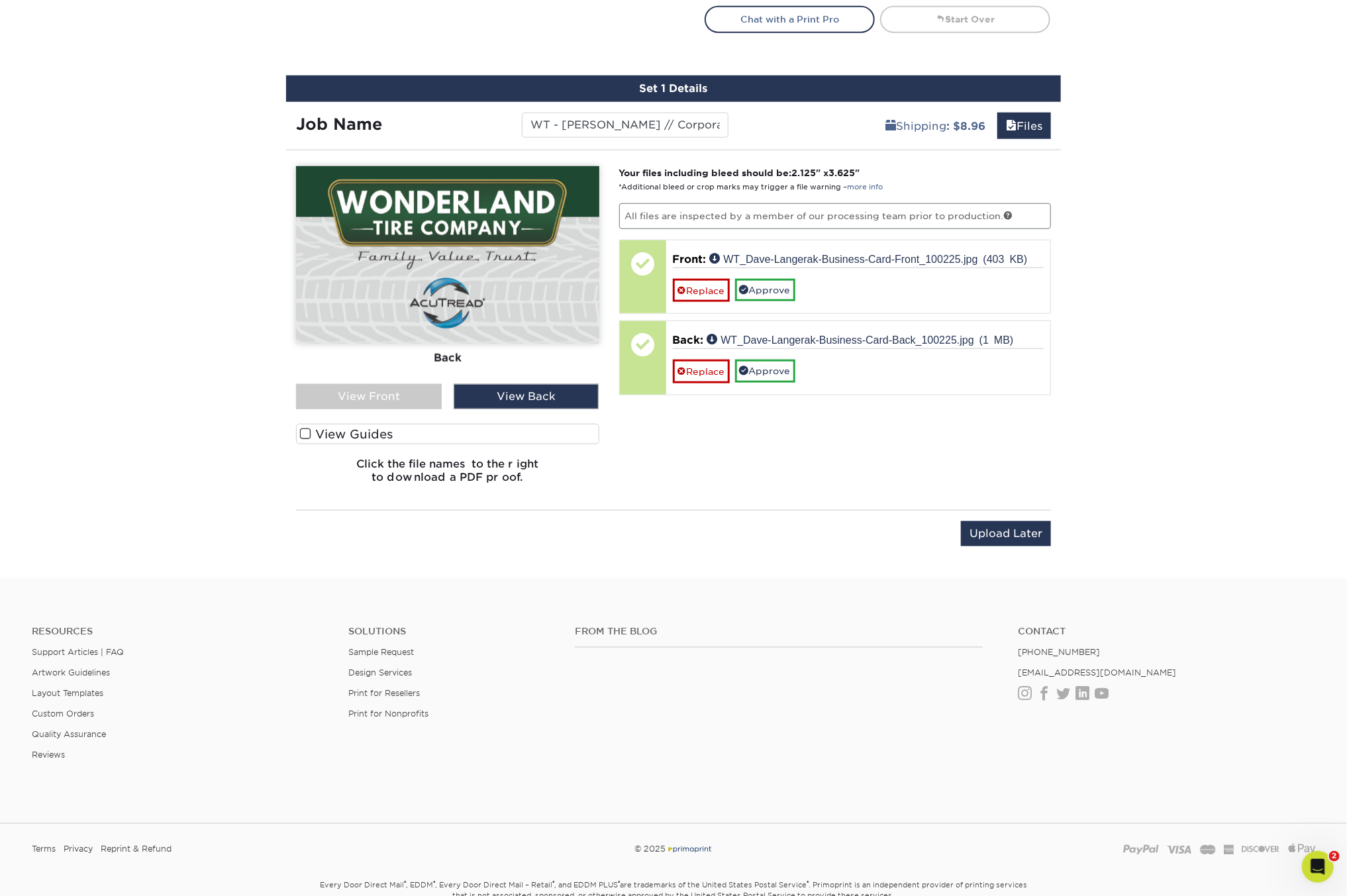
click at [409, 390] on div "View Front" at bounding box center [368, 396] width 146 height 25
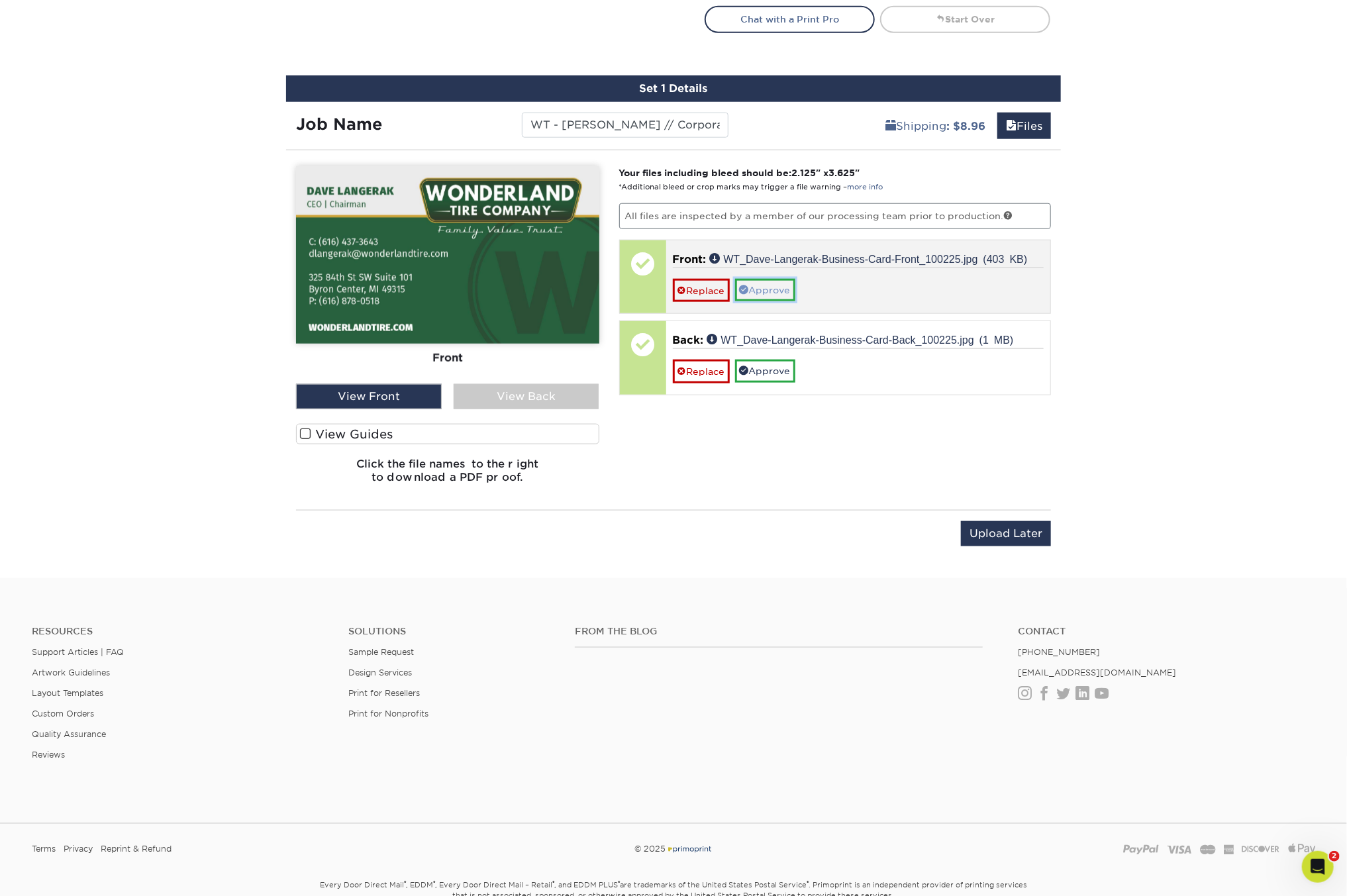
click at [757, 289] on link "Approve" at bounding box center [765, 289] width 60 height 22
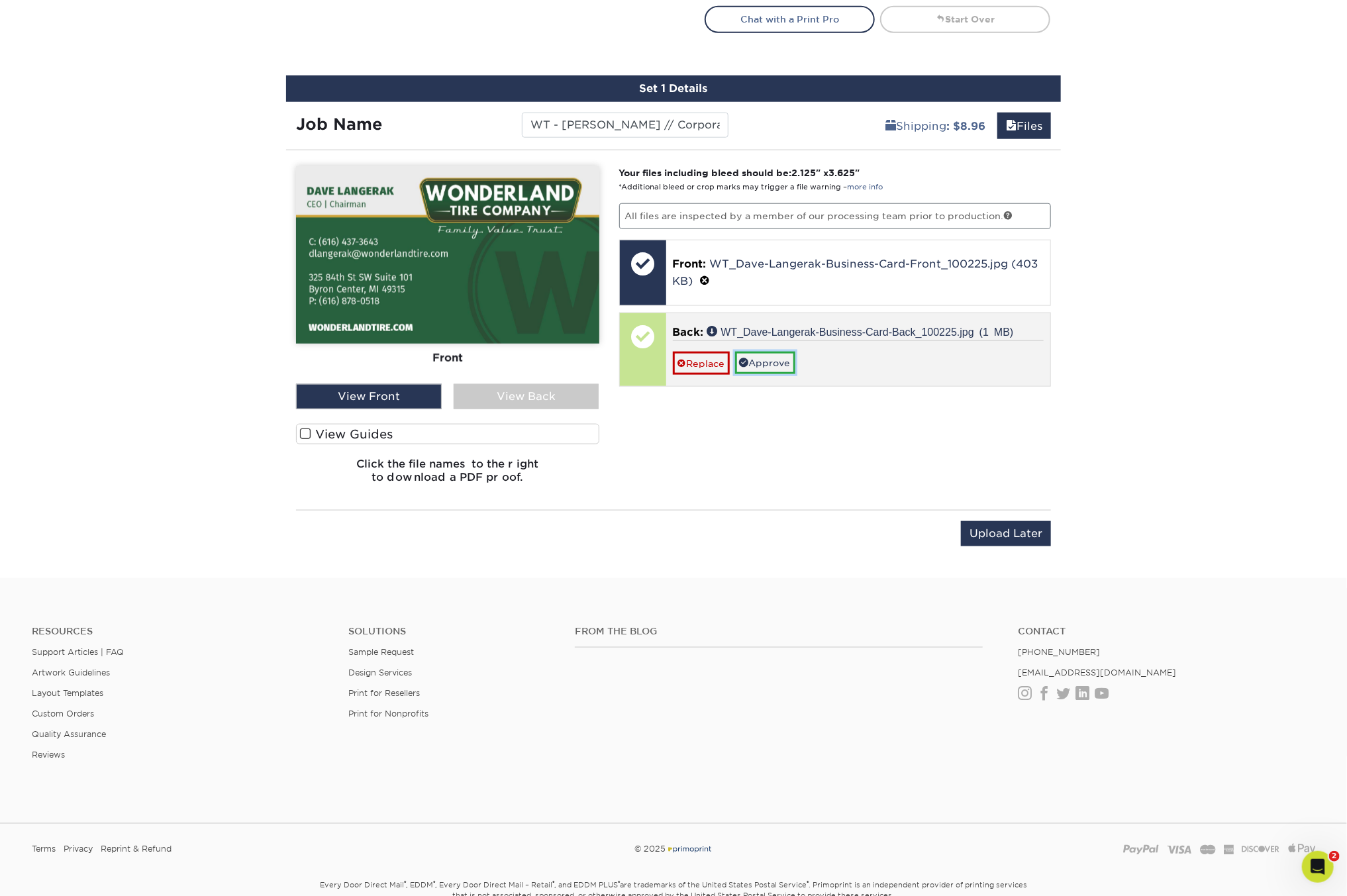
click at [758, 355] on link "Approve" at bounding box center [765, 362] width 60 height 22
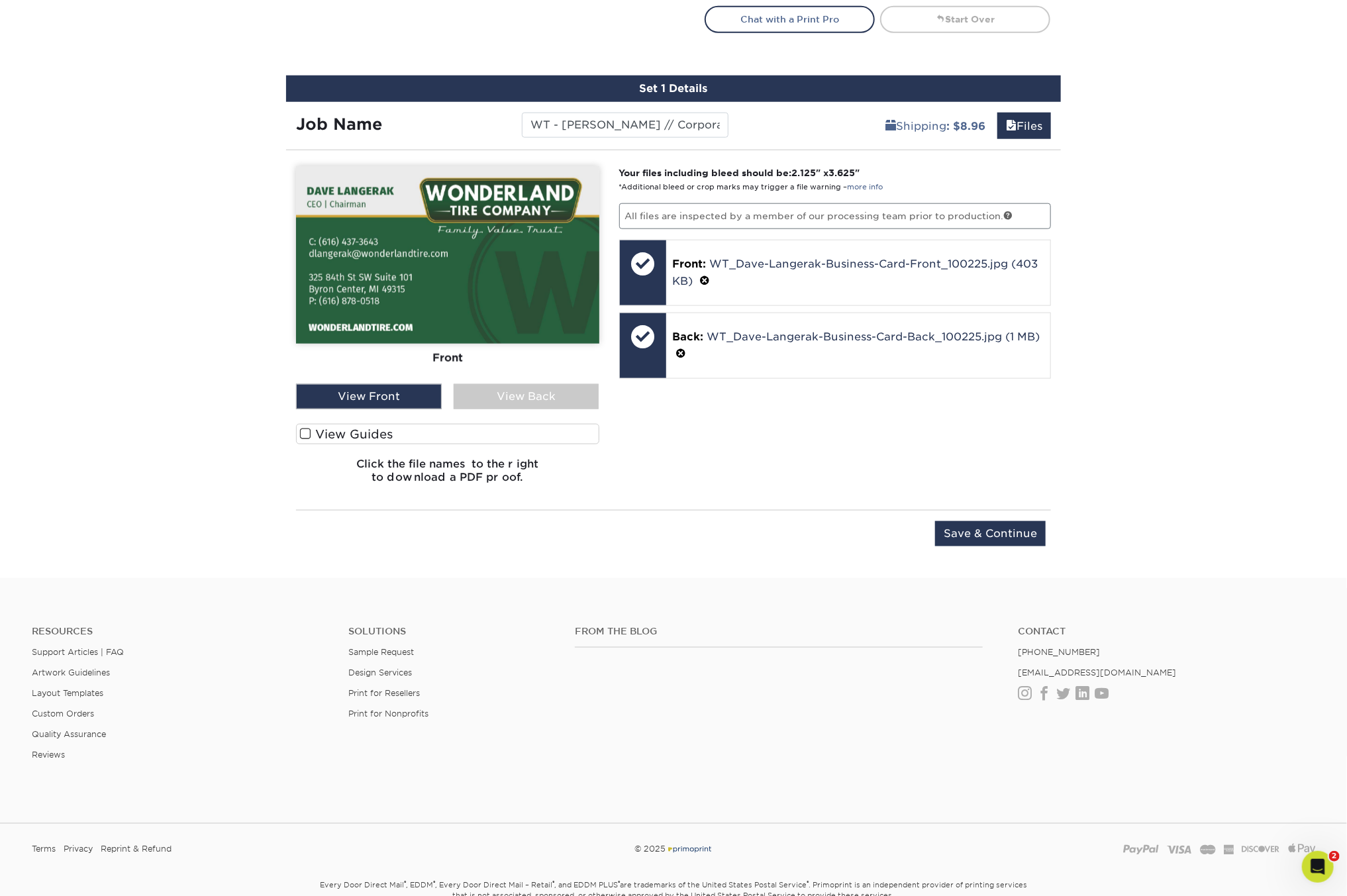
click at [860, 406] on div "Your files including bleed should be: 2.125 " x 3.625 " *Additional bleed or cr…" at bounding box center [835, 330] width 453 height 328
click at [1004, 527] on input "Save & Continue" at bounding box center [990, 534] width 110 height 25
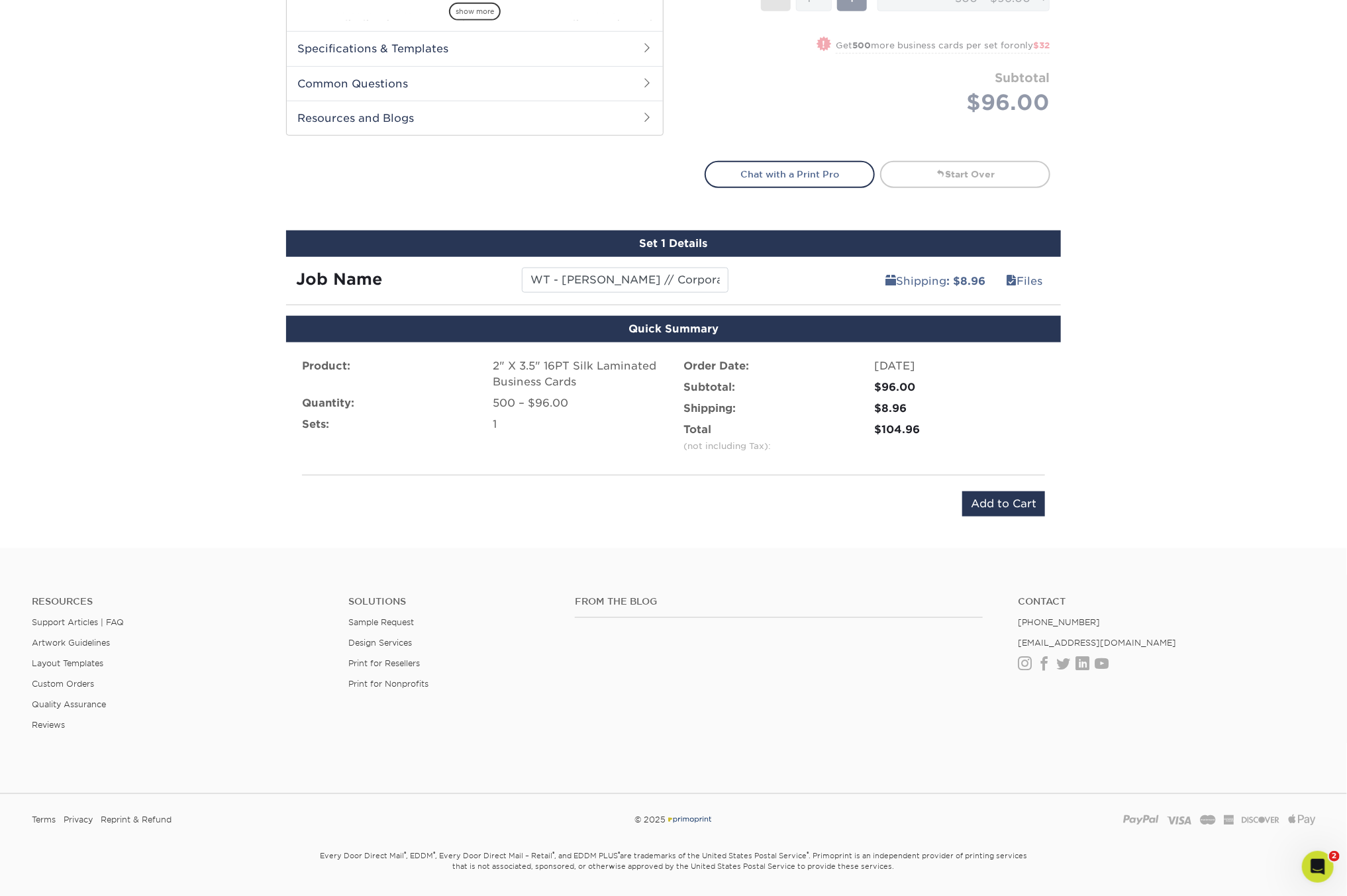
scroll to position [602, 0]
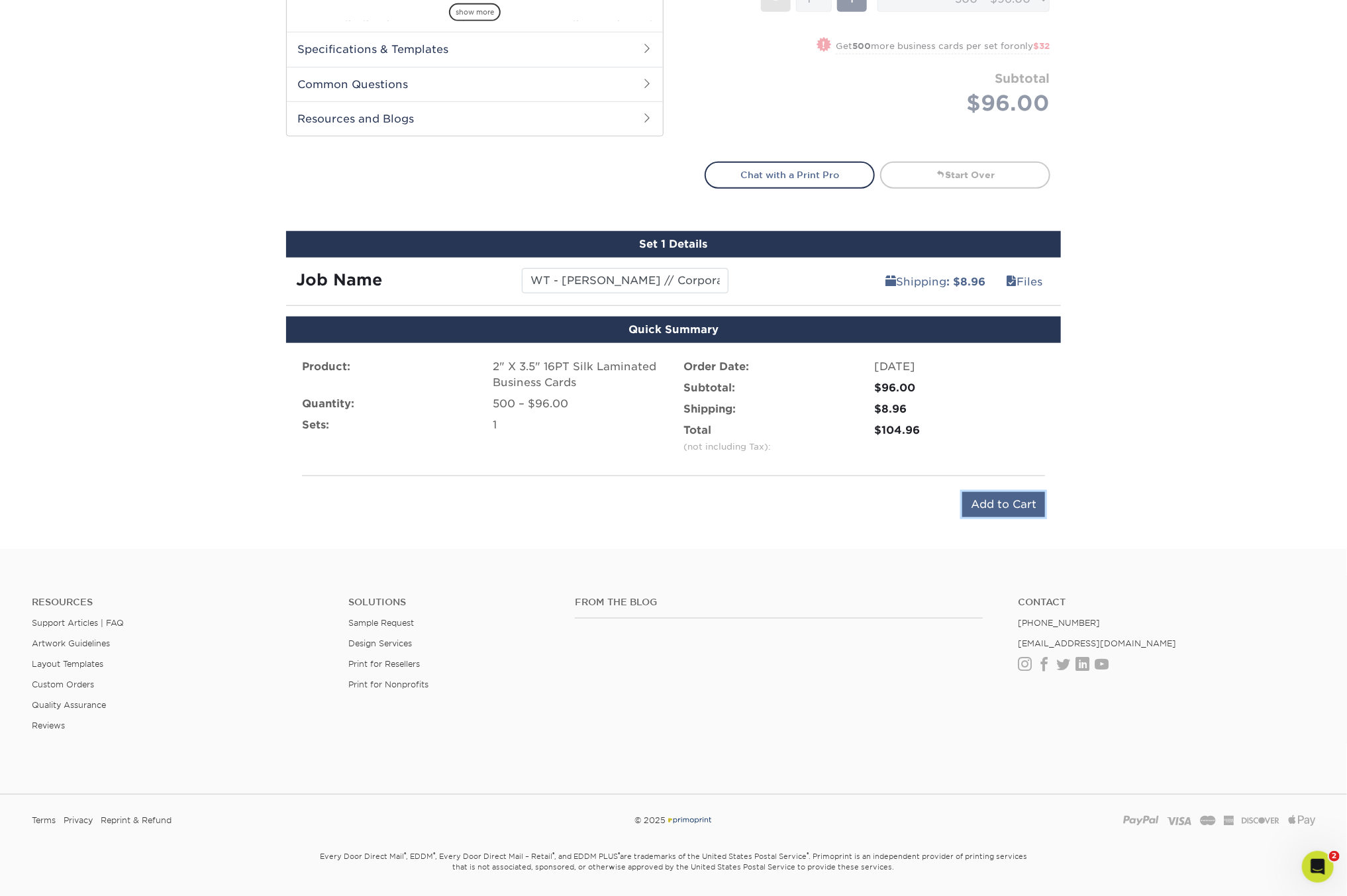
click at [991, 501] on input "Add to Cart" at bounding box center [1004, 505] width 83 height 25
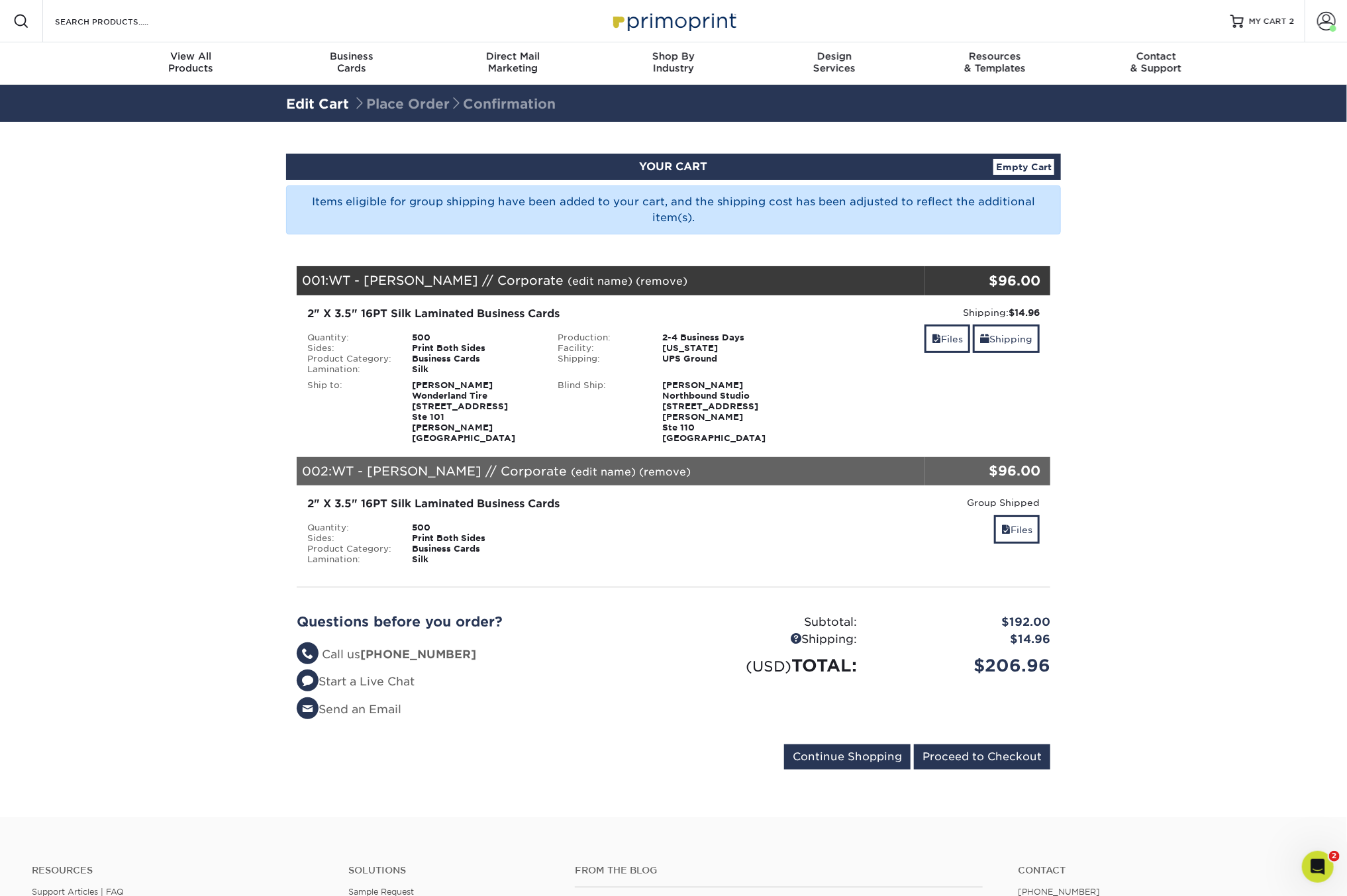
click at [1187, 398] on section "YOUR CART Empty Cart Items eligible for group shipping have been added to your …" at bounding box center [673, 469] width 1347 height 695
click at [1181, 397] on section "YOUR CART Empty Cart Items eligible for group shipping have been added to your …" at bounding box center [673, 469] width 1347 height 695
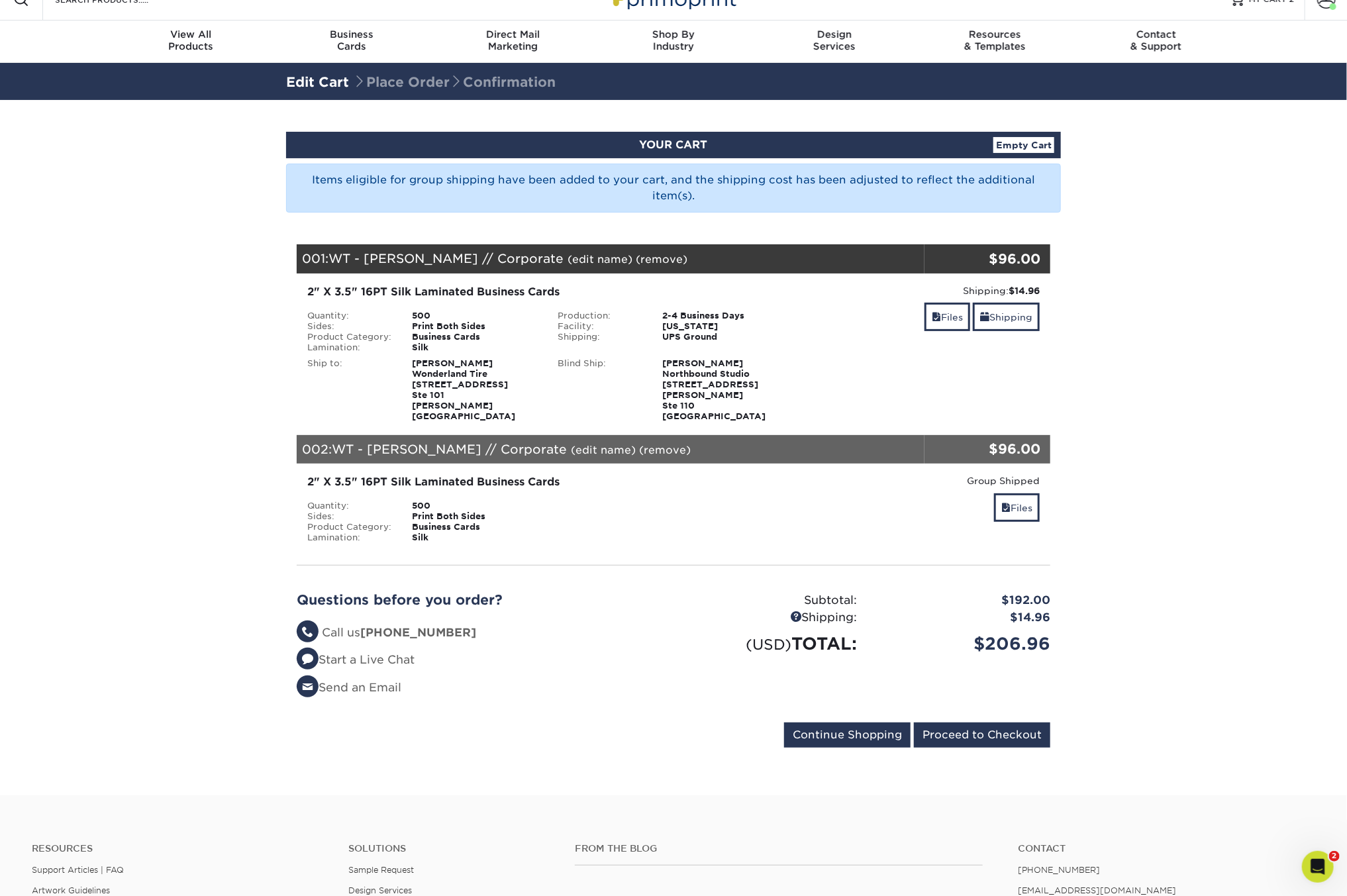
scroll to position [23, 0]
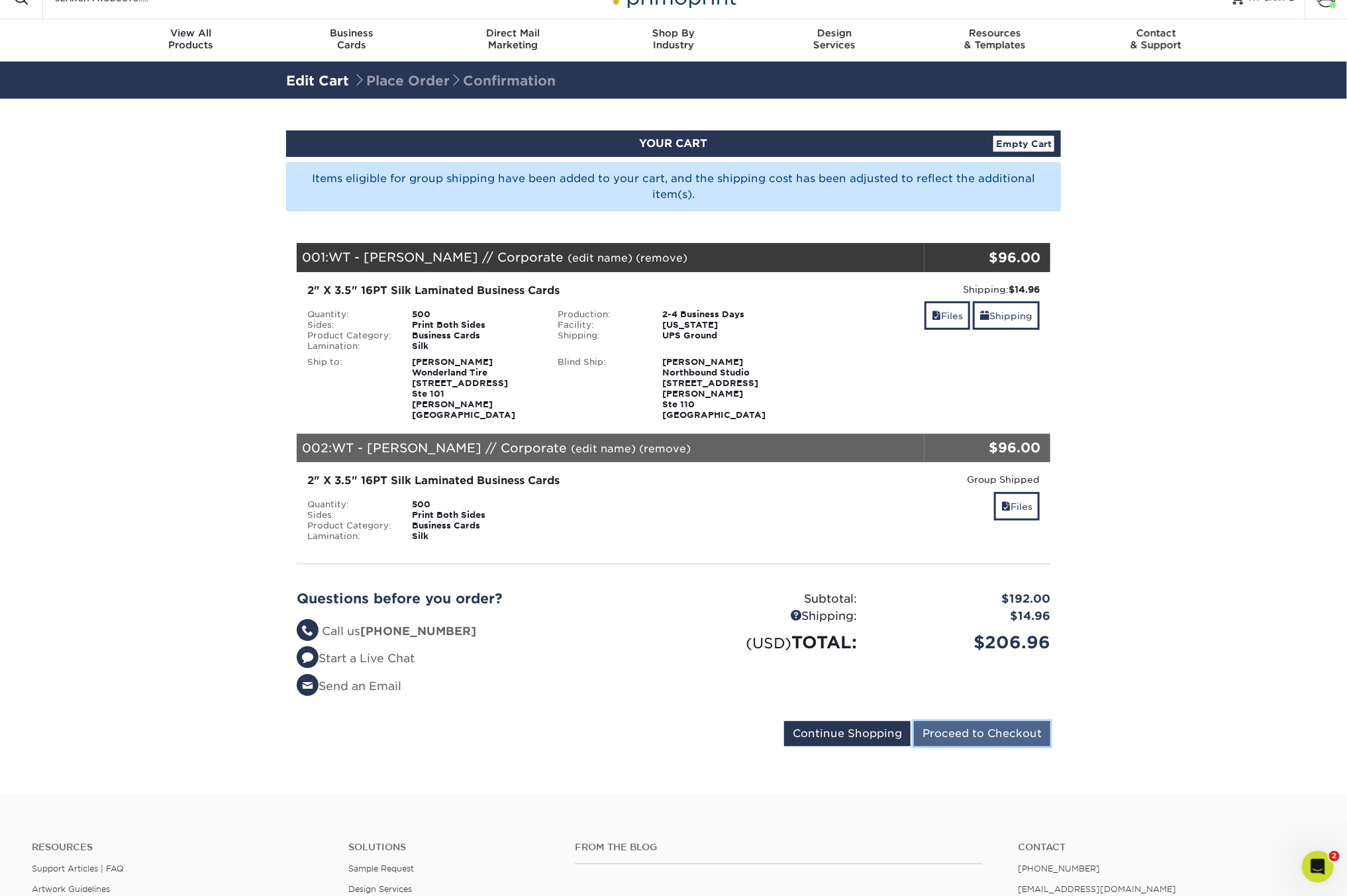
click at [961, 724] on input "Proceed to Checkout" at bounding box center [981, 734] width 136 height 25
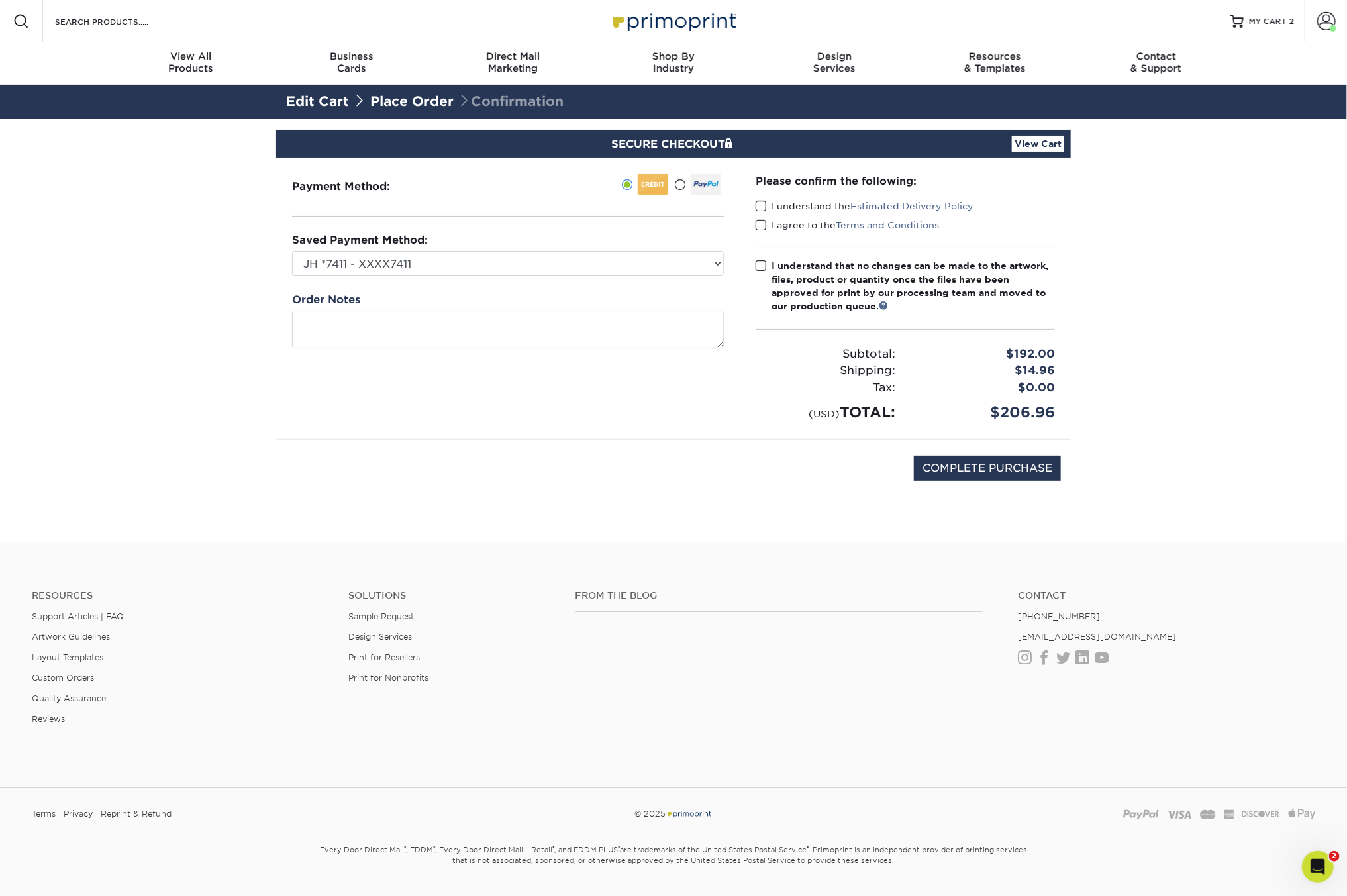
click at [501, 404] on div "Payment Method:" at bounding box center [508, 298] width 463 height 281
click at [760, 203] on span at bounding box center [761, 206] width 12 height 13
click at [0, 0] on input "I understand the Estimated Delivery Policy" at bounding box center [0, 0] width 0 height 0
click at [760, 221] on span at bounding box center [761, 225] width 12 height 13
click at [0, 0] on input "I agree to the Terms and Conditions" at bounding box center [0, 0] width 0 height 0
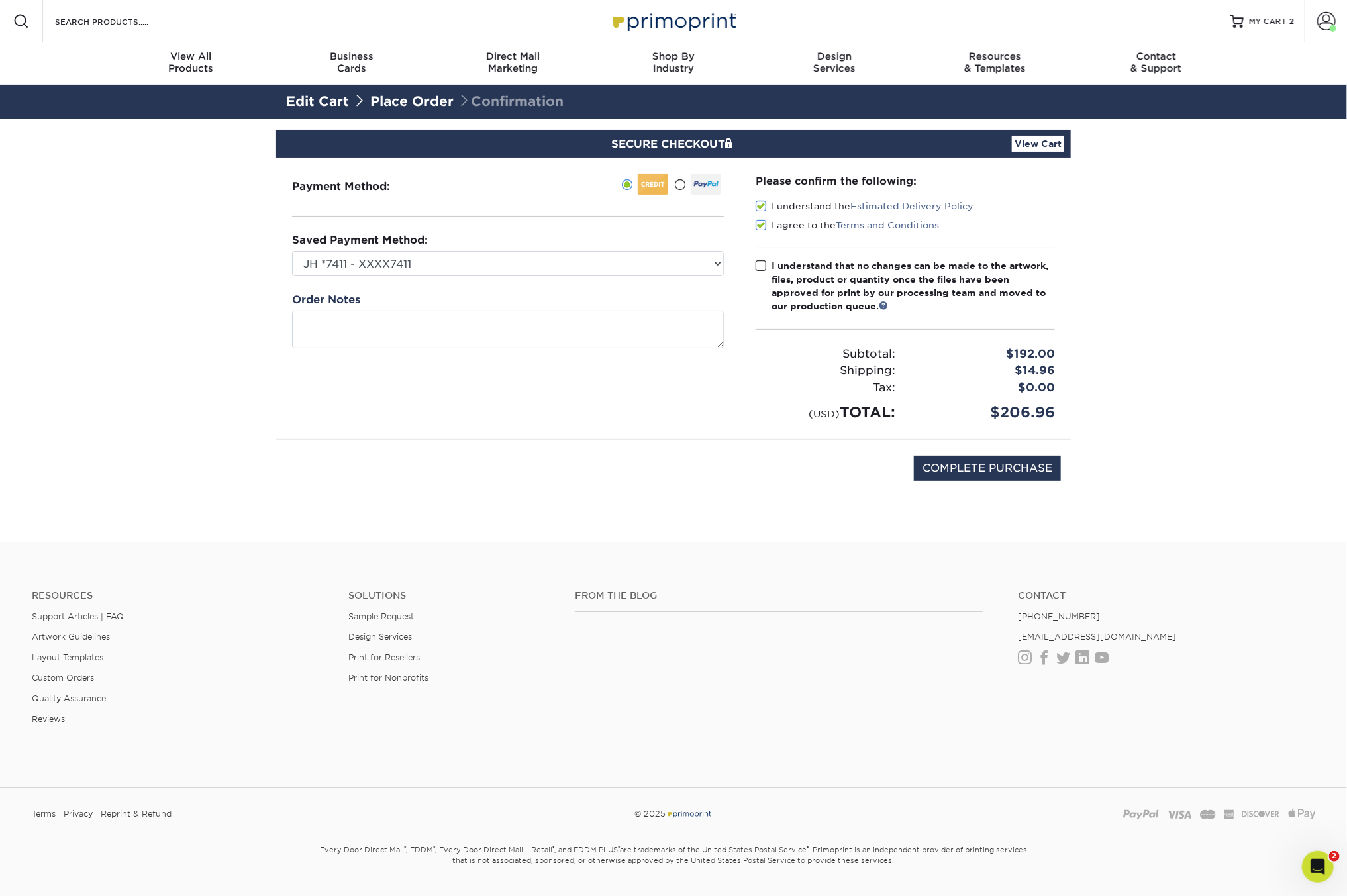
click at [760, 270] on span at bounding box center [761, 265] width 12 height 13
click at [0, 0] on input "I understand that no changes can be made to the artwork, files, product or quan…" at bounding box center [0, 0] width 0 height 0
click at [986, 471] on input "COMPLETE PURCHASE" at bounding box center [987, 468] width 147 height 25
type input "PROCESSING, PLEASE WAIT..."
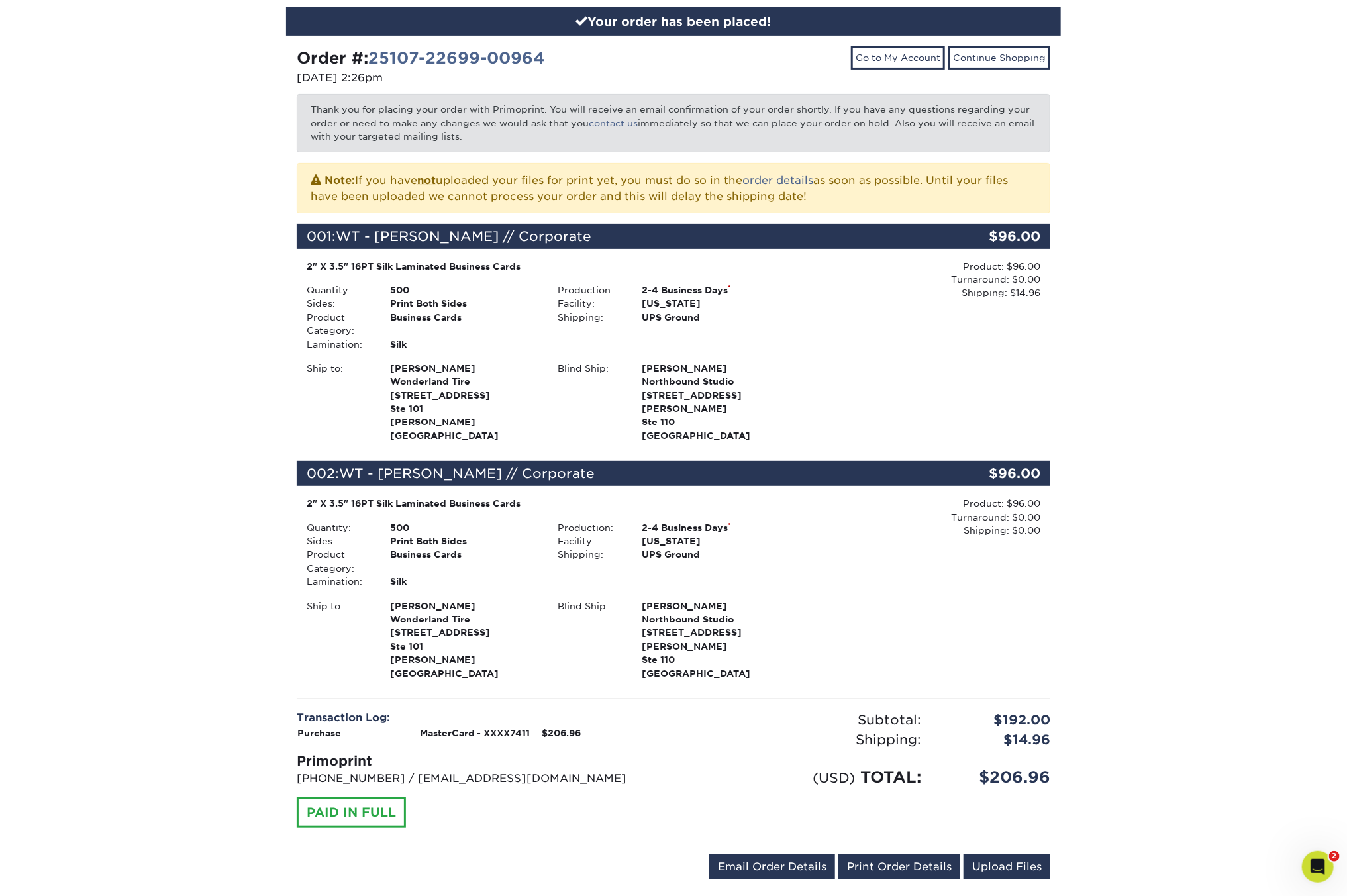
scroll to position [339, 0]
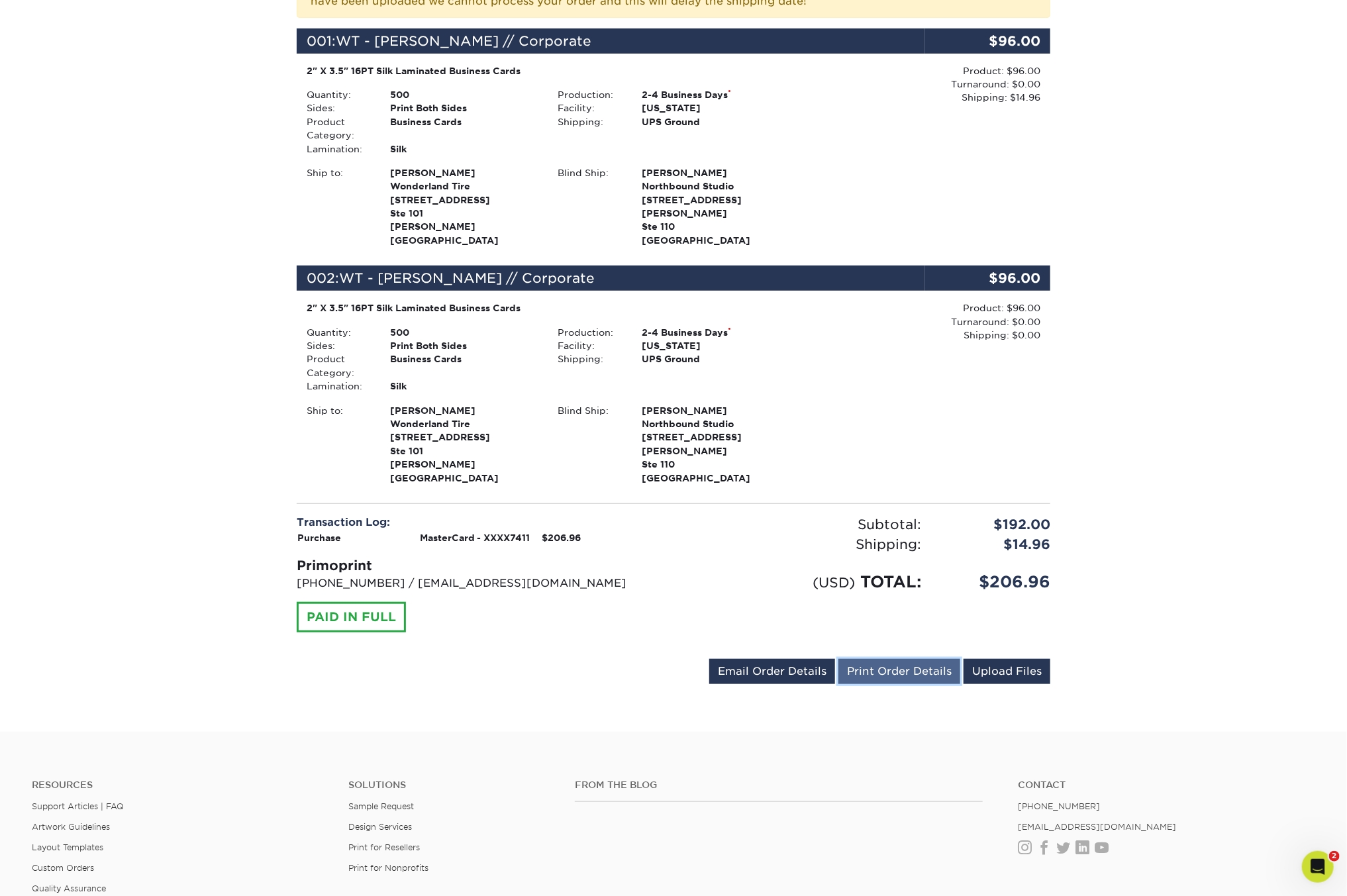
click at [894, 658] on link "Print Order Details" at bounding box center [899, 671] width 122 height 25
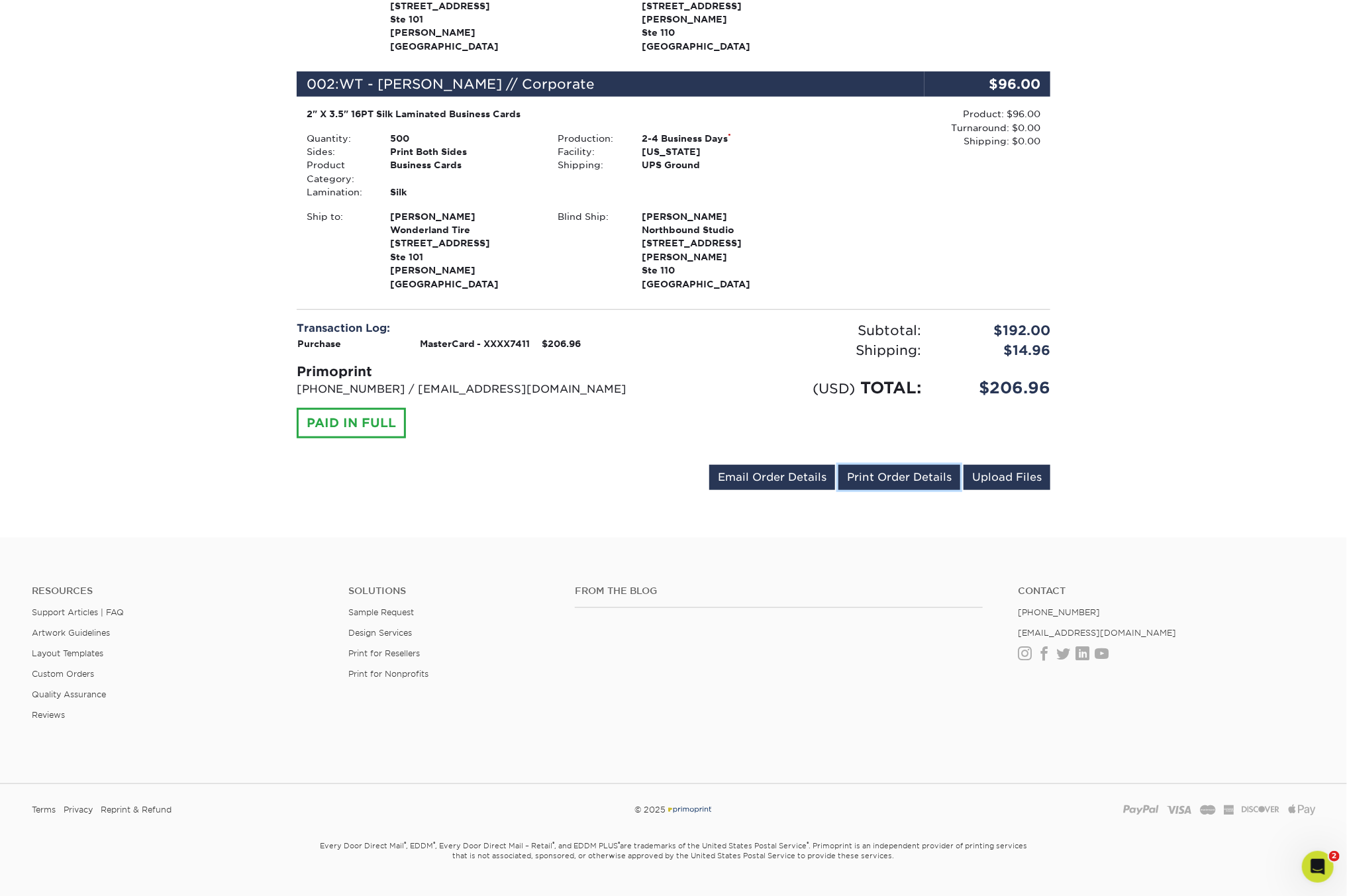
scroll to position [0, 0]
